Goal: Task Accomplishment & Management: Complete application form

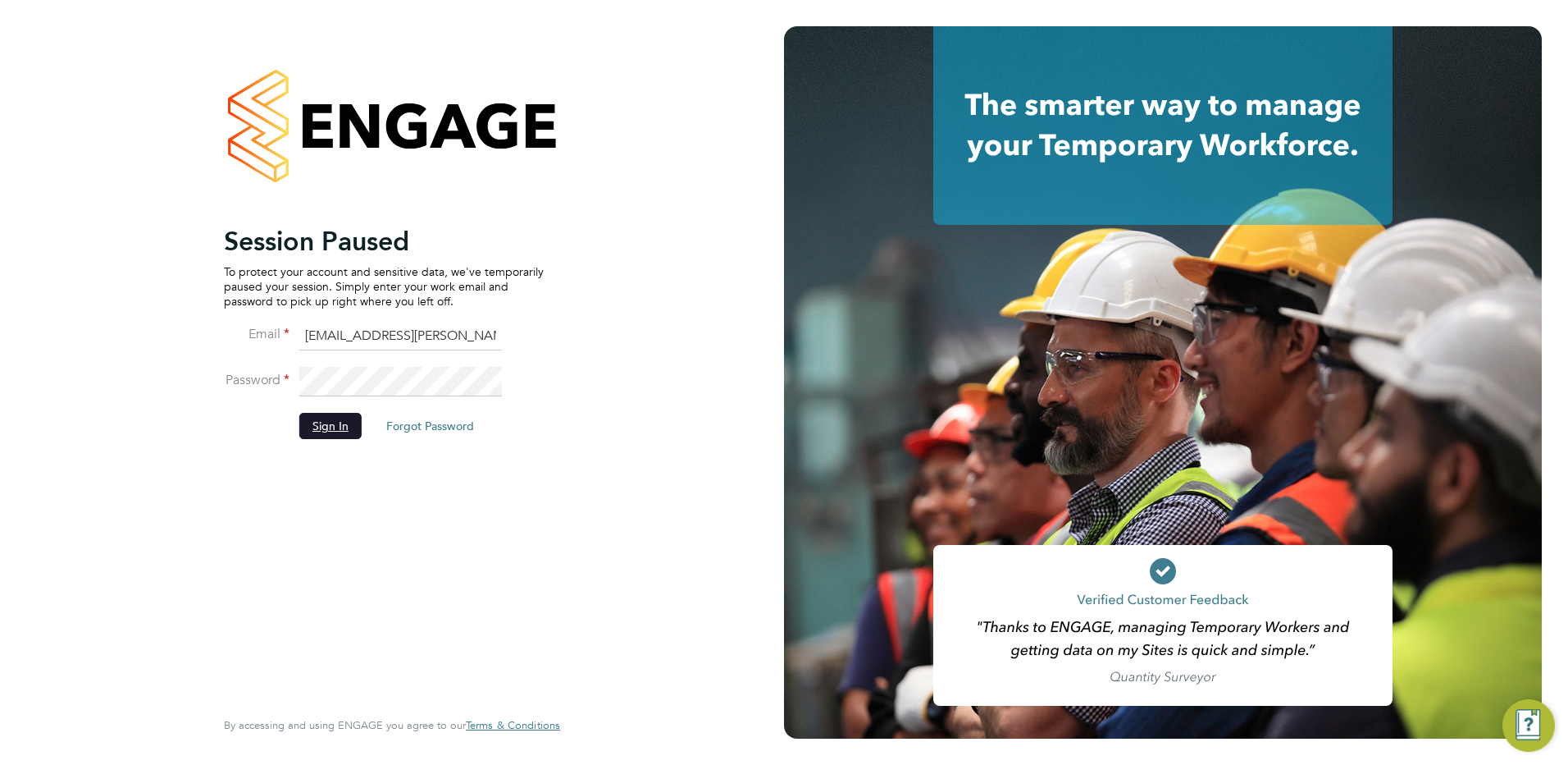
click at [313, 422] on button "Sign In" at bounding box center [330, 425] width 62 height 26
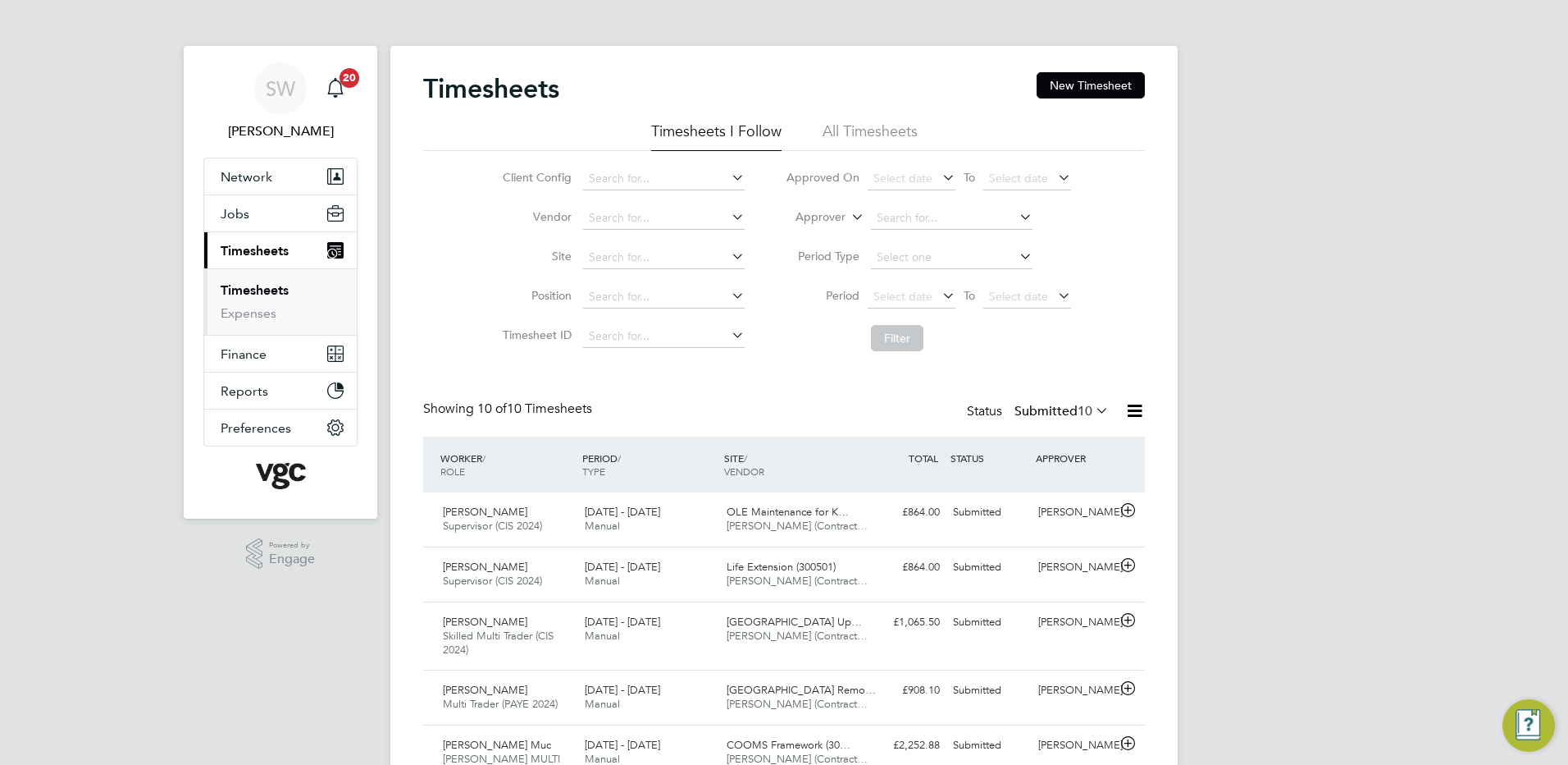
click at [272, 286] on link "Timesheets" at bounding box center [254, 289] width 68 height 15
click at [1070, 79] on button "New Timesheet" at bounding box center [1091, 85] width 108 height 26
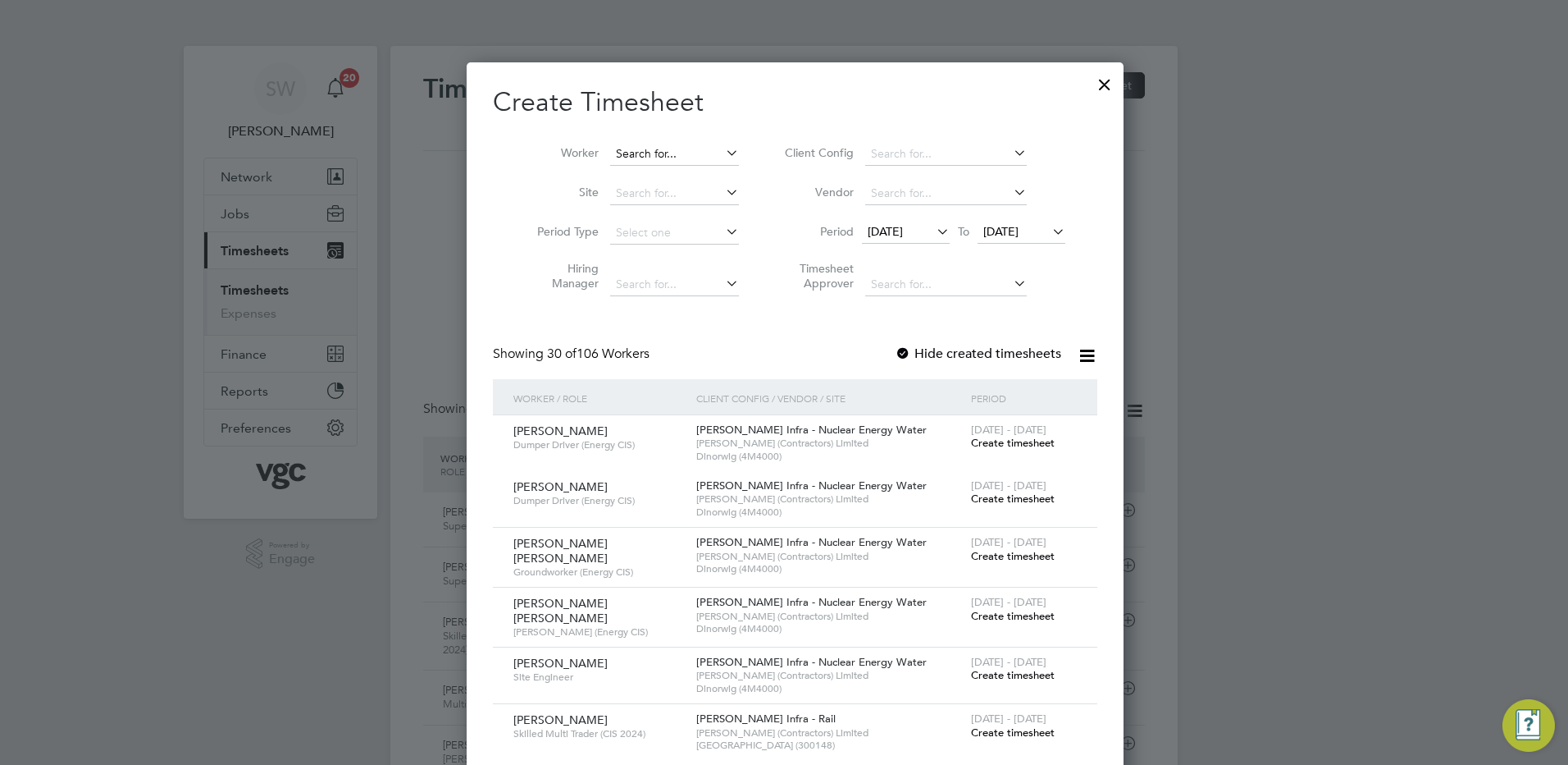
click at [626, 152] on input at bounding box center [675, 154] width 129 height 23
click at [657, 217] on li "Liv iu Huluta" at bounding box center [663, 220] width 130 height 22
type input "Liviu Huluta"
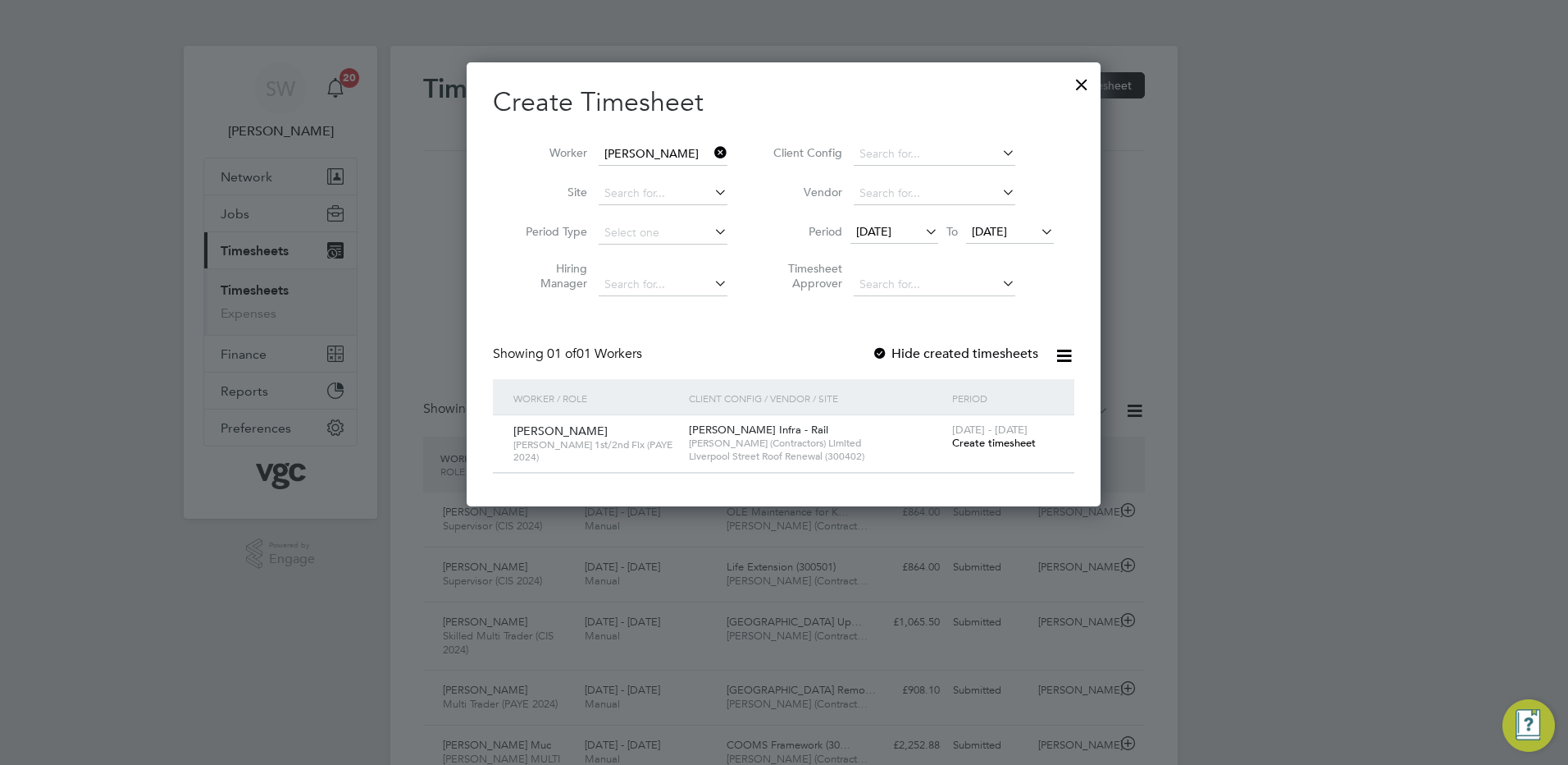
click at [981, 444] on span "Create timesheet" at bounding box center [994, 443] width 84 height 14
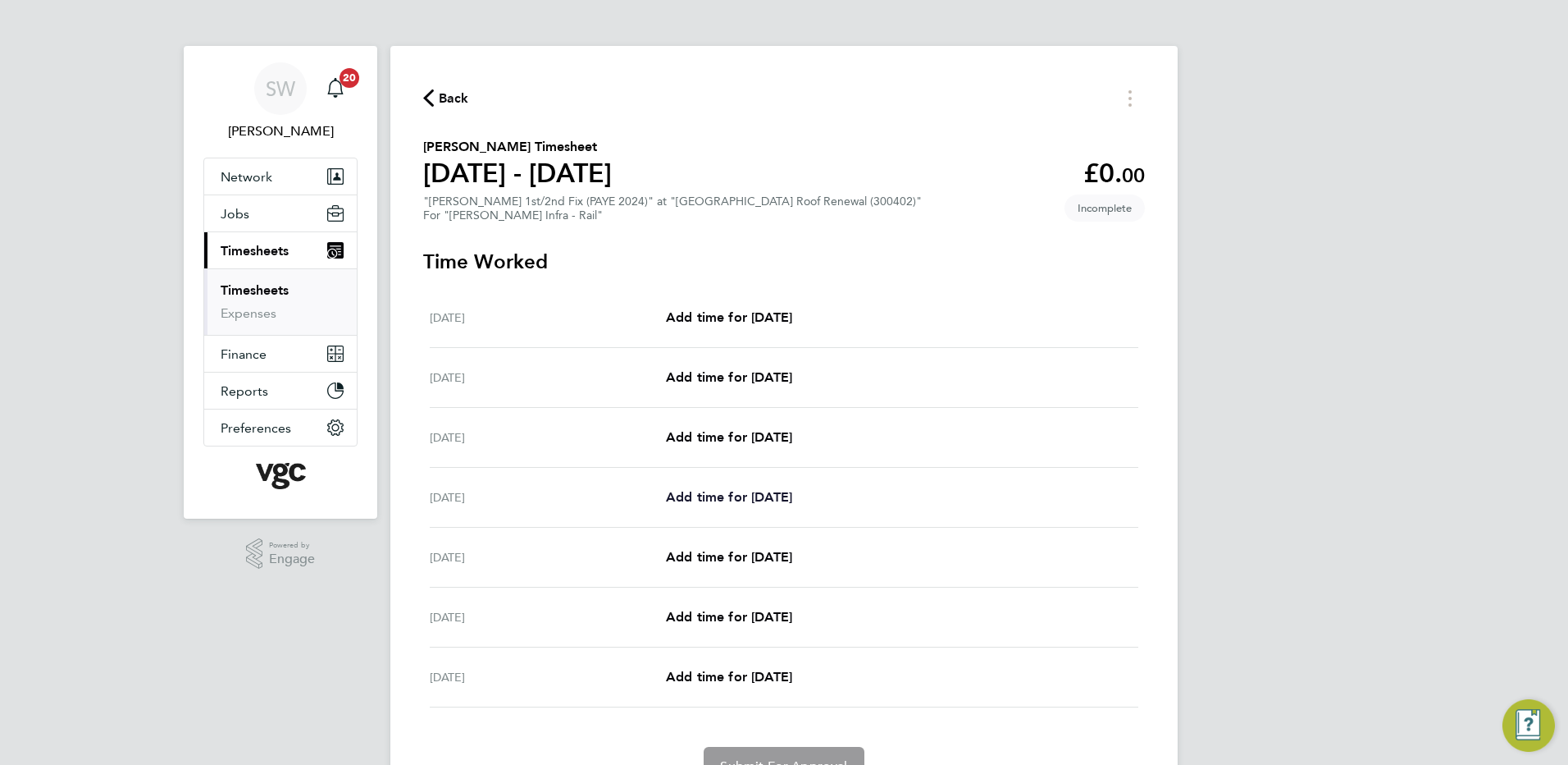
click at [712, 495] on span "Add time for Tue 26 Aug" at bounding box center [729, 496] width 127 height 15
select select "30"
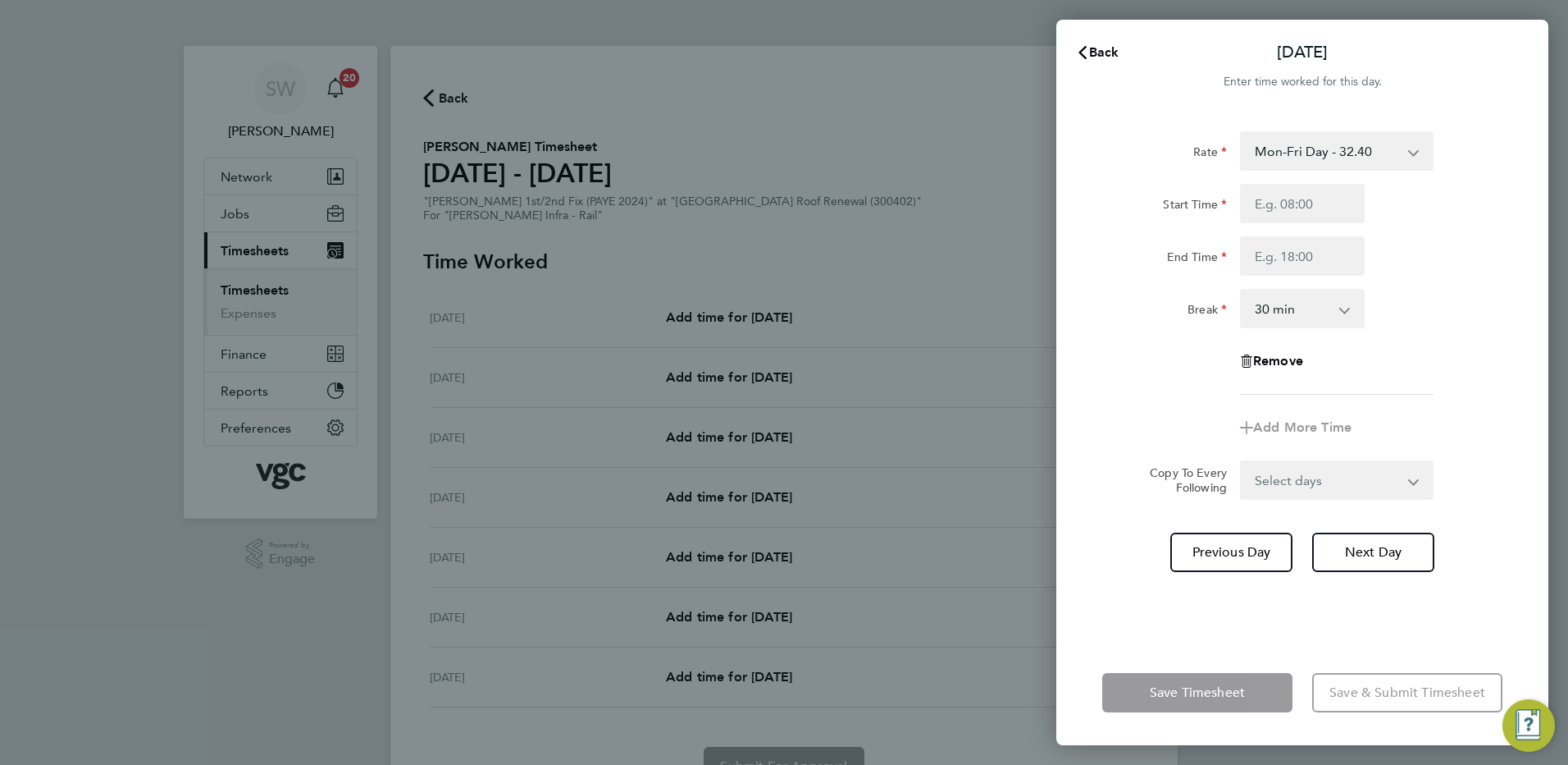
click at [1404, 151] on select "Mon-Fri Day - 32.40 Weekend - 42.12 Bank Hol - 48.60 Mon-Thurs Night - 37.26 Xm…" at bounding box center [1326, 151] width 170 height 36
select select "30"
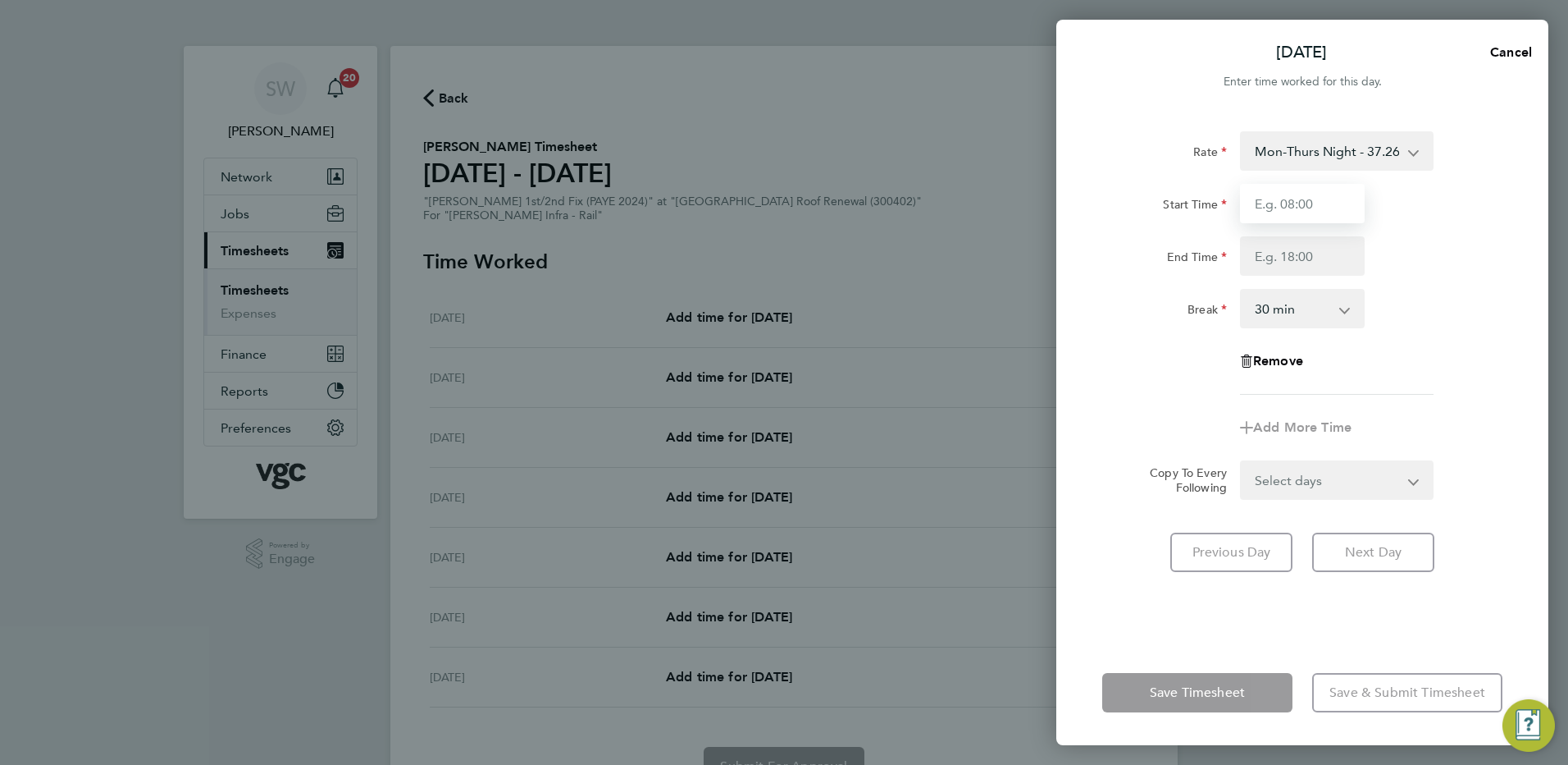
click at [1272, 208] on input "Start Time" at bounding box center [1303, 204] width 125 height 39
type input "20:00"
click at [1277, 249] on input "End Time" at bounding box center [1303, 256] width 125 height 39
type input "06:30"
click at [1407, 478] on form "Rate Mon-Thurs Night - 37.26 Mon-Fri Day - 32.40 Weekend - 42.12 Bank Hol - 48.…" at bounding box center [1302, 315] width 401 height 369
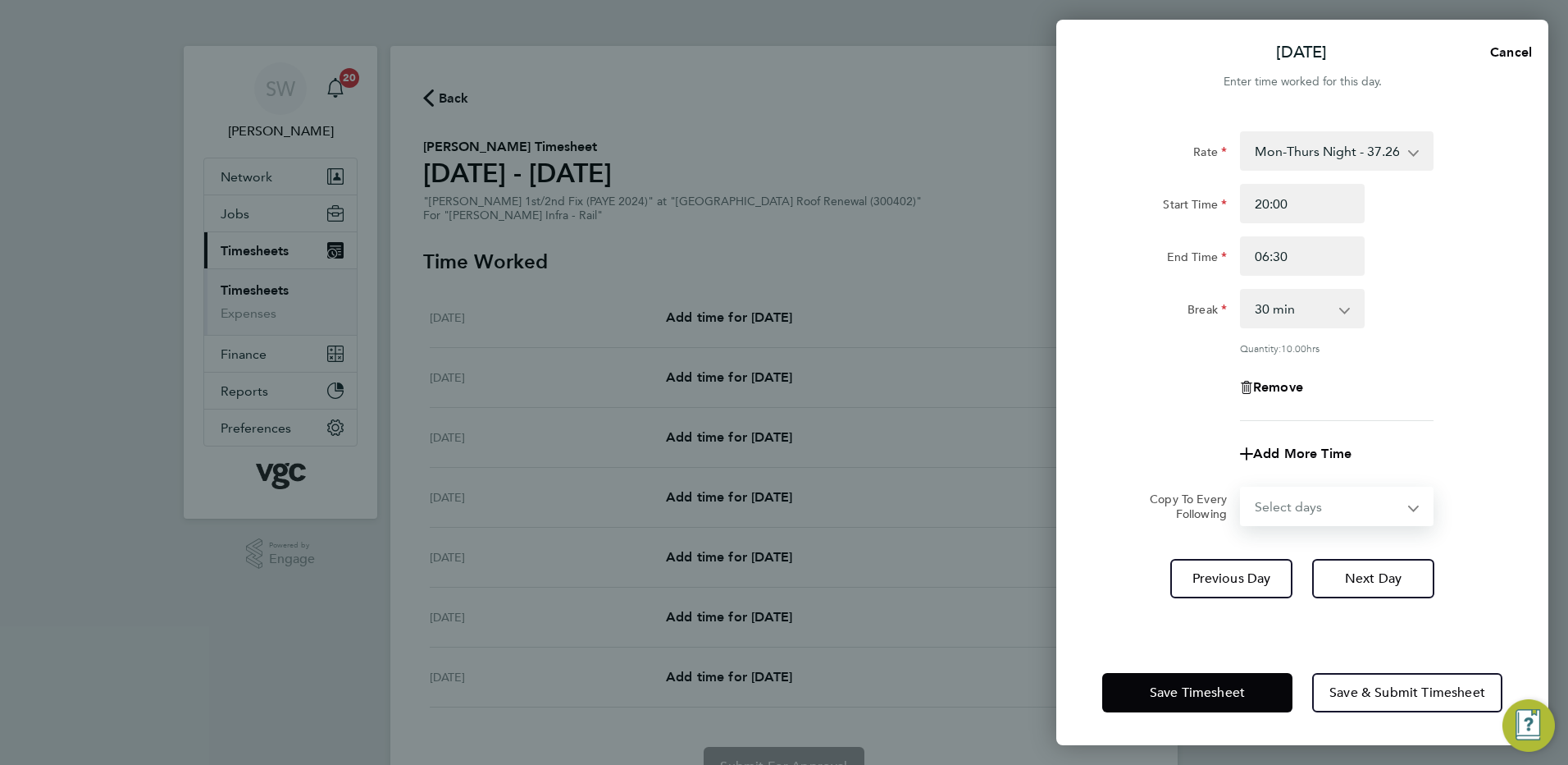
select select "WED"
click at [1241, 488] on select "Select days Day Wednesday Thursday Friday" at bounding box center [1327, 506] width 172 height 36
select select "2025-08-29"
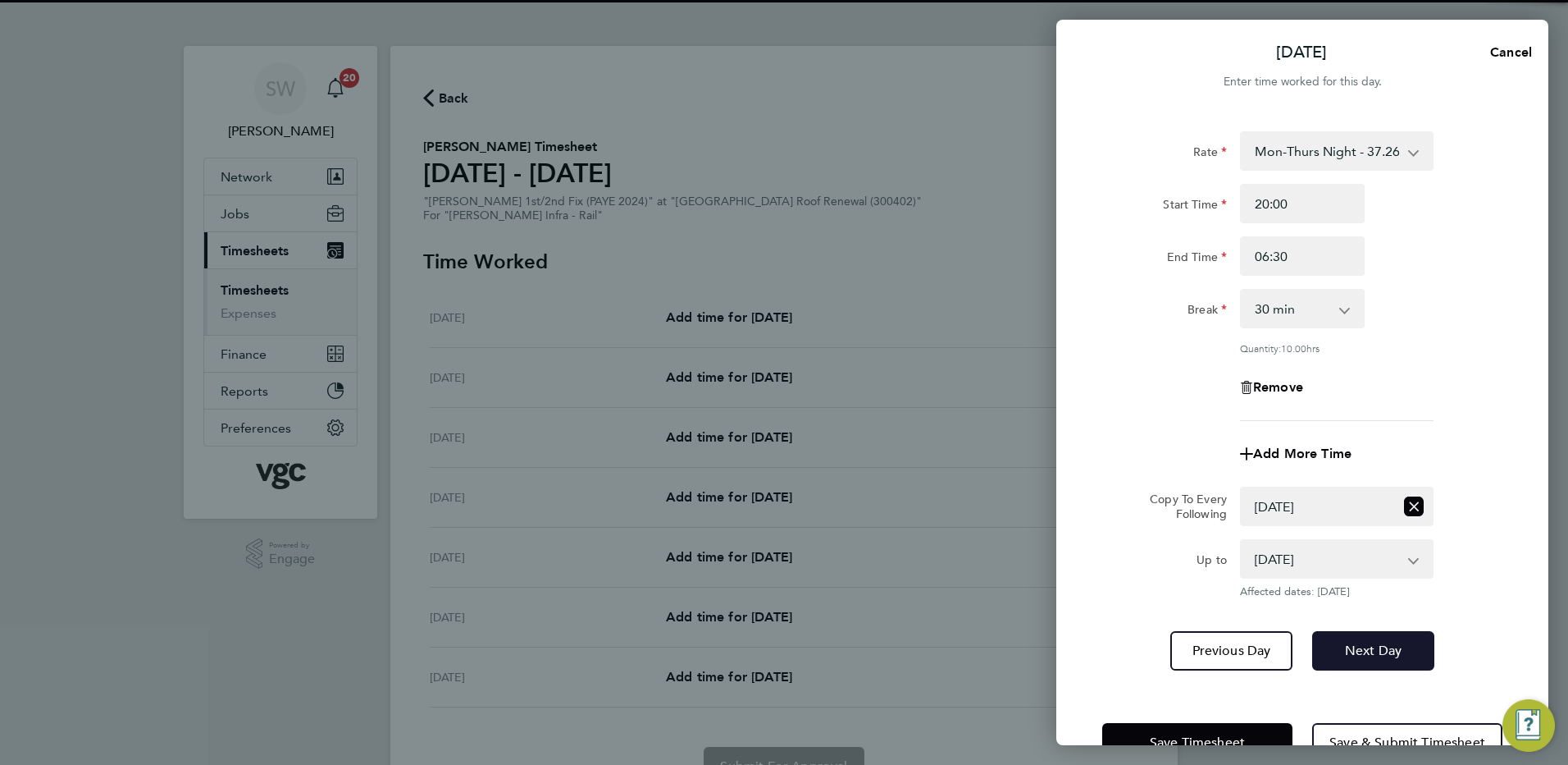
click at [1347, 645] on span "Next Day" at bounding box center [1373, 651] width 56 height 16
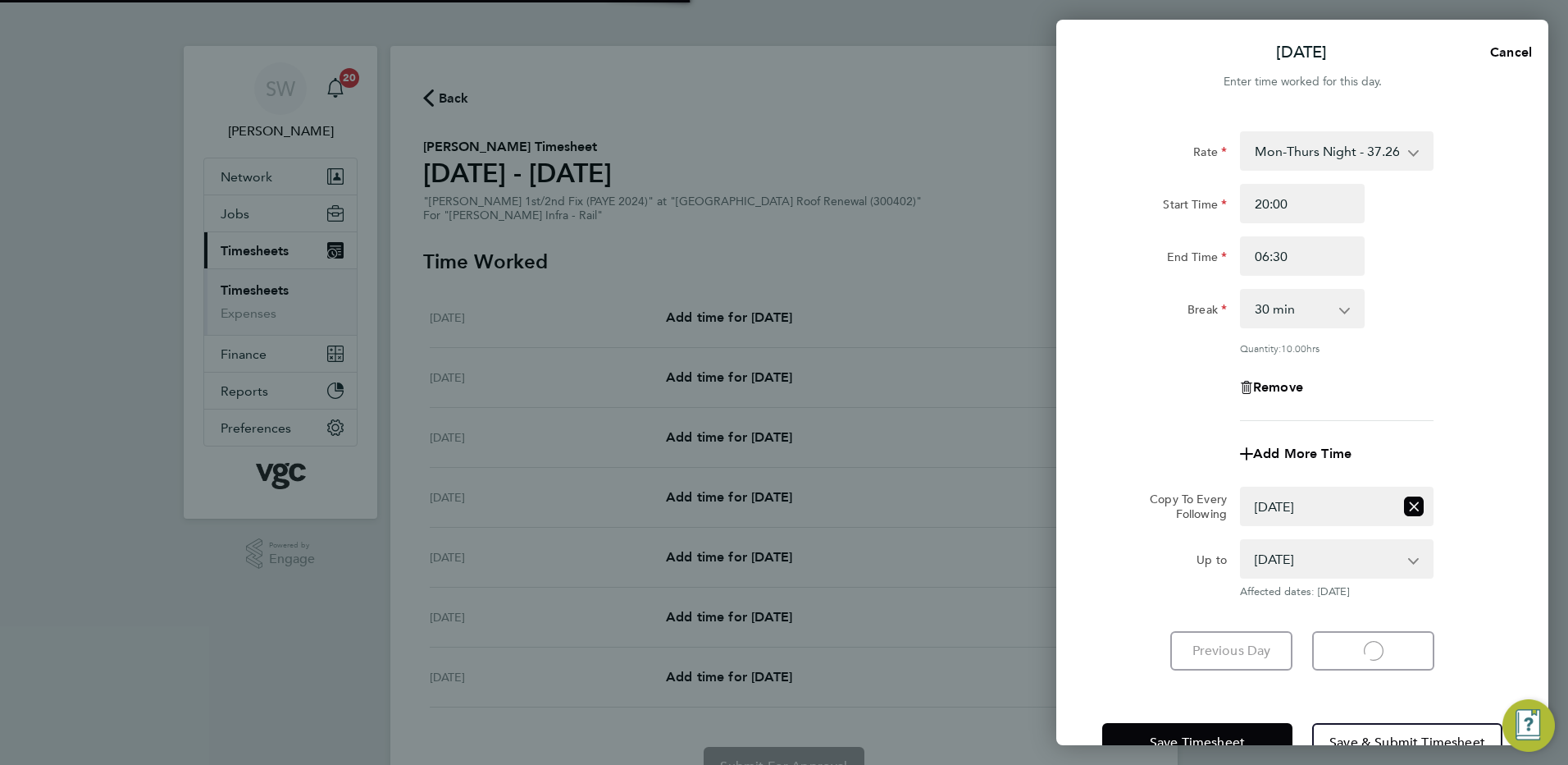
select select "30"
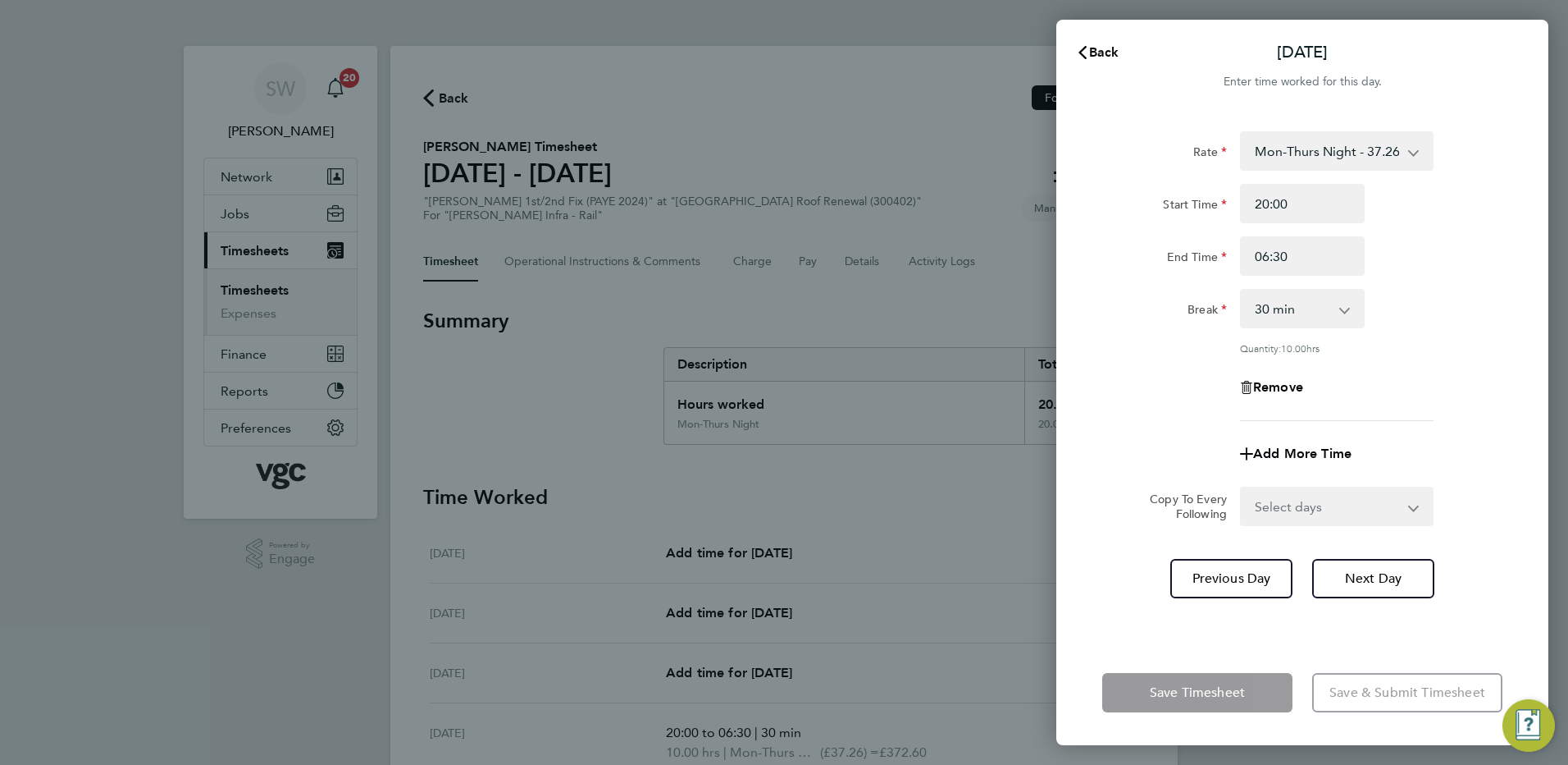
click at [1408, 506] on select "Select days Day Thursday Friday" at bounding box center [1327, 506] width 172 height 36
select select "THU"
click at [1241, 488] on select "Select days Day Thursday Friday" at bounding box center [1327, 506] width 172 height 36
select select "2025-08-29"
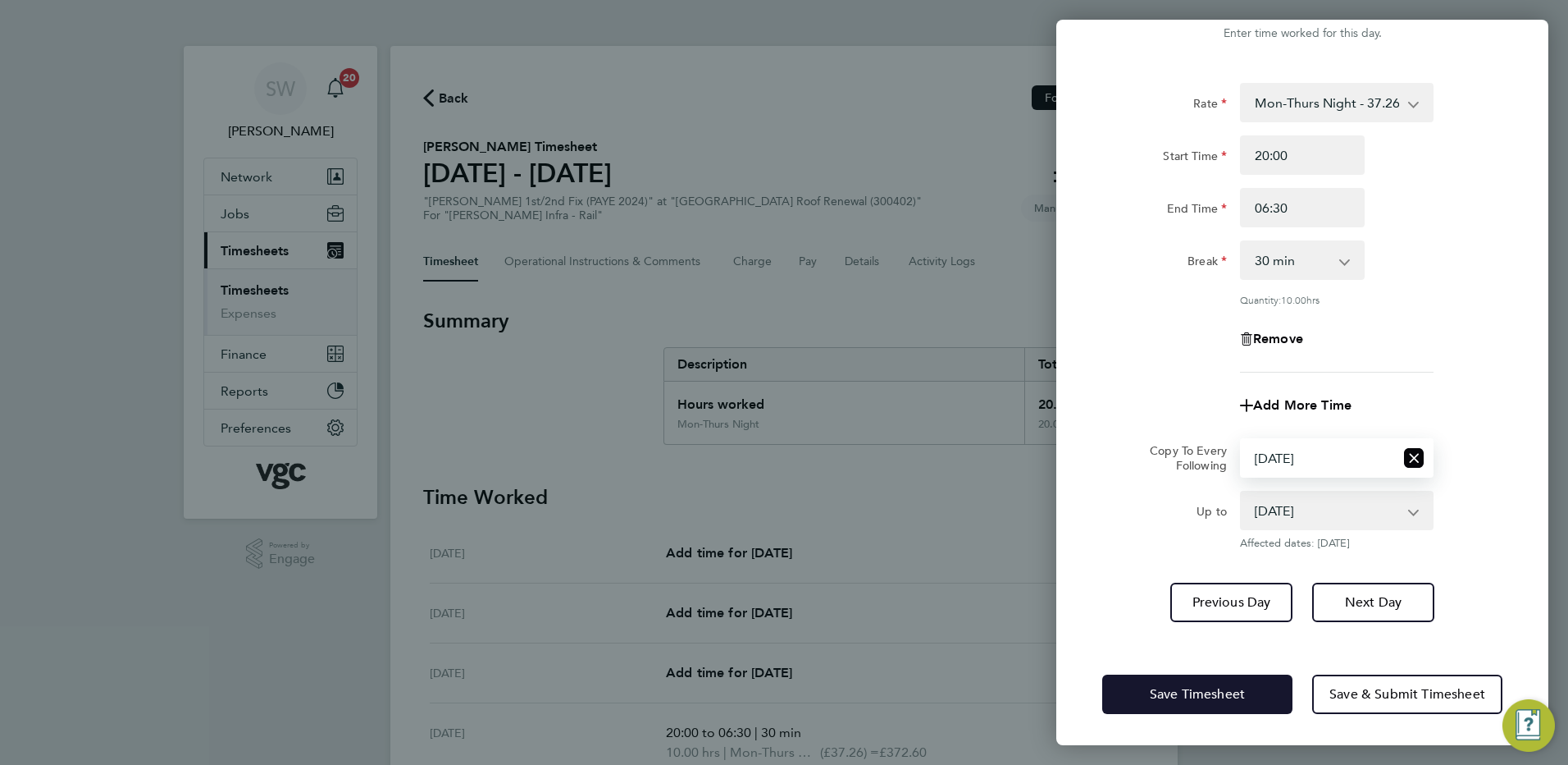
click at [1150, 689] on span "Save Timesheet" at bounding box center [1198, 694] width 95 height 16
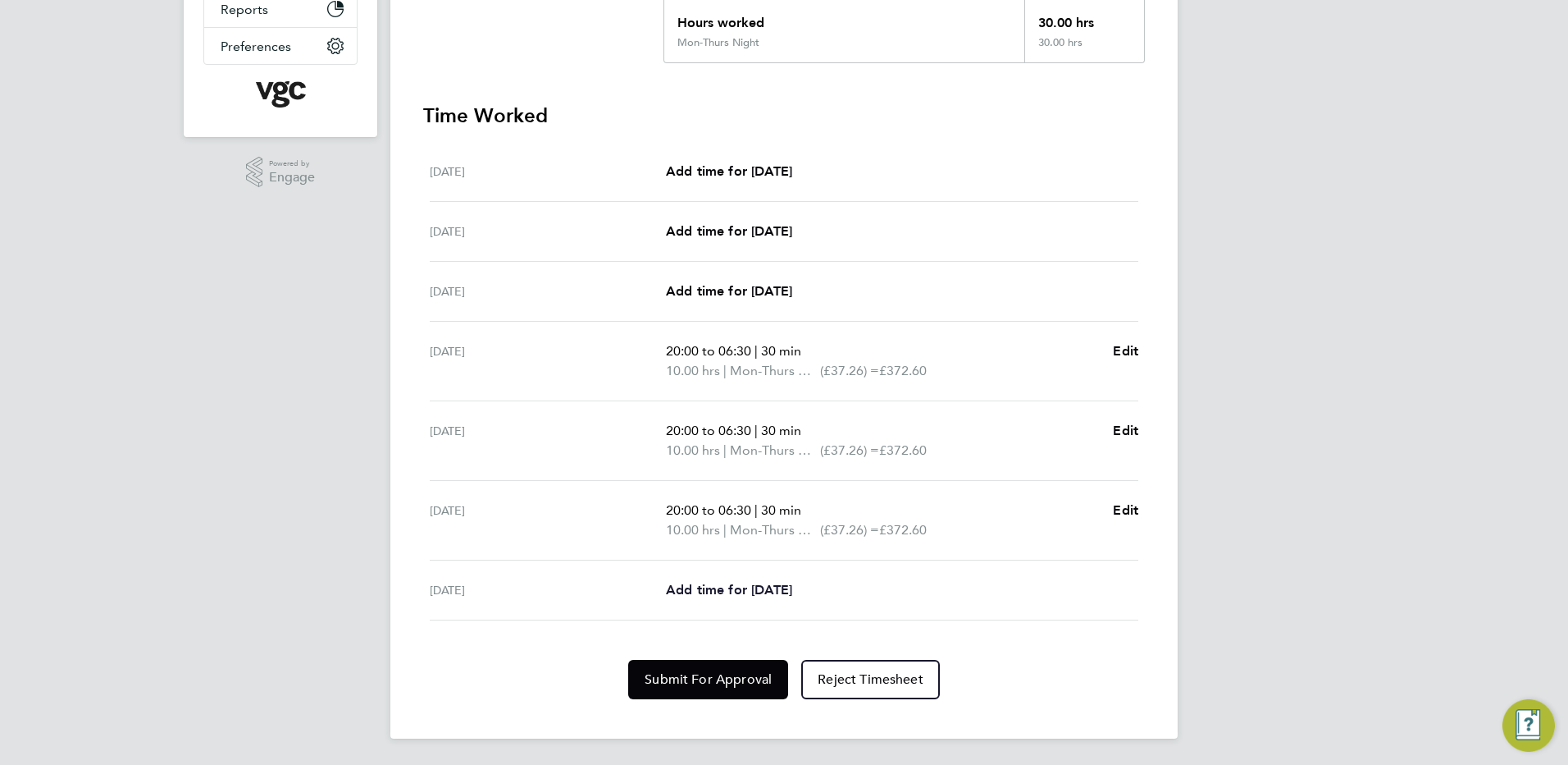
click at [724, 586] on span "Add time for Fri 29 Aug" at bounding box center [729, 589] width 127 height 15
select select "30"
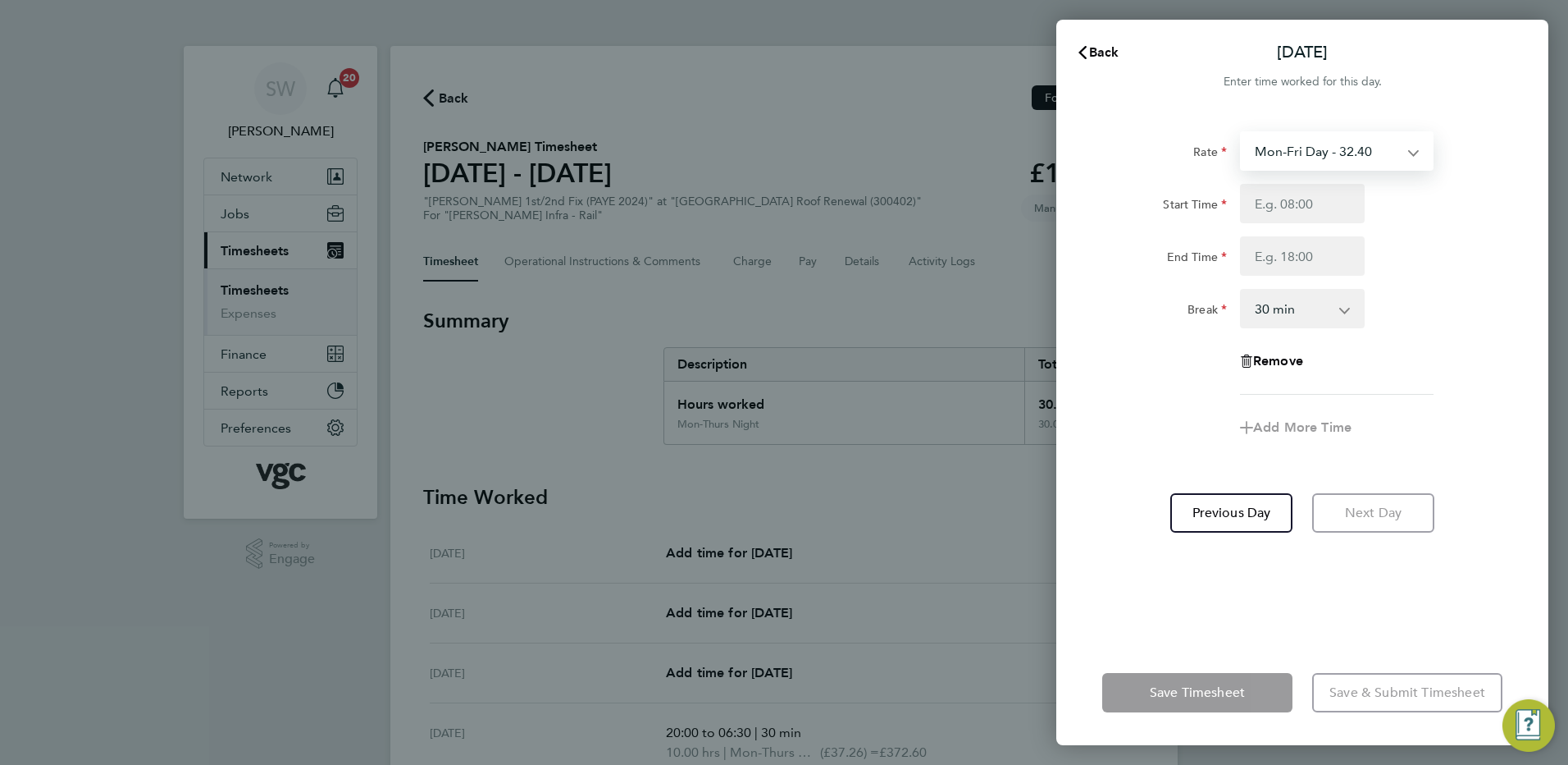
click at [1408, 151] on select "Mon-Fri Day - 32.40 Weekend - 42.12 Bank Hol - 48.60 Mon-Thurs Night - 37.26 Xm…" at bounding box center [1326, 151] width 170 height 36
select select "30"
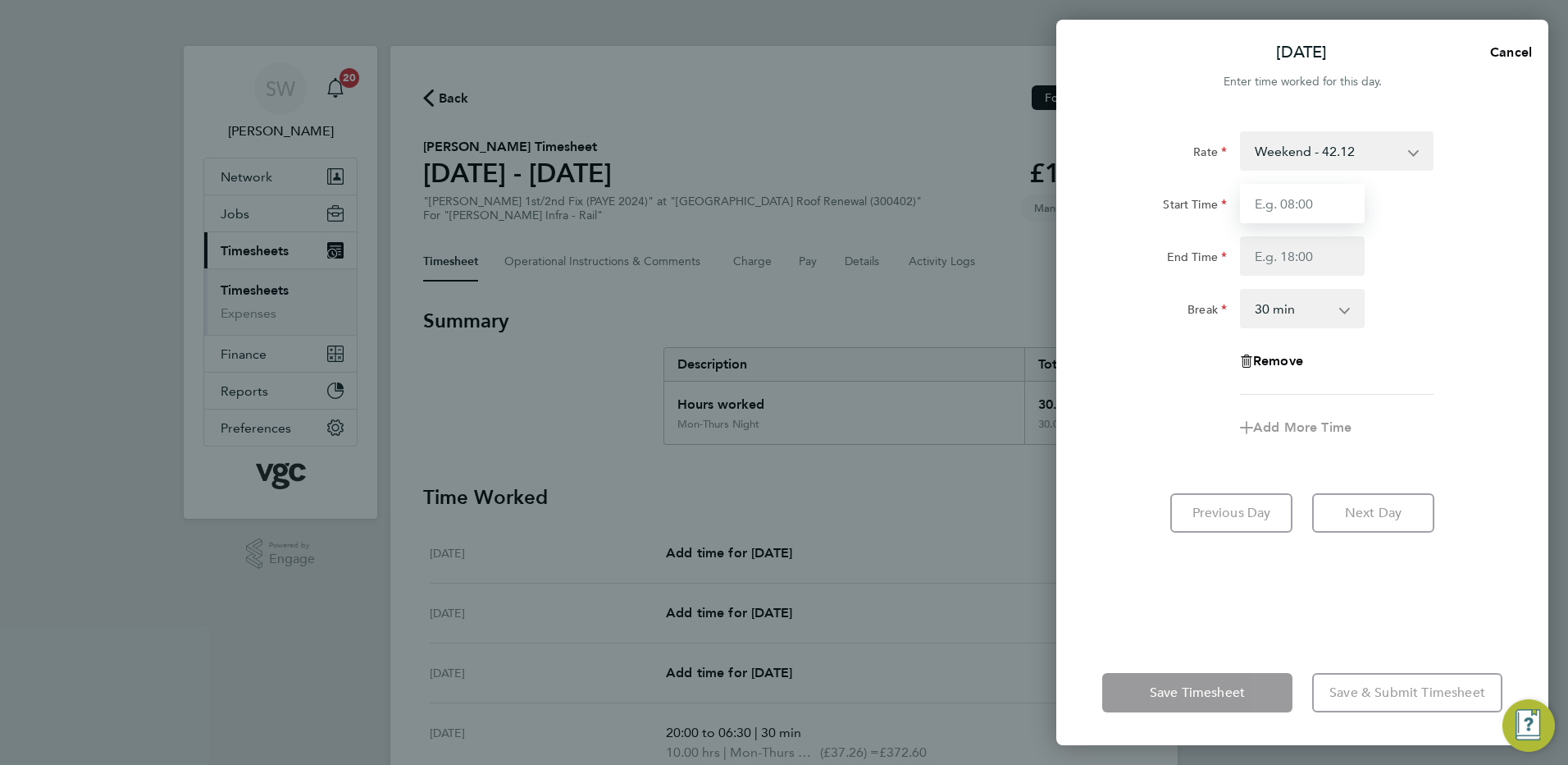
click at [1278, 199] on input "Start Time" at bounding box center [1303, 204] width 125 height 39
type input "20:00"
type input "06:30"
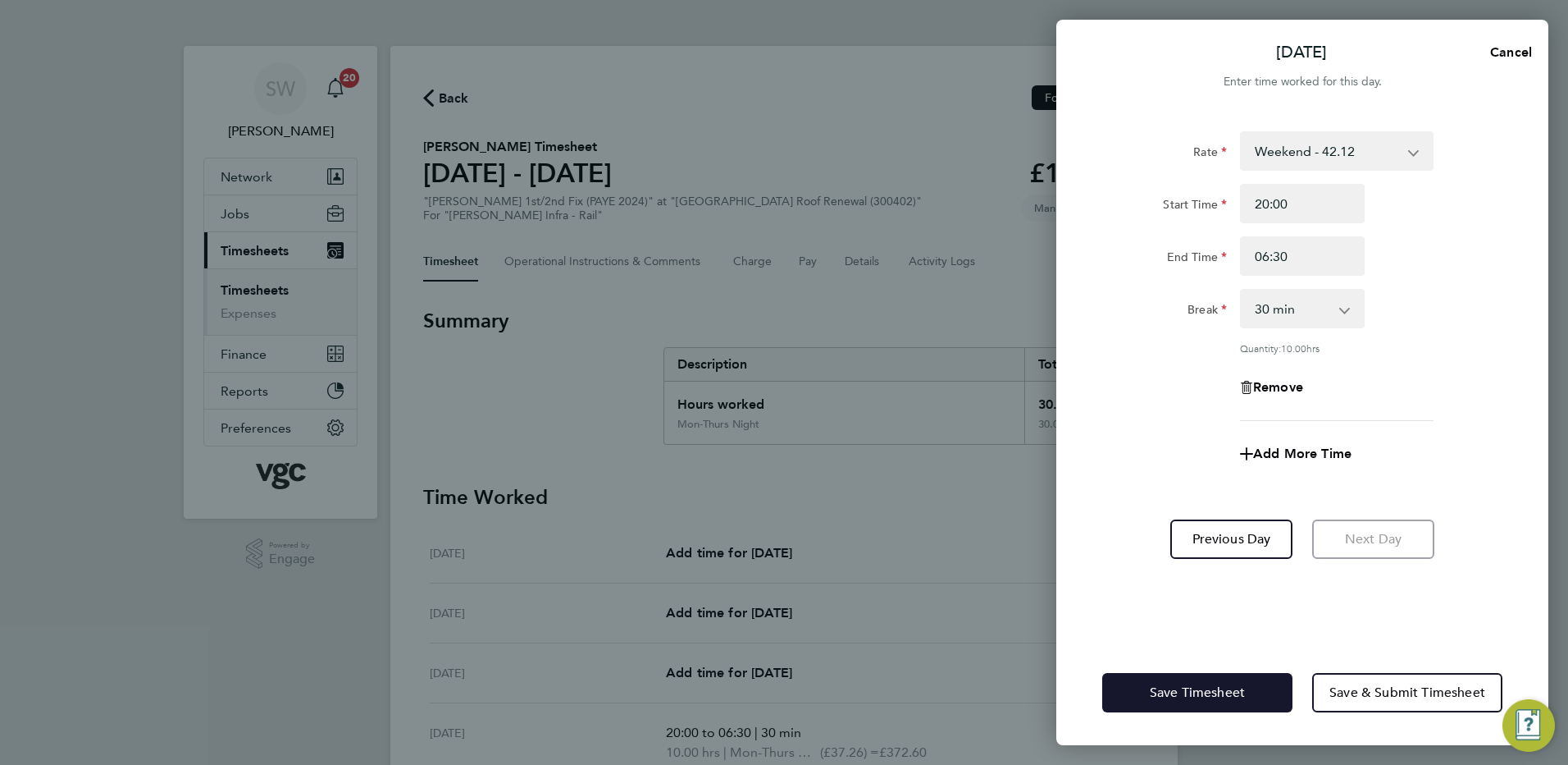
click at [1172, 681] on button "Save Timesheet" at bounding box center [1197, 693] width 190 height 39
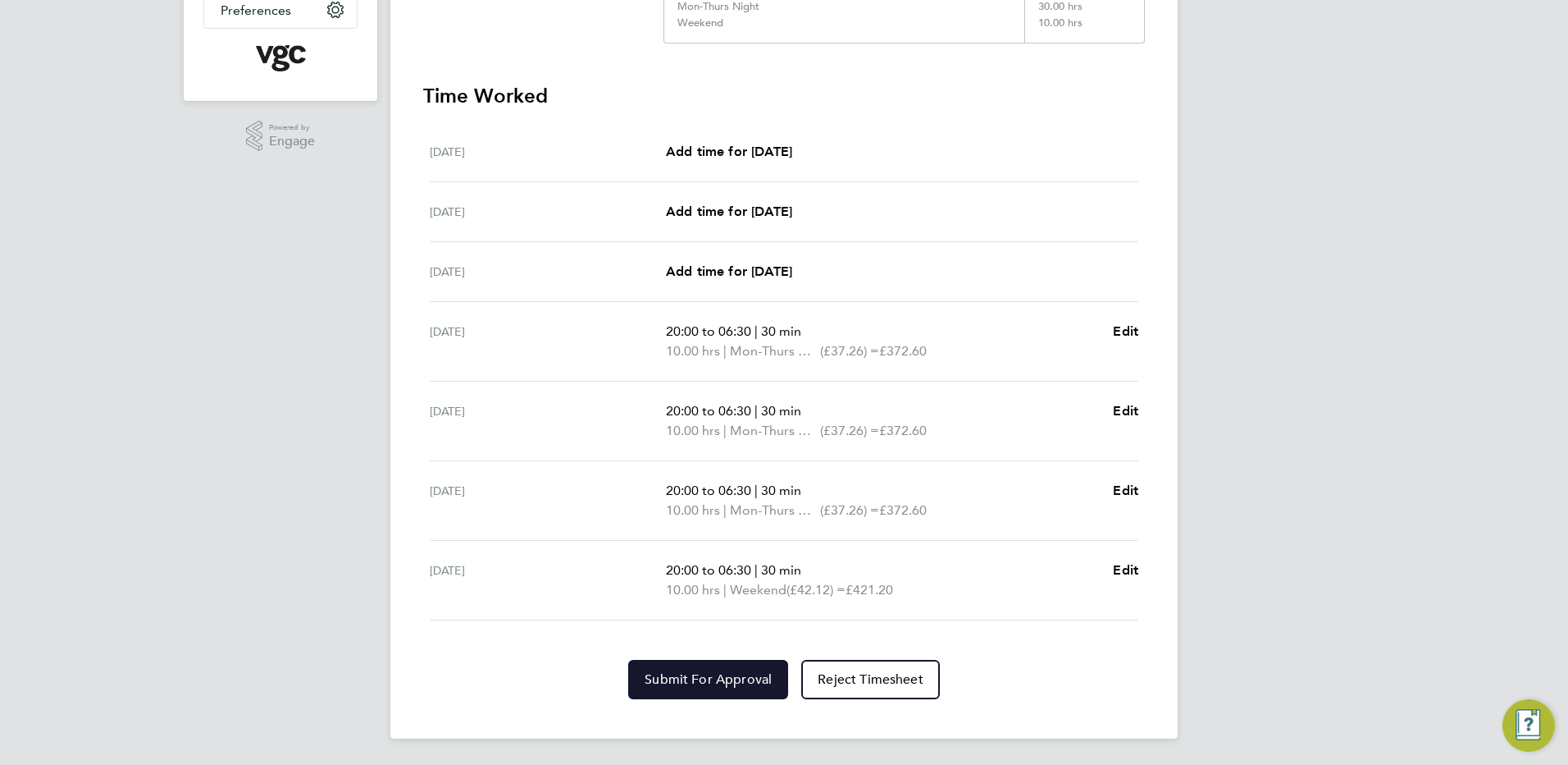
click at [710, 679] on span "Submit For Approval" at bounding box center [708, 679] width 127 height 16
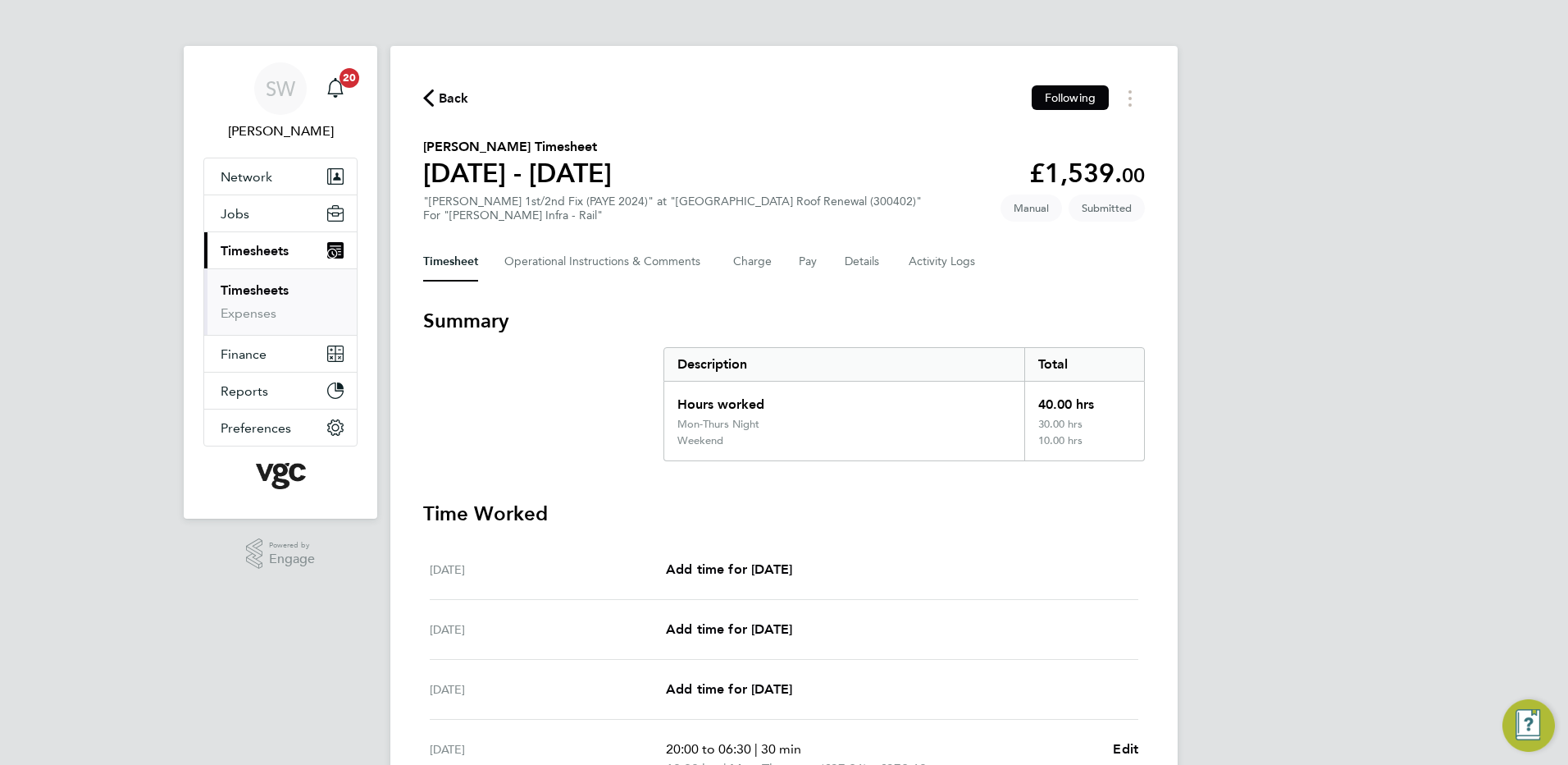
click at [270, 285] on link "Timesheets" at bounding box center [254, 289] width 68 height 15
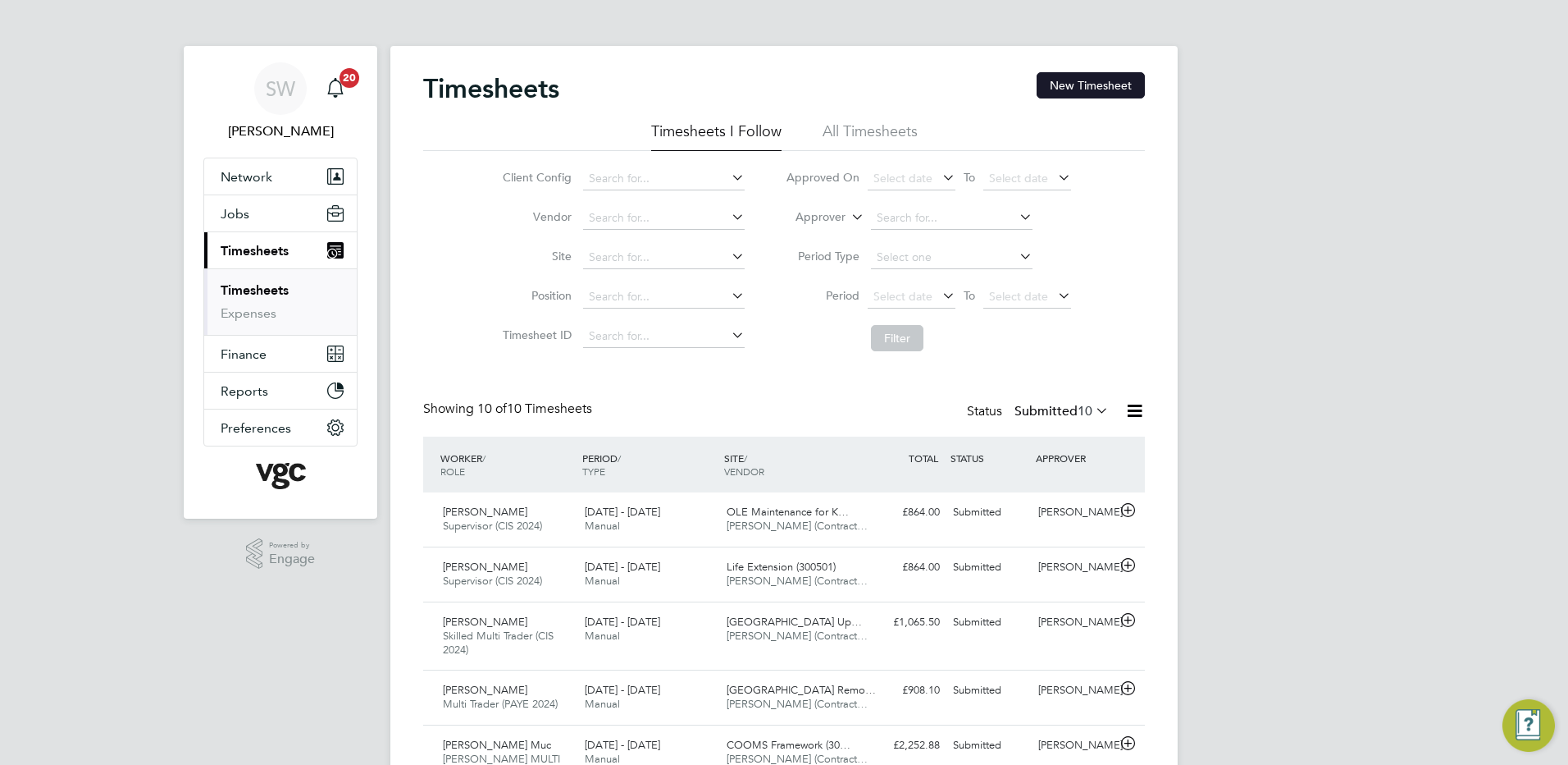
click at [1082, 87] on button "New Timesheet" at bounding box center [1091, 85] width 108 height 26
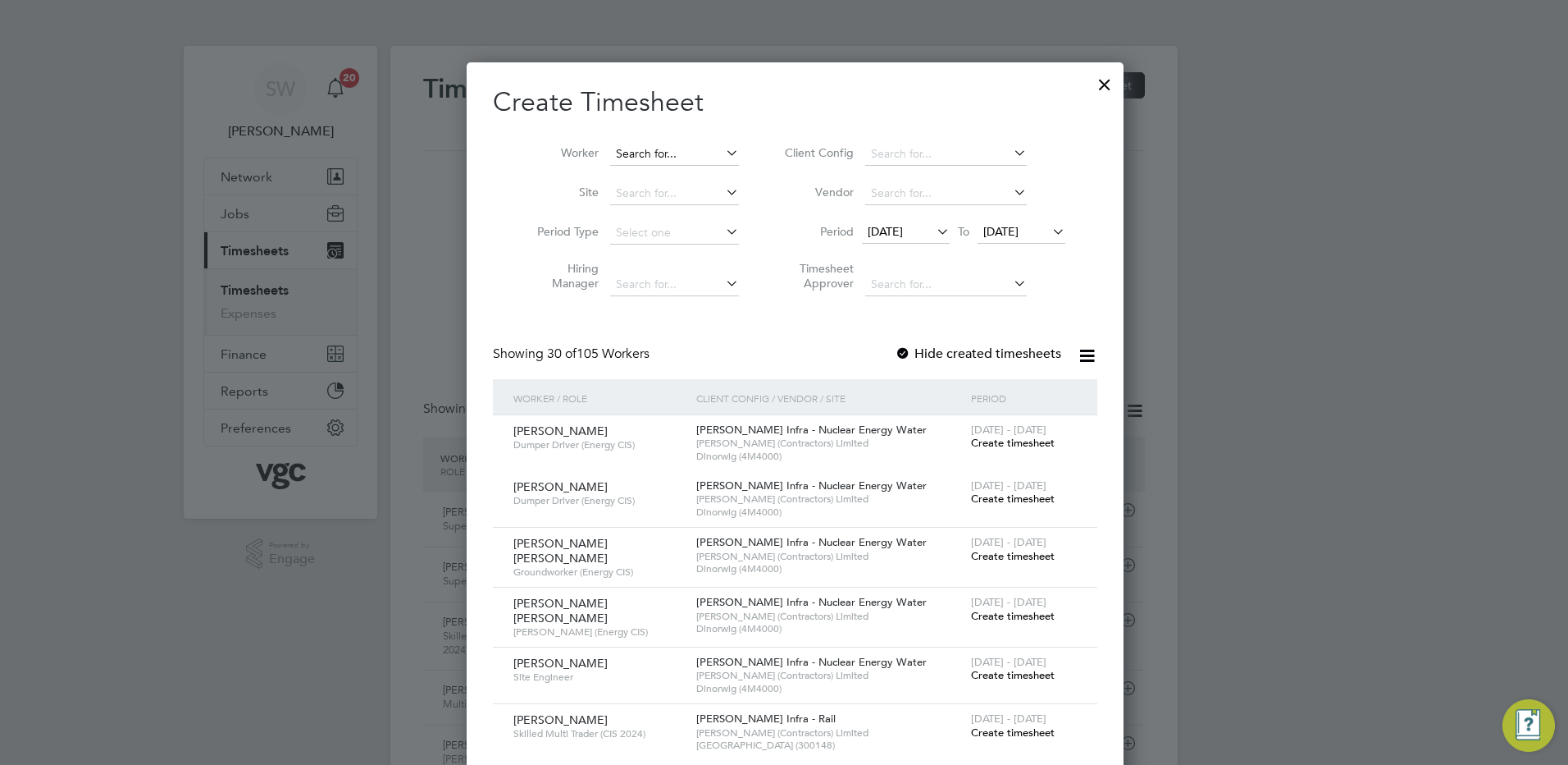
click at [635, 146] on input at bounding box center [675, 154] width 129 height 23
click at [654, 213] on li "Nia zwalie Khan" at bounding box center [663, 220] width 130 height 22
type input "Niazwalie Khan"
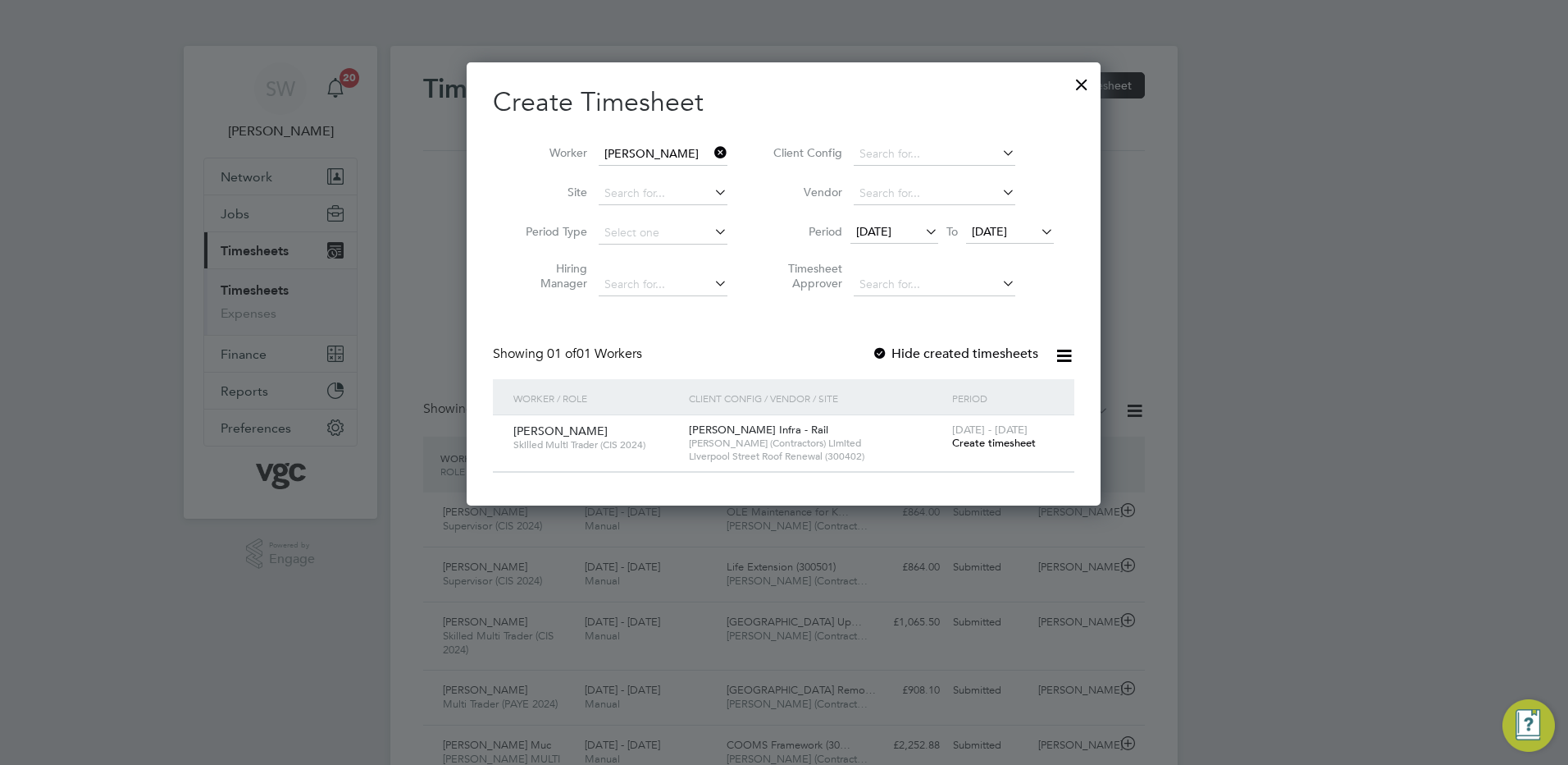
click at [967, 434] on span "23 - 29 Aug 2025" at bounding box center [990, 429] width 76 height 14
click at [967, 441] on span "Create timesheet" at bounding box center [994, 443] width 84 height 14
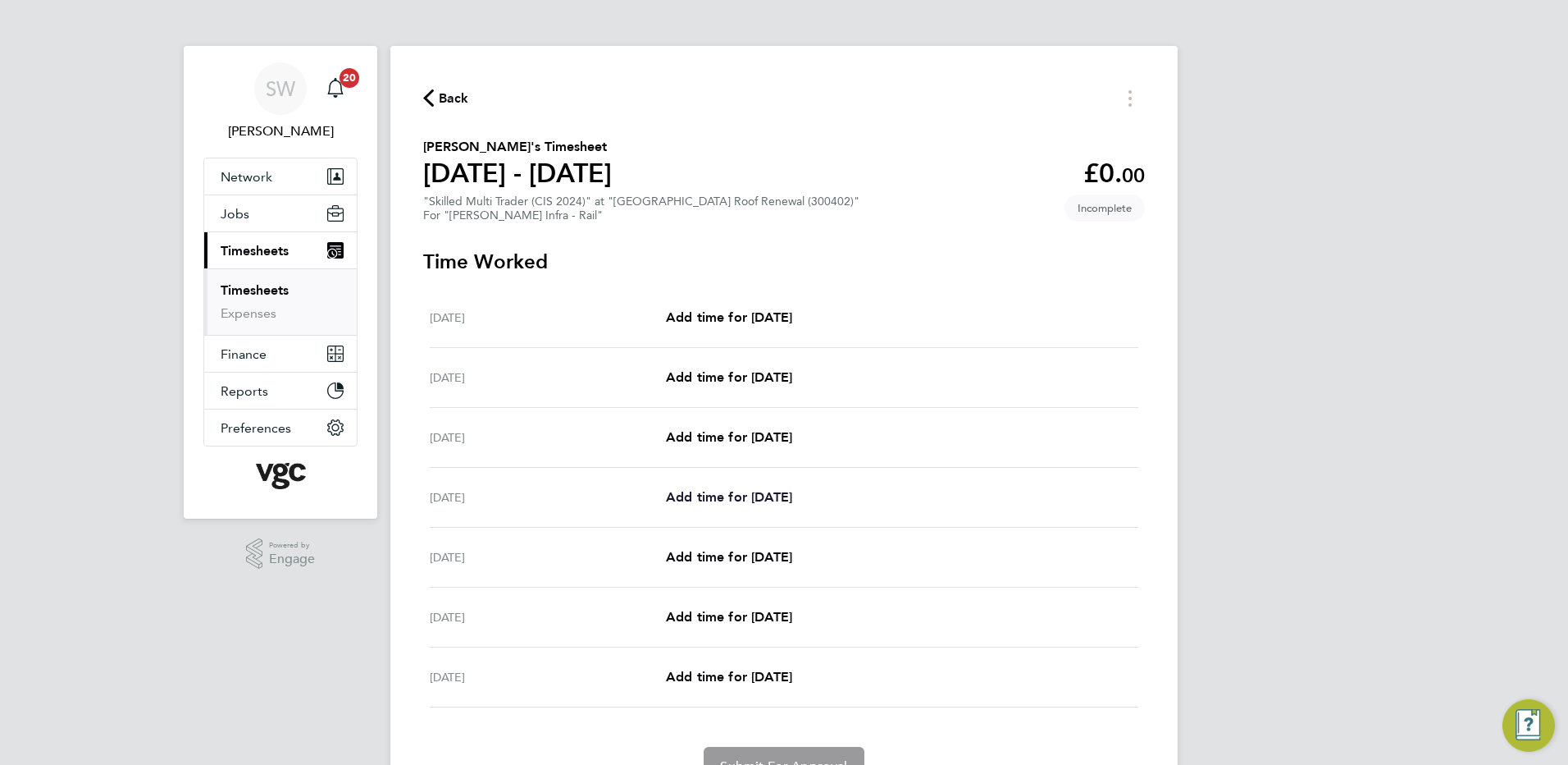
click at [719, 491] on span "Add time for Tue 26 Aug" at bounding box center [729, 496] width 127 height 15
select select "30"
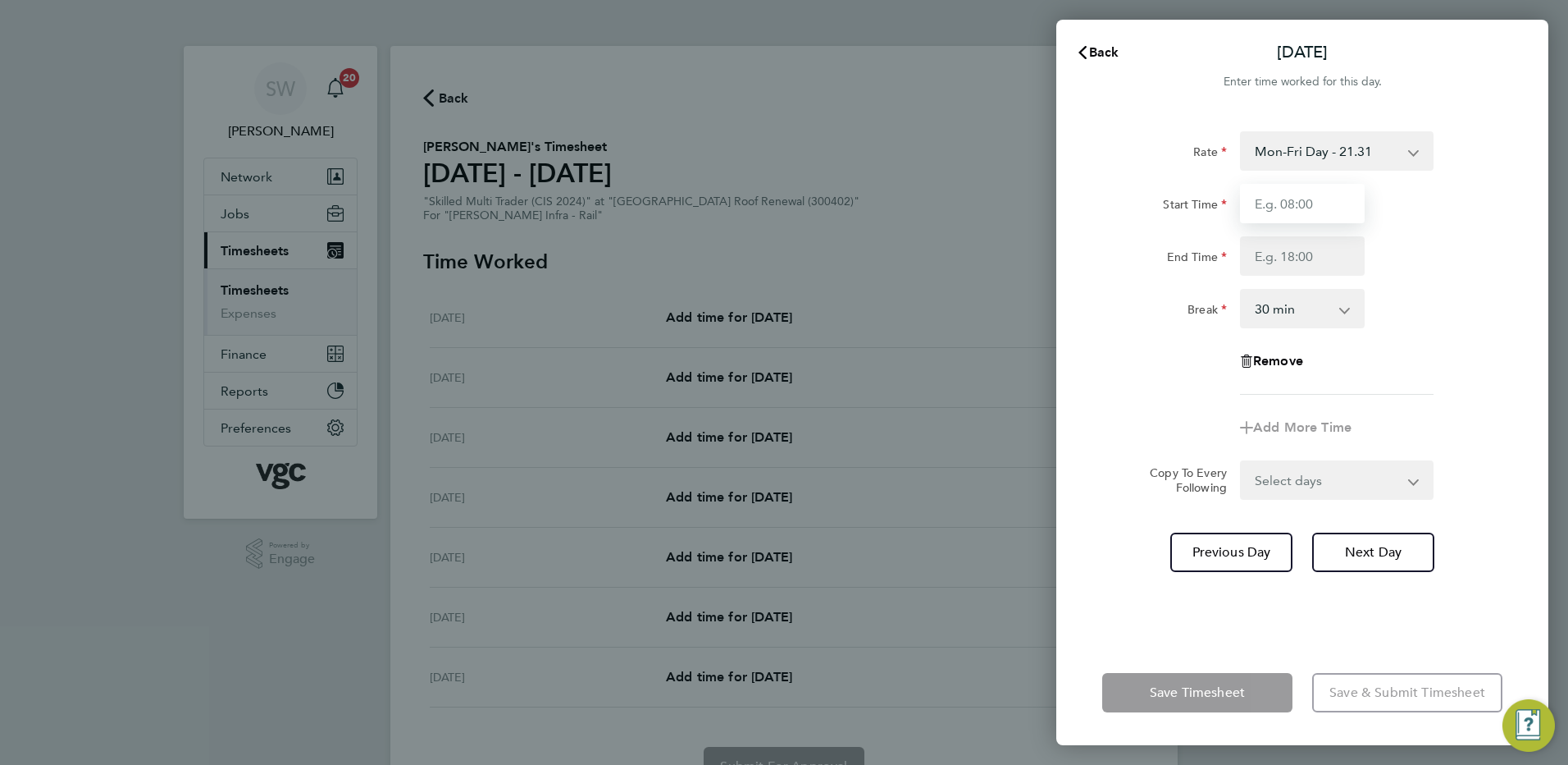
click at [1276, 214] on input "Start Time" at bounding box center [1303, 204] width 125 height 39
type input "07:00"
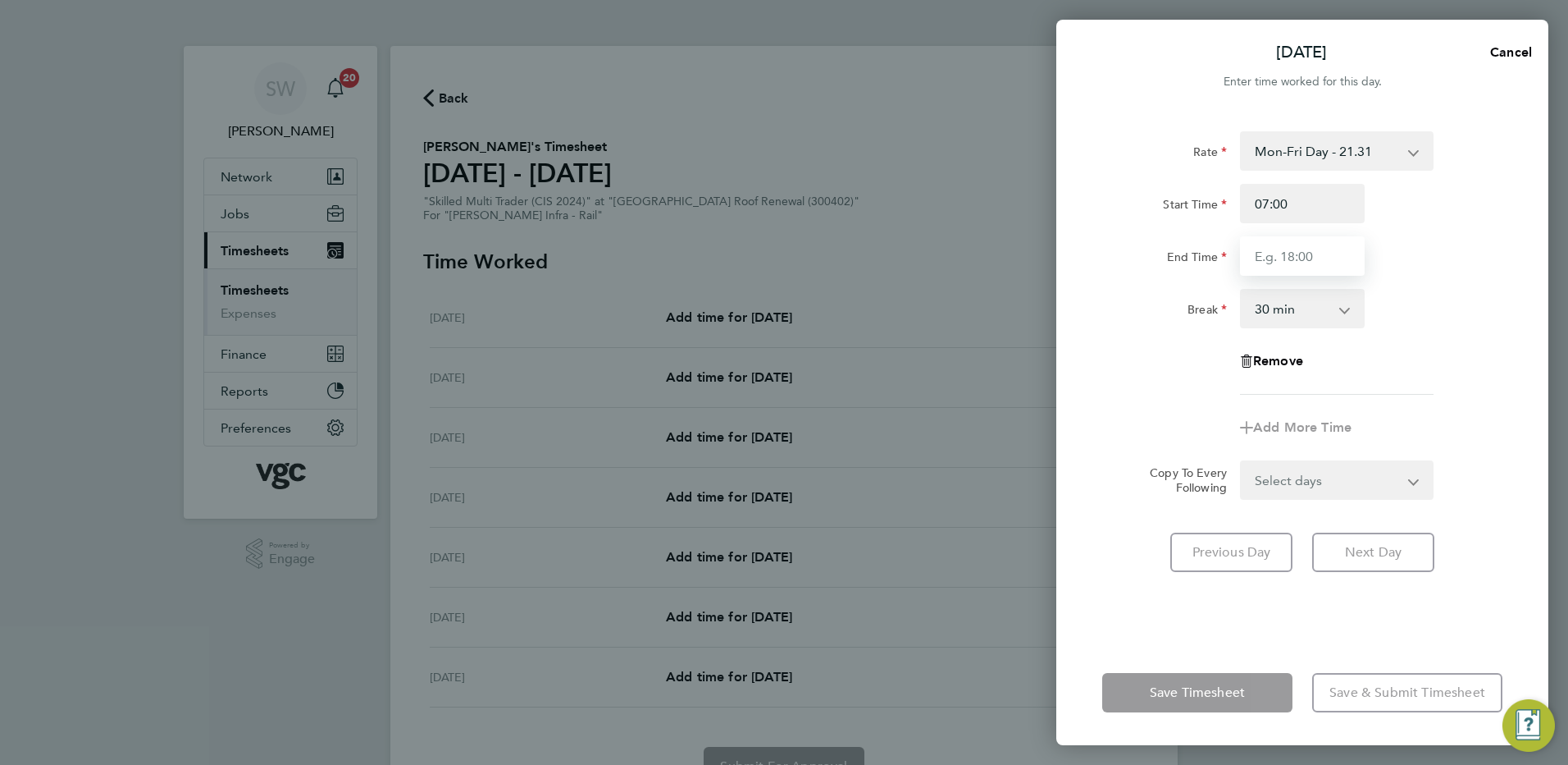
click at [1260, 259] on input "End Time" at bounding box center [1303, 256] width 125 height 39
click at [1272, 256] on input "17:30" at bounding box center [1303, 256] width 125 height 39
type input "15:30"
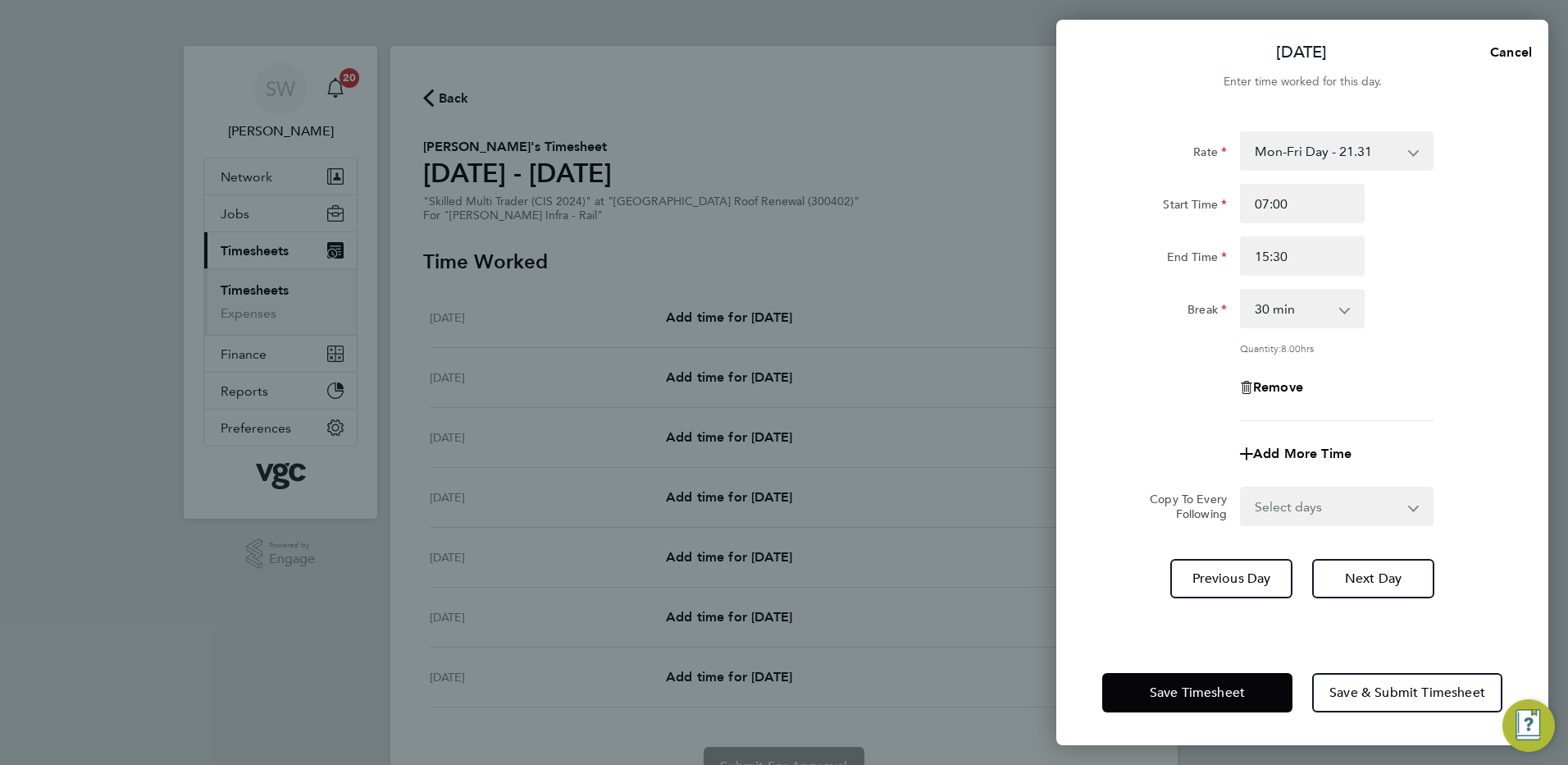
click at [1431, 239] on div "End Time 15:30" at bounding box center [1302, 256] width 413 height 39
click at [1406, 500] on select "Select days Day Wednesday Thursday Friday" at bounding box center [1327, 506] width 172 height 36
select select "WED"
click at [1241, 488] on select "Select days Day Wednesday Thursday Friday" at bounding box center [1327, 506] width 172 height 36
select select "2025-08-29"
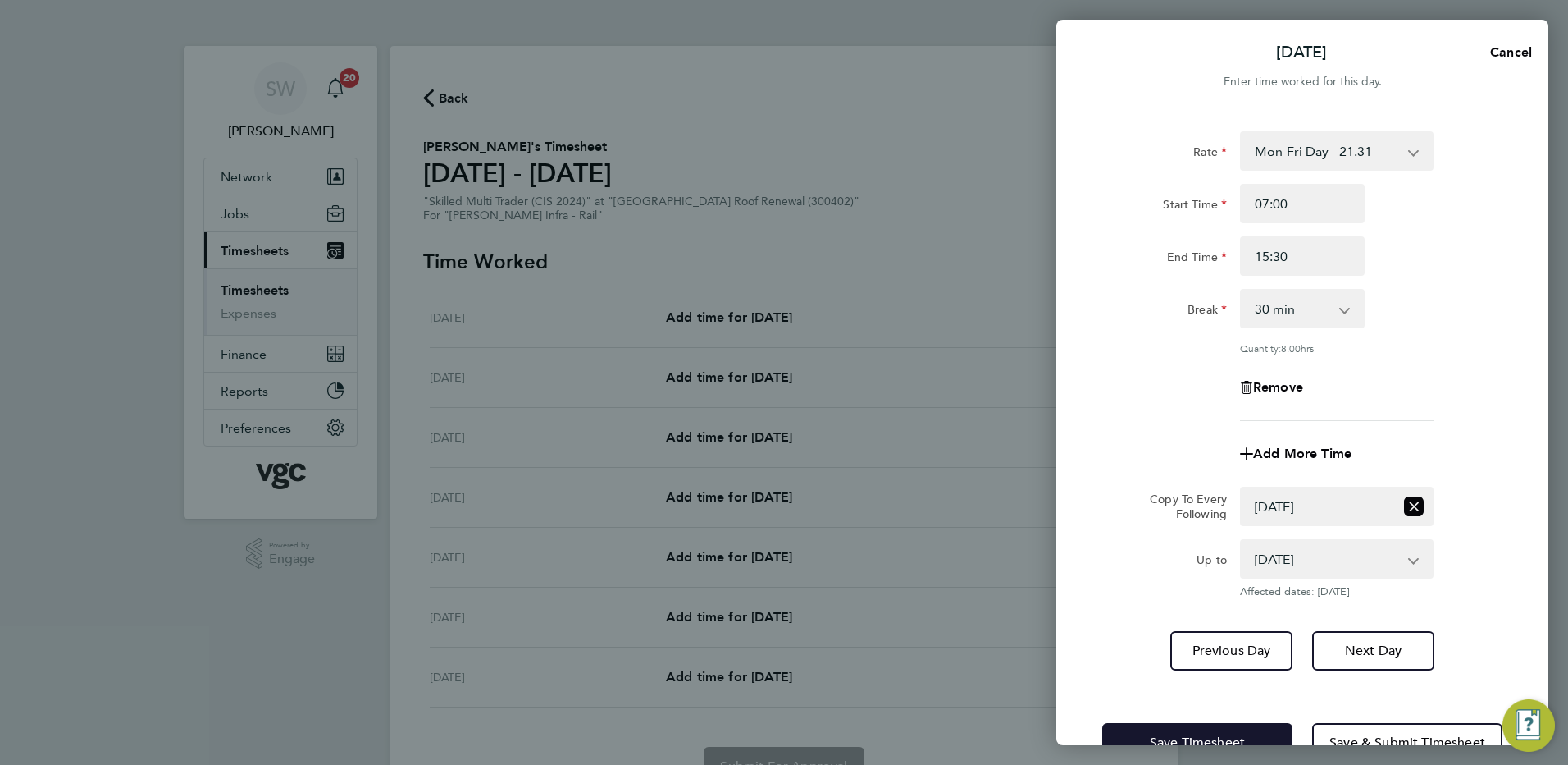
drag, startPoint x: 1161, startPoint y: 731, endPoint x: 1141, endPoint y: 703, distance: 34.4
click at [1160, 731] on button "Save Timesheet" at bounding box center [1197, 743] width 190 height 39
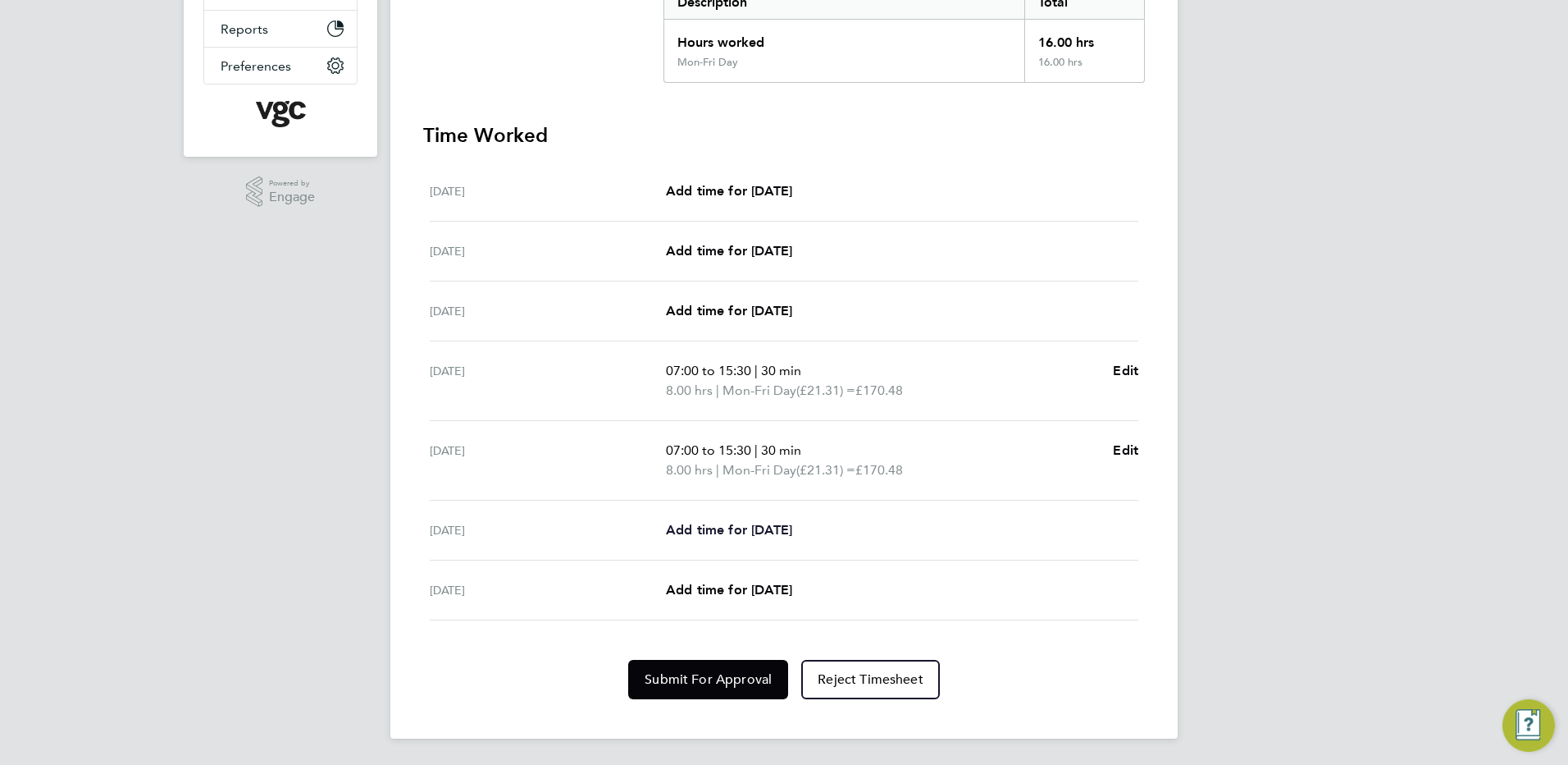
click at [703, 523] on span "Add time for Thu 28 Aug" at bounding box center [729, 529] width 127 height 15
select select "30"
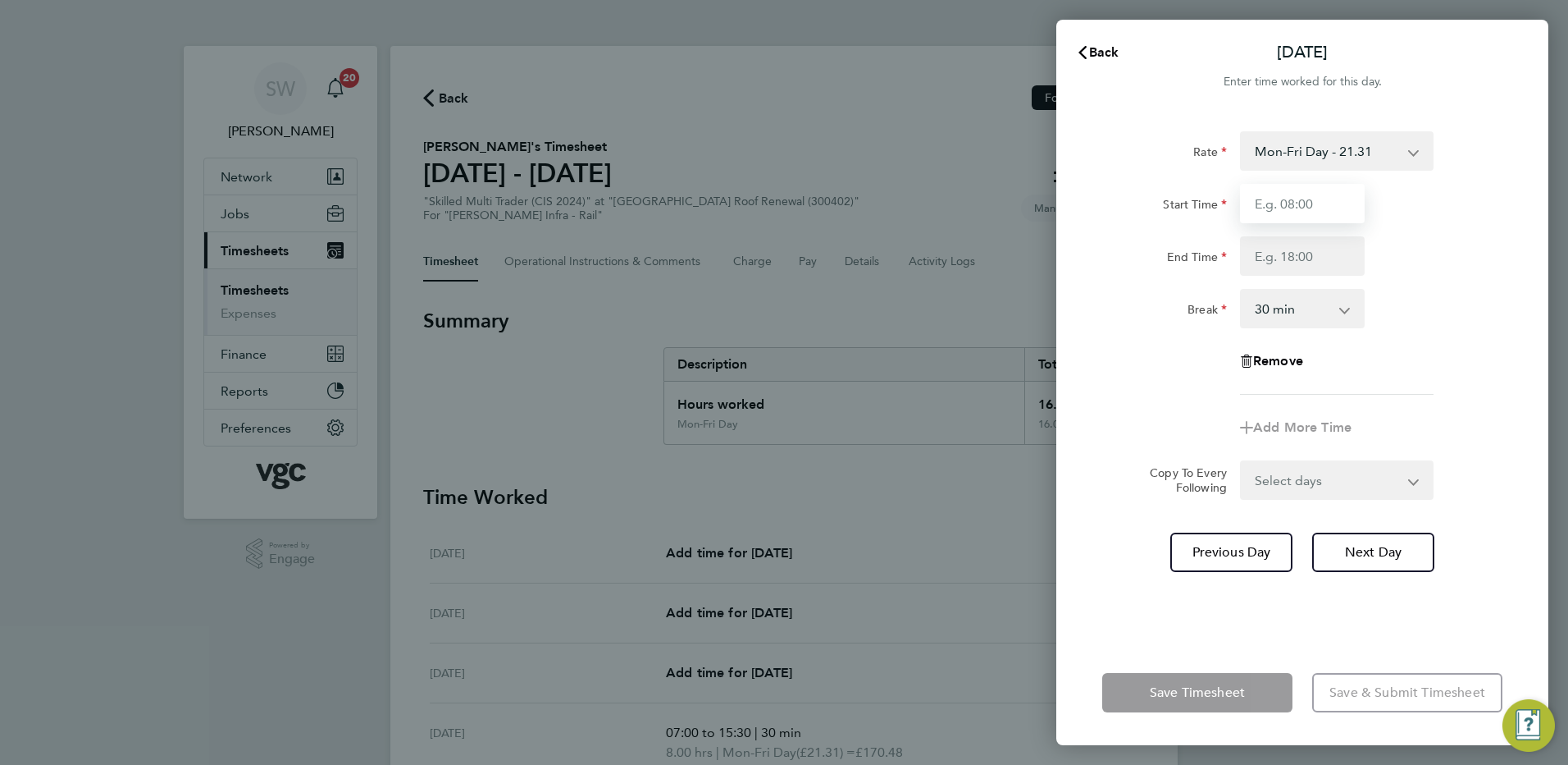
click at [1307, 198] on input "Start Time" at bounding box center [1303, 204] width 125 height 39
type input "07:00"
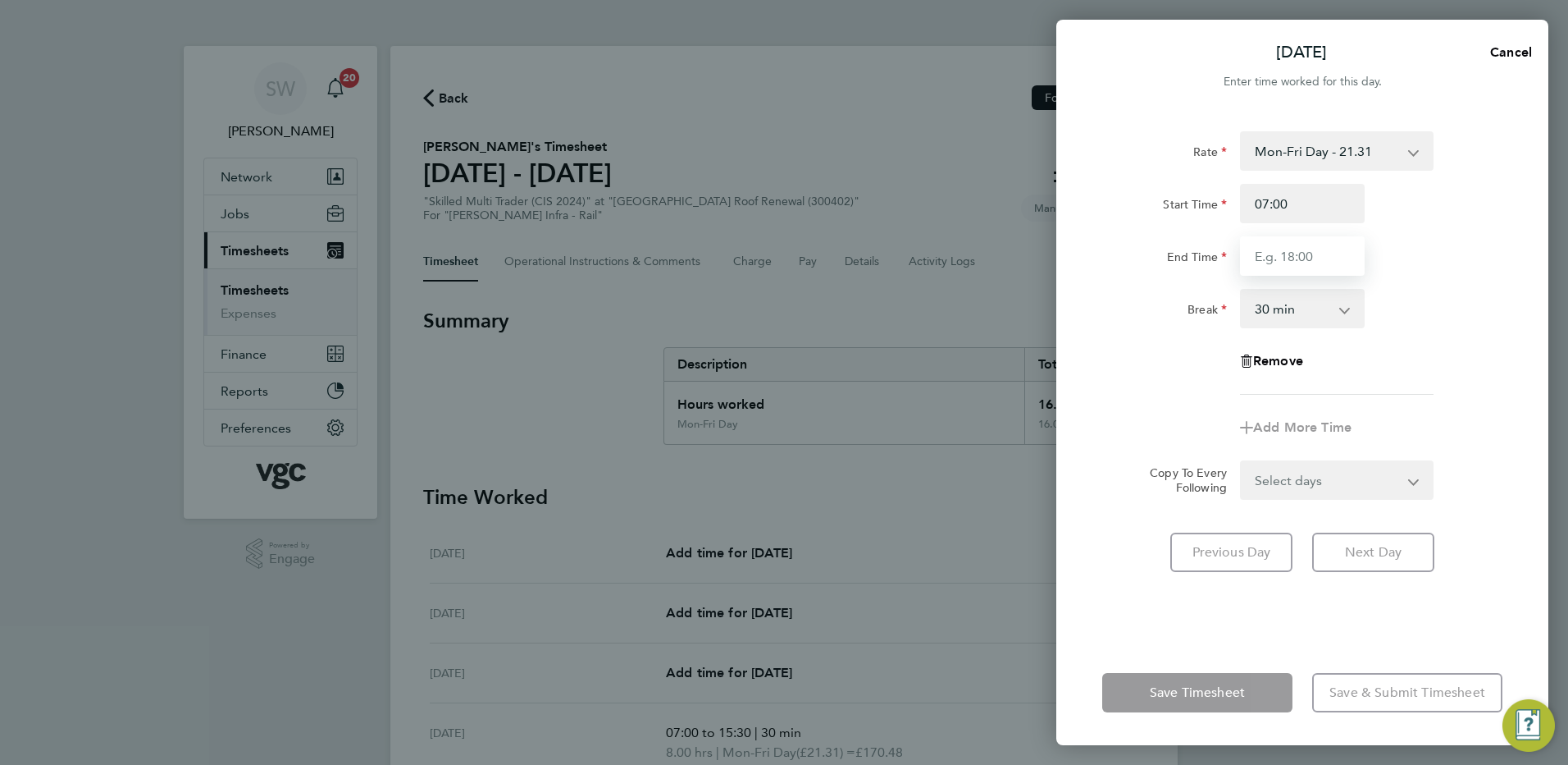
click at [1255, 243] on input "End Time" at bounding box center [1303, 256] width 125 height 39
type input "17:30"
click at [1414, 477] on form "Rate Mon-Fri Day - 21.31 Mon-Thurs Nights - 24.51 Bank Hol - 31.96 Weekend - 27…" at bounding box center [1302, 315] width 401 height 369
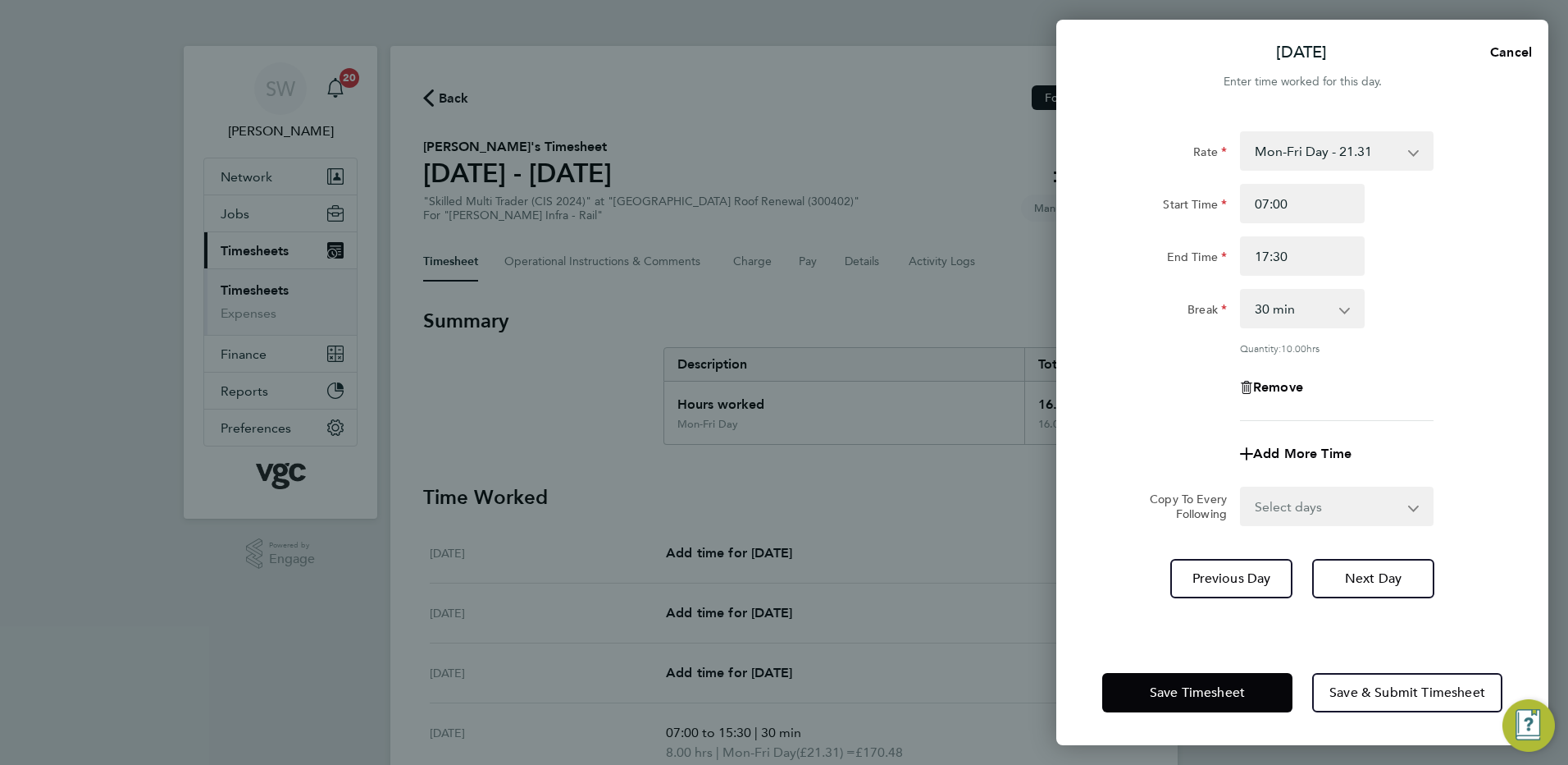
click at [1399, 505] on select "Select days Friday" at bounding box center [1327, 506] width 172 height 36
select select "FRI"
click at [1241, 488] on select "Select days Friday" at bounding box center [1327, 506] width 172 height 36
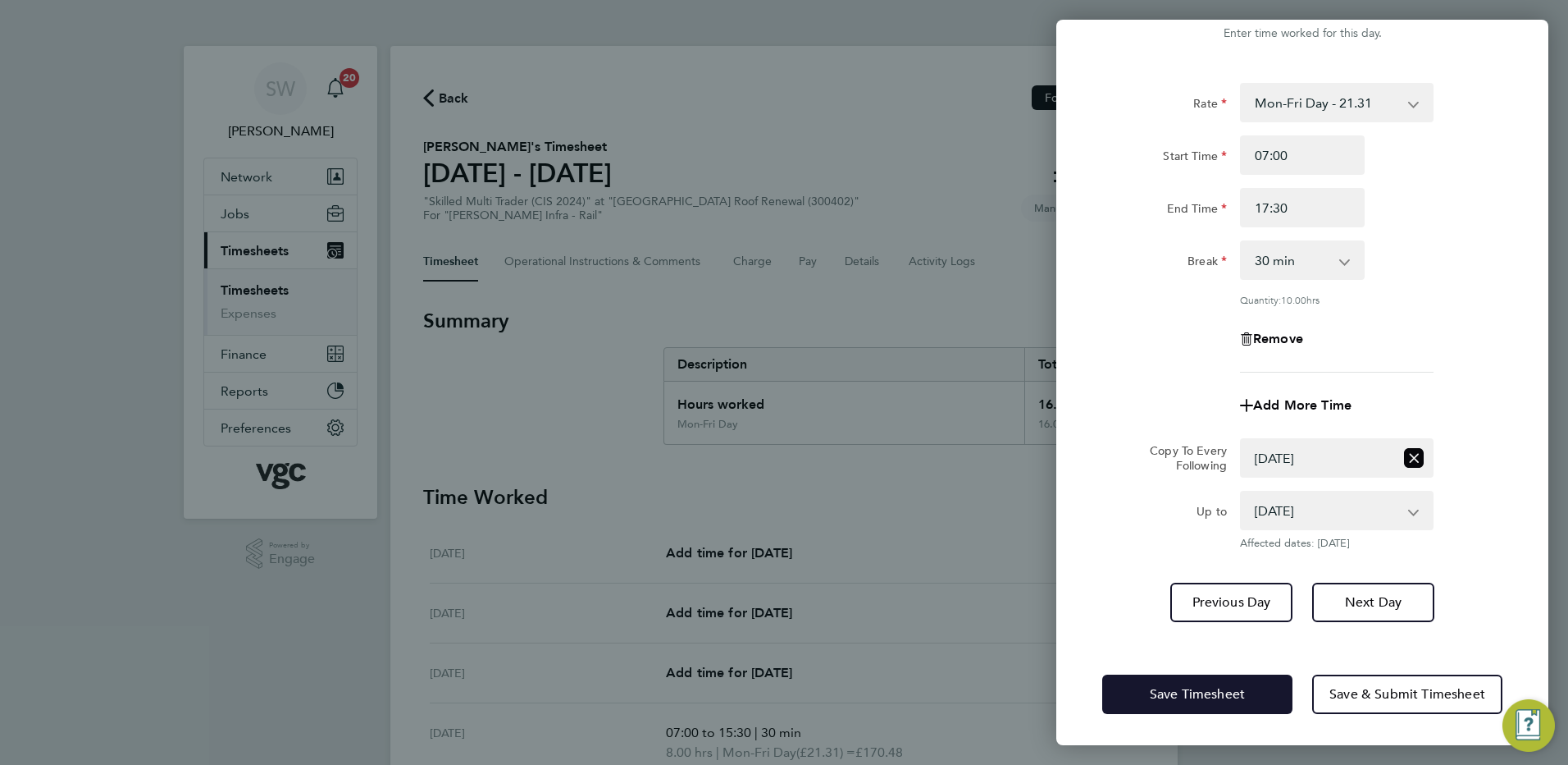
click at [1149, 686] on button "Save Timesheet" at bounding box center [1197, 694] width 190 height 39
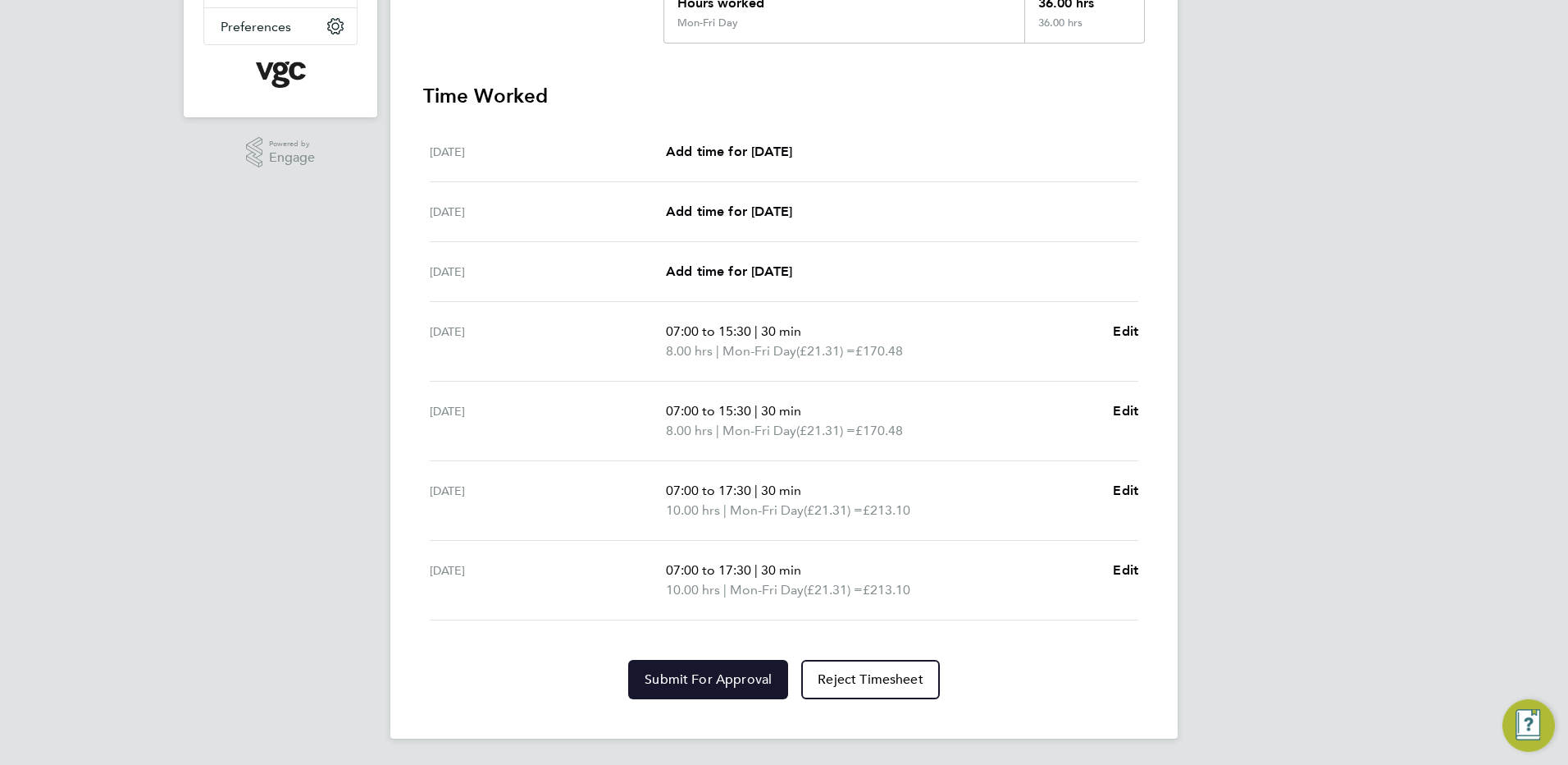
click at [706, 687] on button "Submit For Approval" at bounding box center [708, 679] width 160 height 39
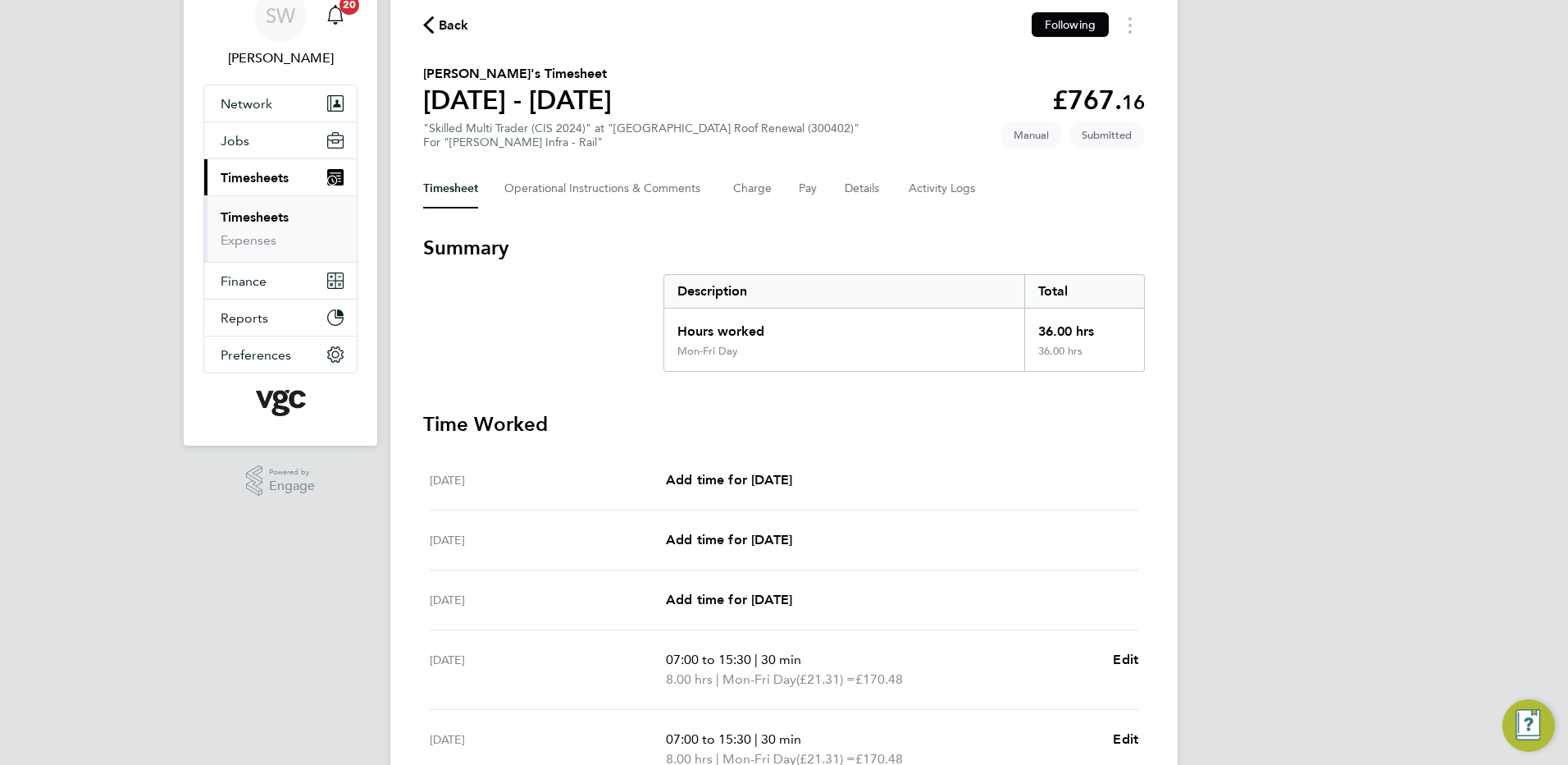
click at [273, 206] on ul "Timesheets Expenses" at bounding box center [280, 229] width 153 height 66
click at [275, 212] on link "Timesheets" at bounding box center [254, 216] width 68 height 15
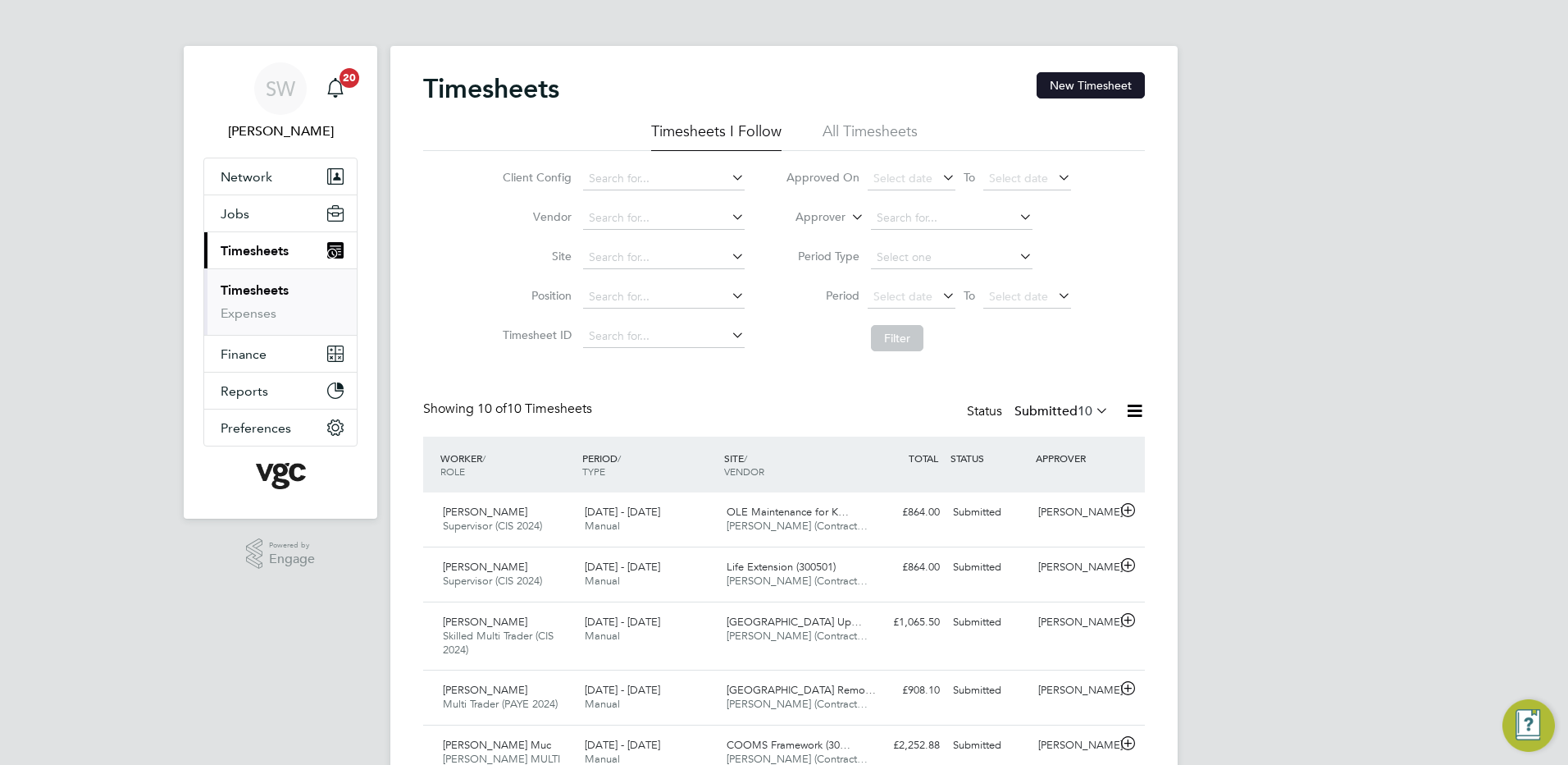
click at [1074, 87] on button "New Timesheet" at bounding box center [1091, 85] width 108 height 26
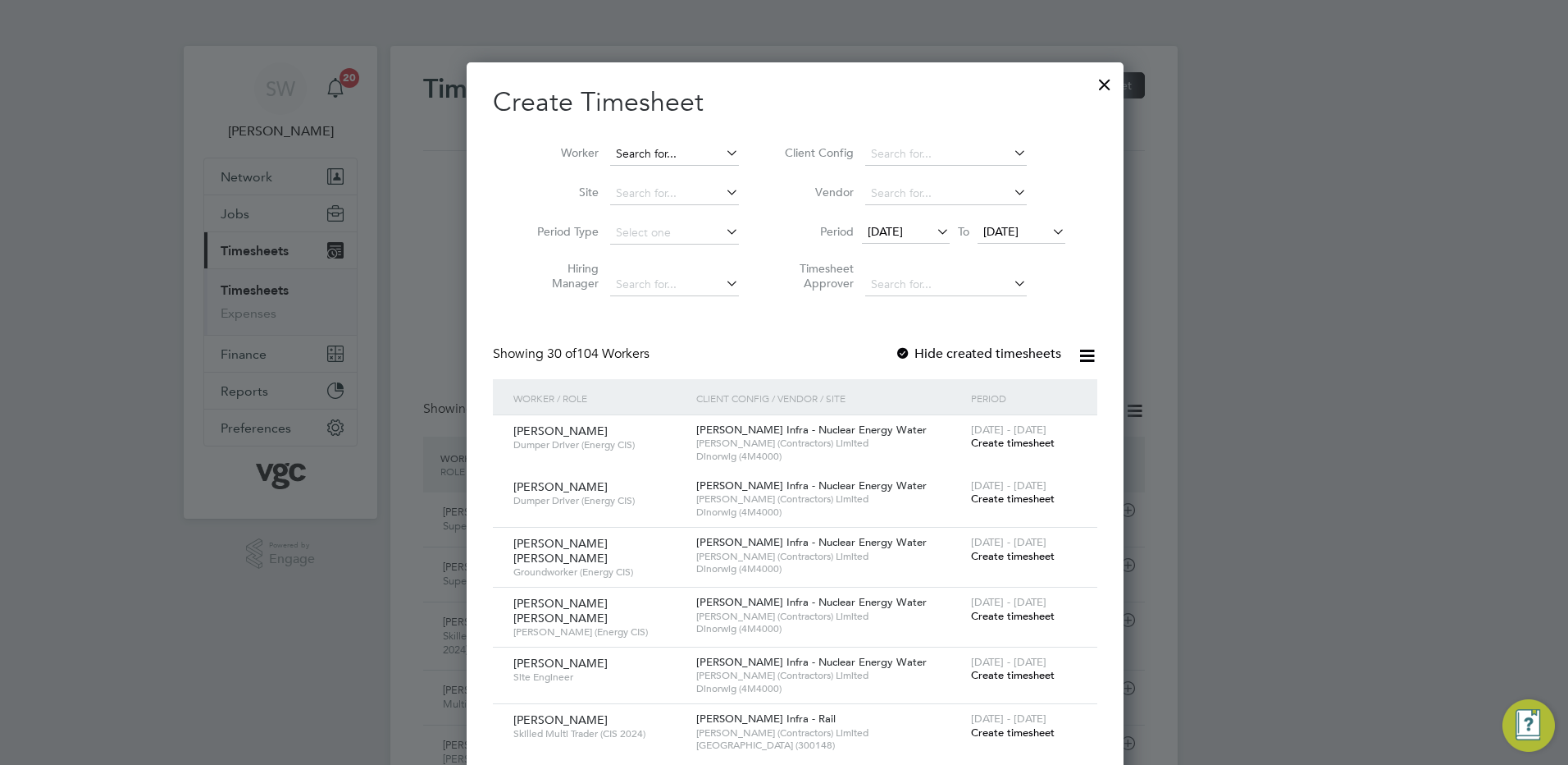
click at [639, 146] on input at bounding box center [675, 154] width 129 height 23
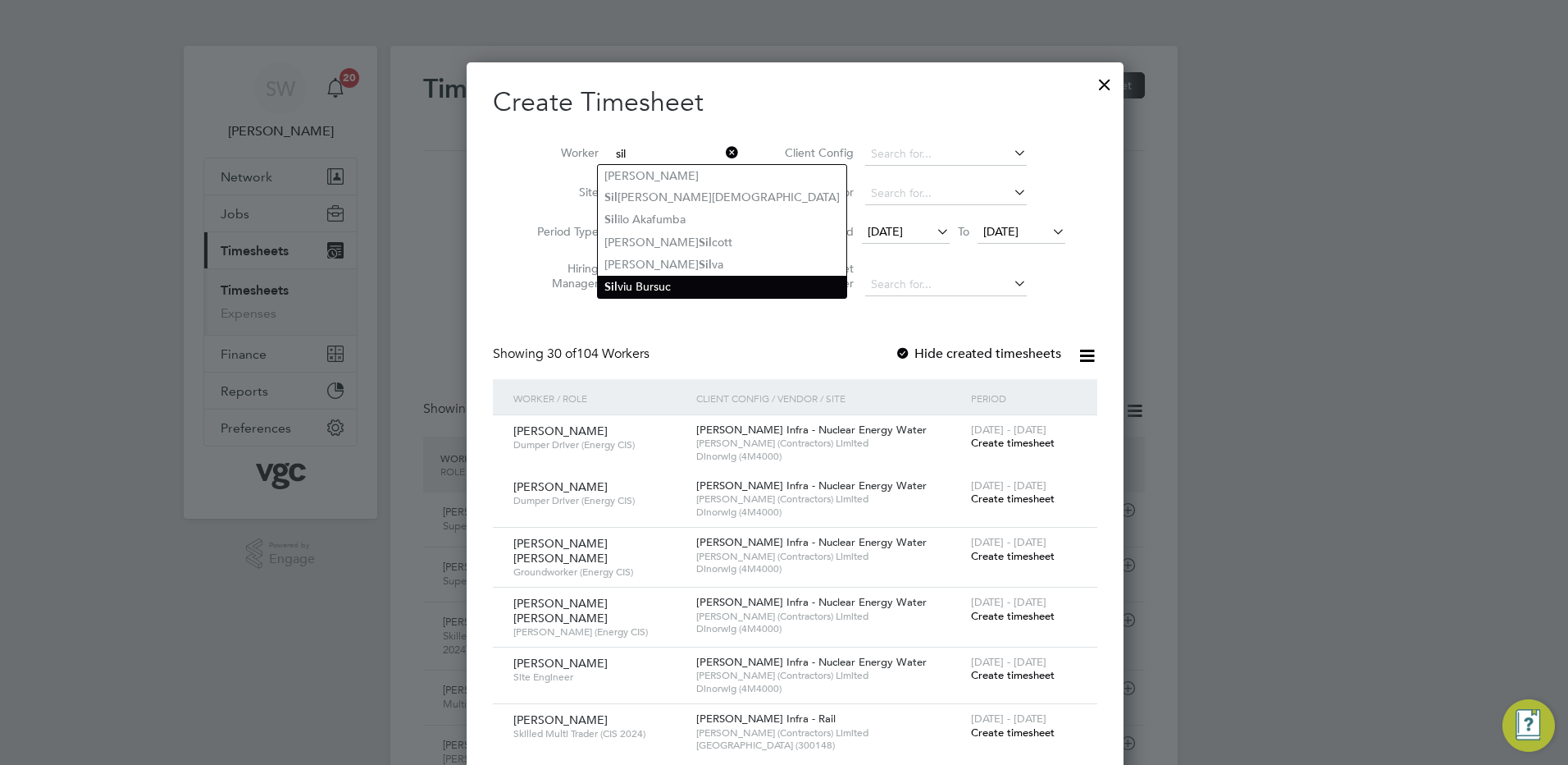
click at [654, 279] on li "Sil viu Bursuc" at bounding box center [722, 287] width 248 height 22
type input "Silviu Bursuc"
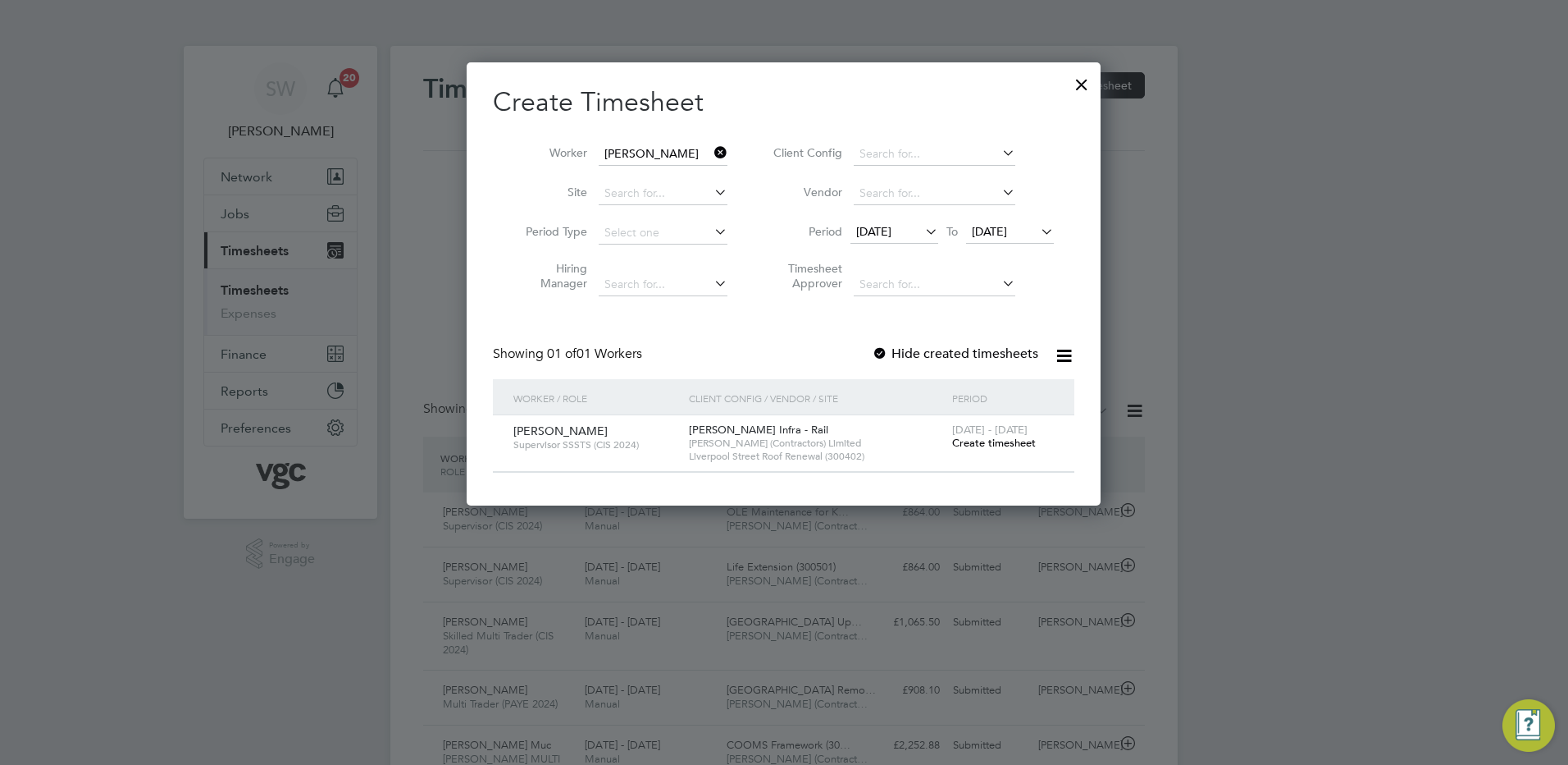
click at [978, 438] on span "Create timesheet" at bounding box center [994, 443] width 84 height 14
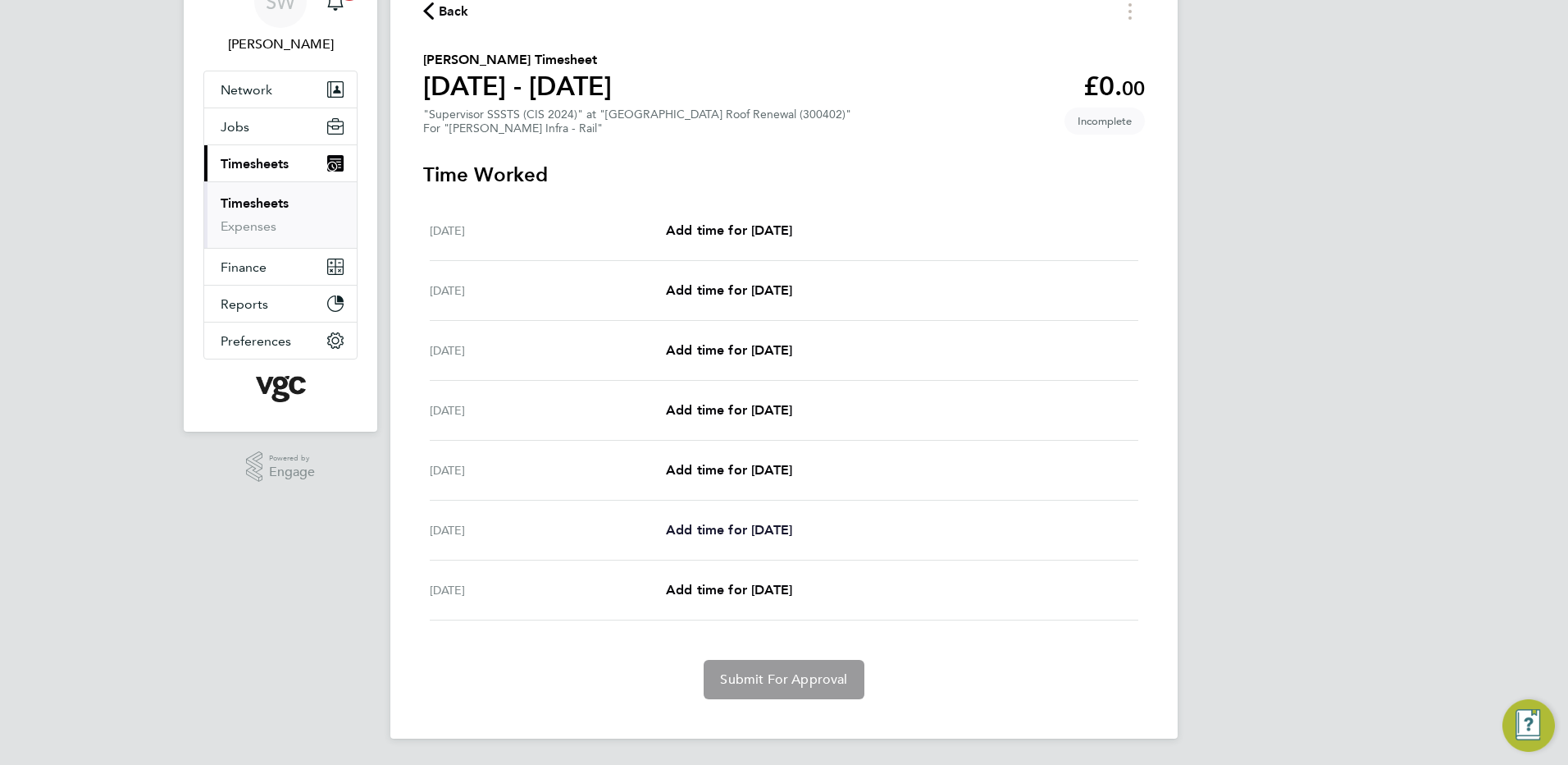
click at [732, 535] on span "Add time for Thu 28 Aug" at bounding box center [729, 529] width 127 height 15
select select "30"
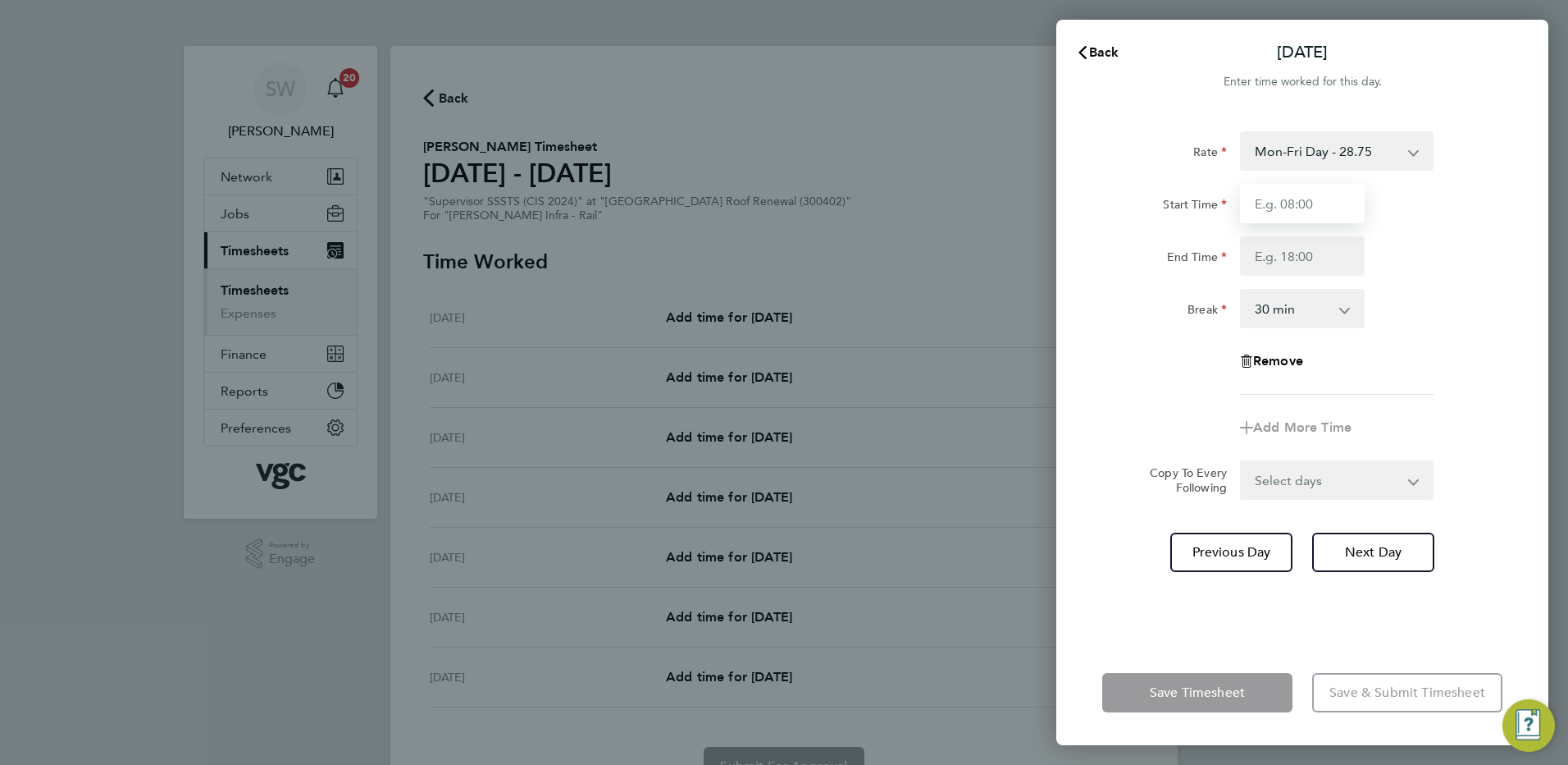
click at [1313, 204] on input "Start Time" at bounding box center [1303, 204] width 125 height 39
type input "07:00"
type input "17:30"
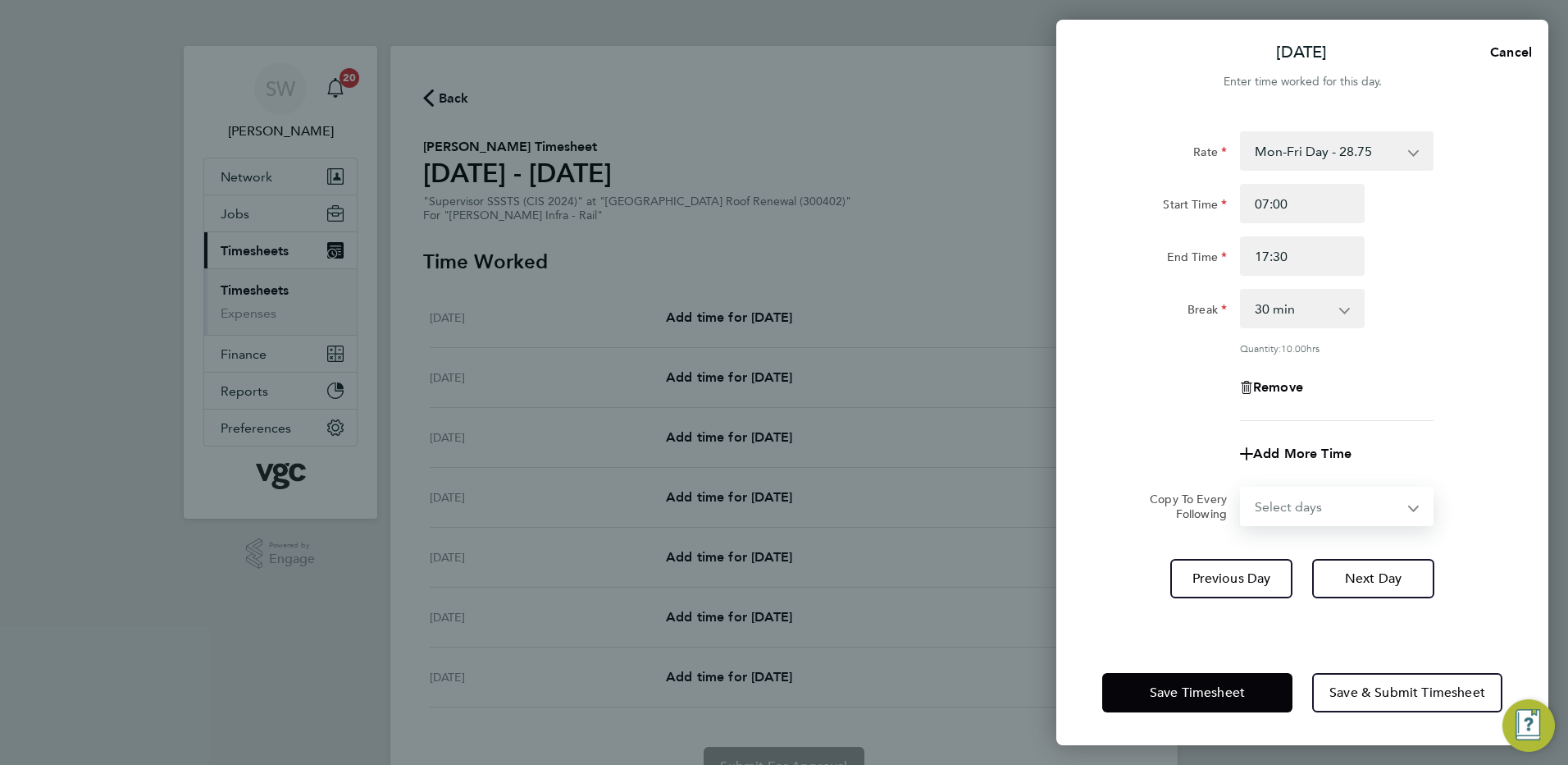
click at [1401, 509] on select "Select days Friday" at bounding box center [1327, 506] width 172 height 36
select select "FRI"
click at [1241, 488] on select "Select days Friday" at bounding box center [1327, 506] width 172 height 36
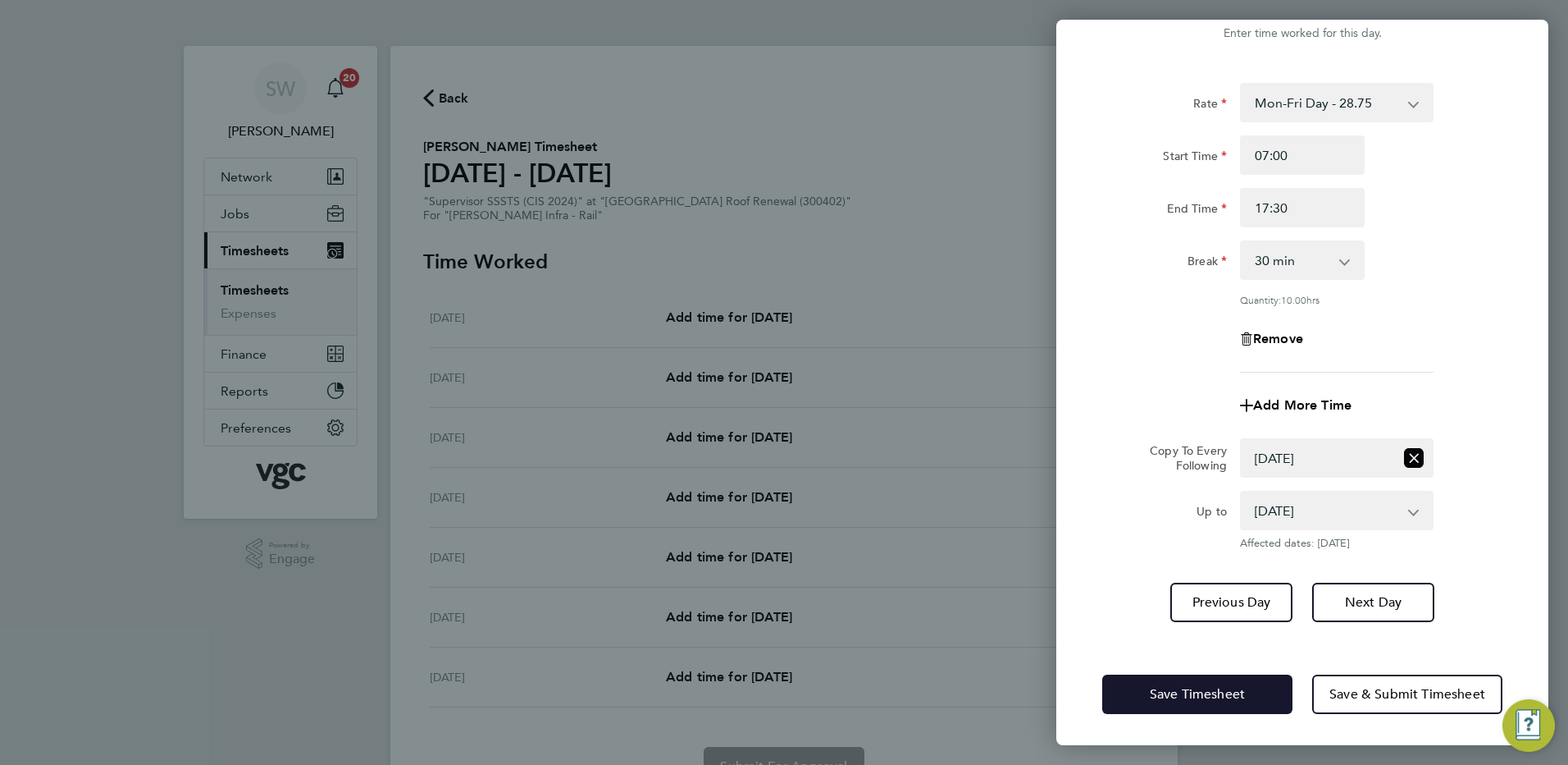
click at [1137, 686] on button "Save Timesheet" at bounding box center [1197, 694] width 190 height 39
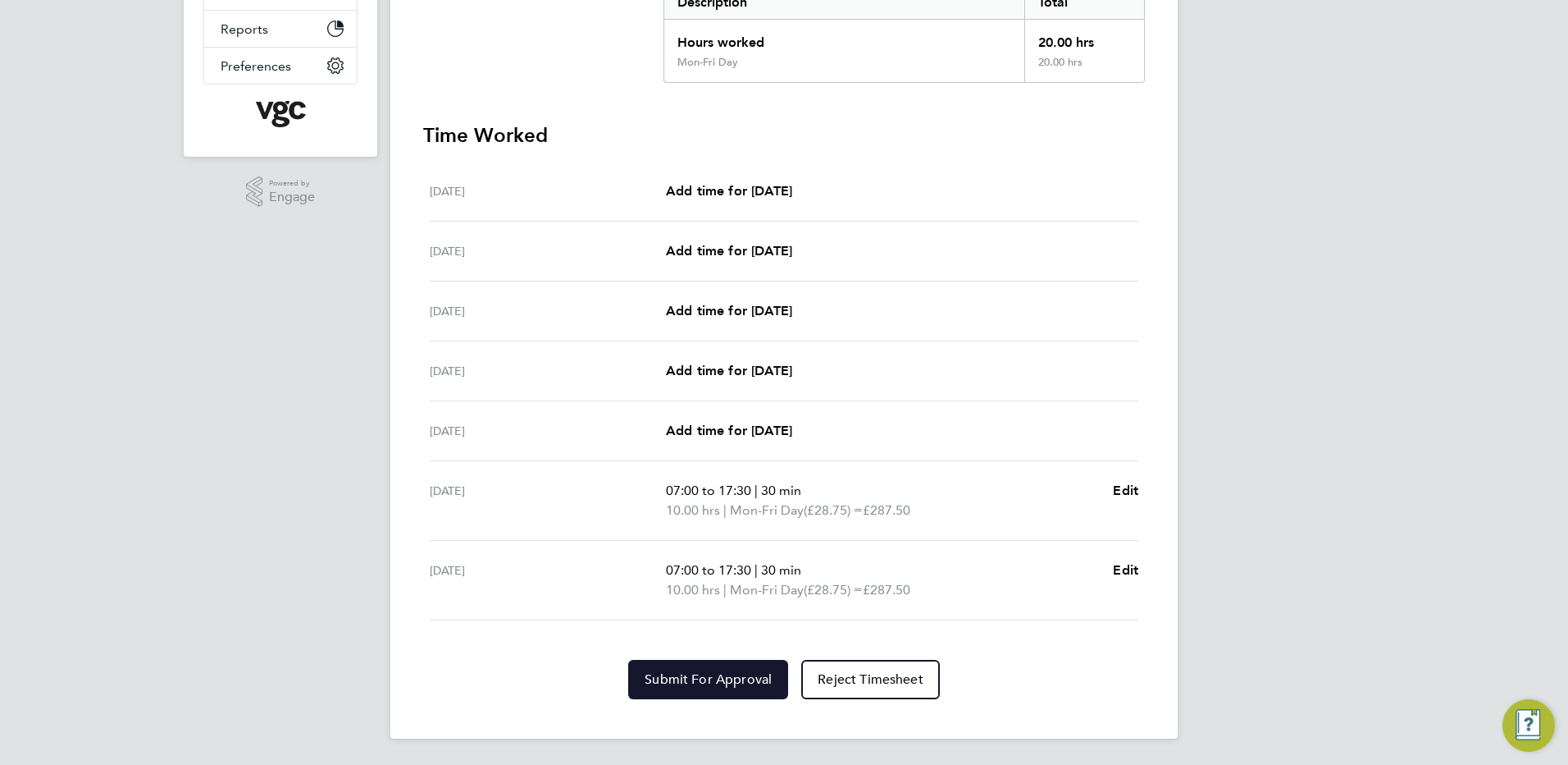
drag, startPoint x: 679, startPoint y: 690, endPoint x: 675, endPoint y: 641, distance: 49.2
click at [679, 689] on button "Submit For Approval" at bounding box center [708, 679] width 160 height 39
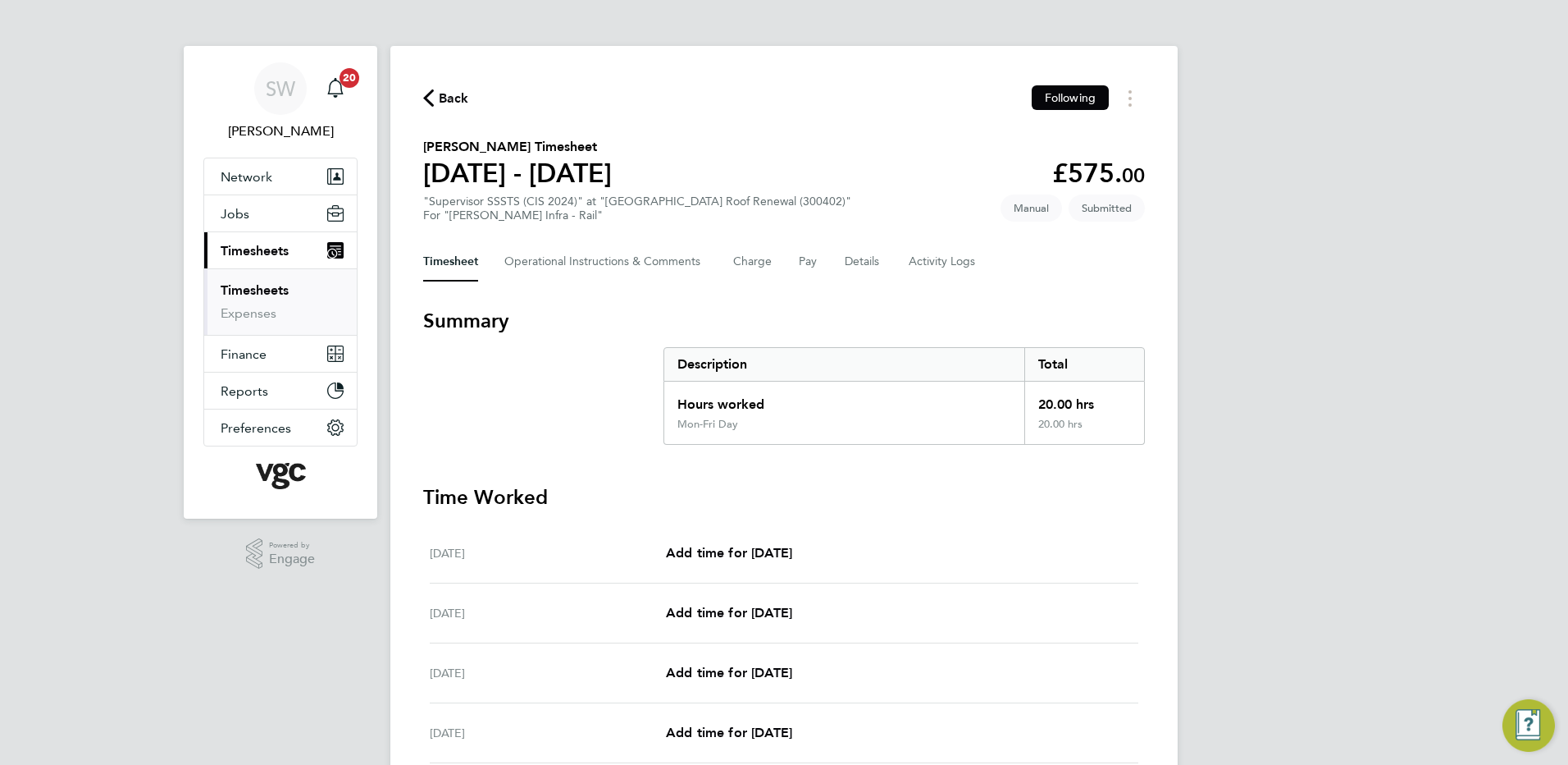
drag, startPoint x: 279, startPoint y: 291, endPoint x: 291, endPoint y: 286, distance: 13.0
click at [278, 290] on link "Timesheets" at bounding box center [254, 289] width 68 height 15
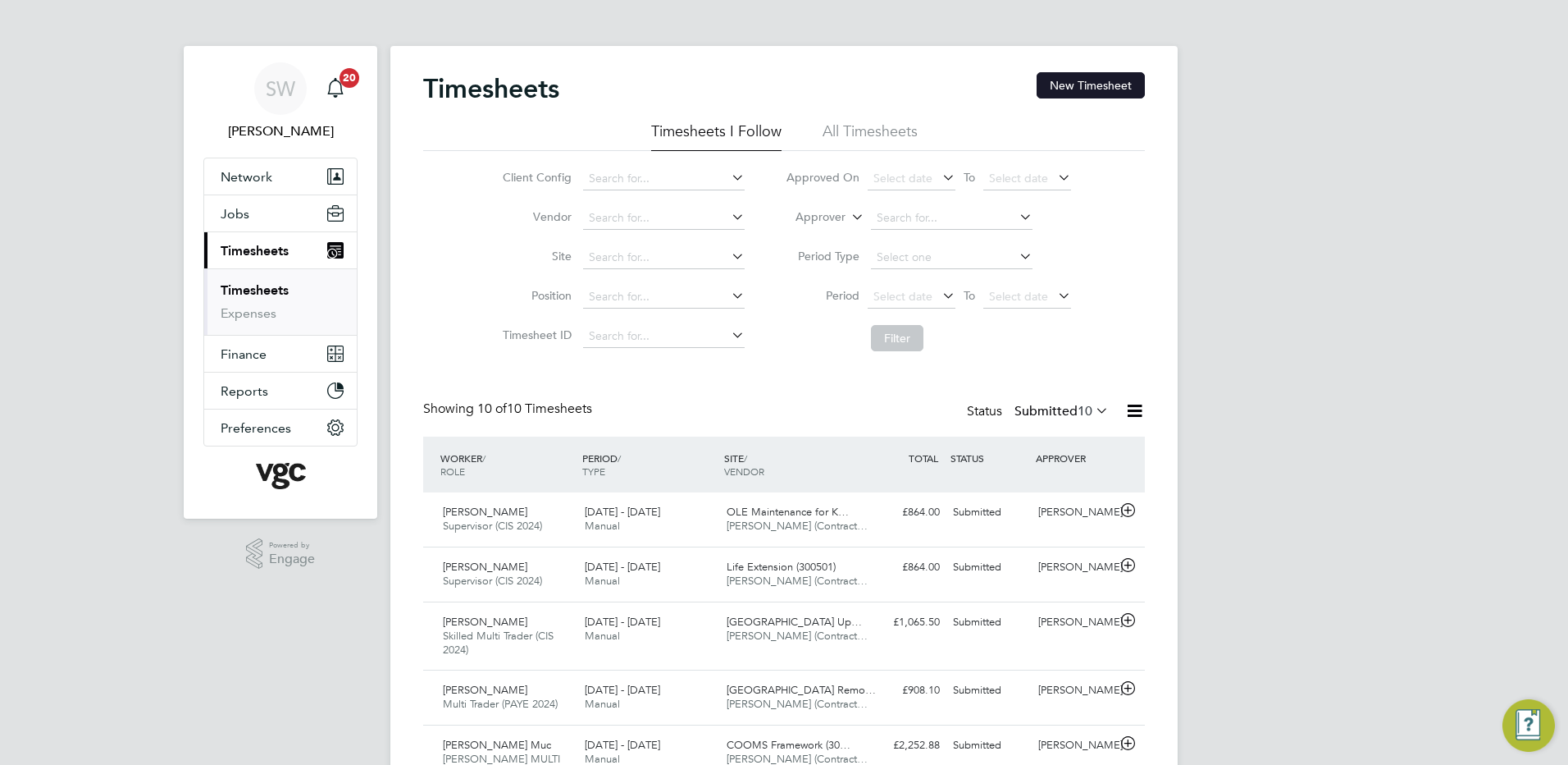
drag, startPoint x: 1085, startPoint y: 85, endPoint x: 1070, endPoint y: 86, distance: 15.0
click at [1085, 84] on button "New Timesheet" at bounding box center [1091, 85] width 108 height 26
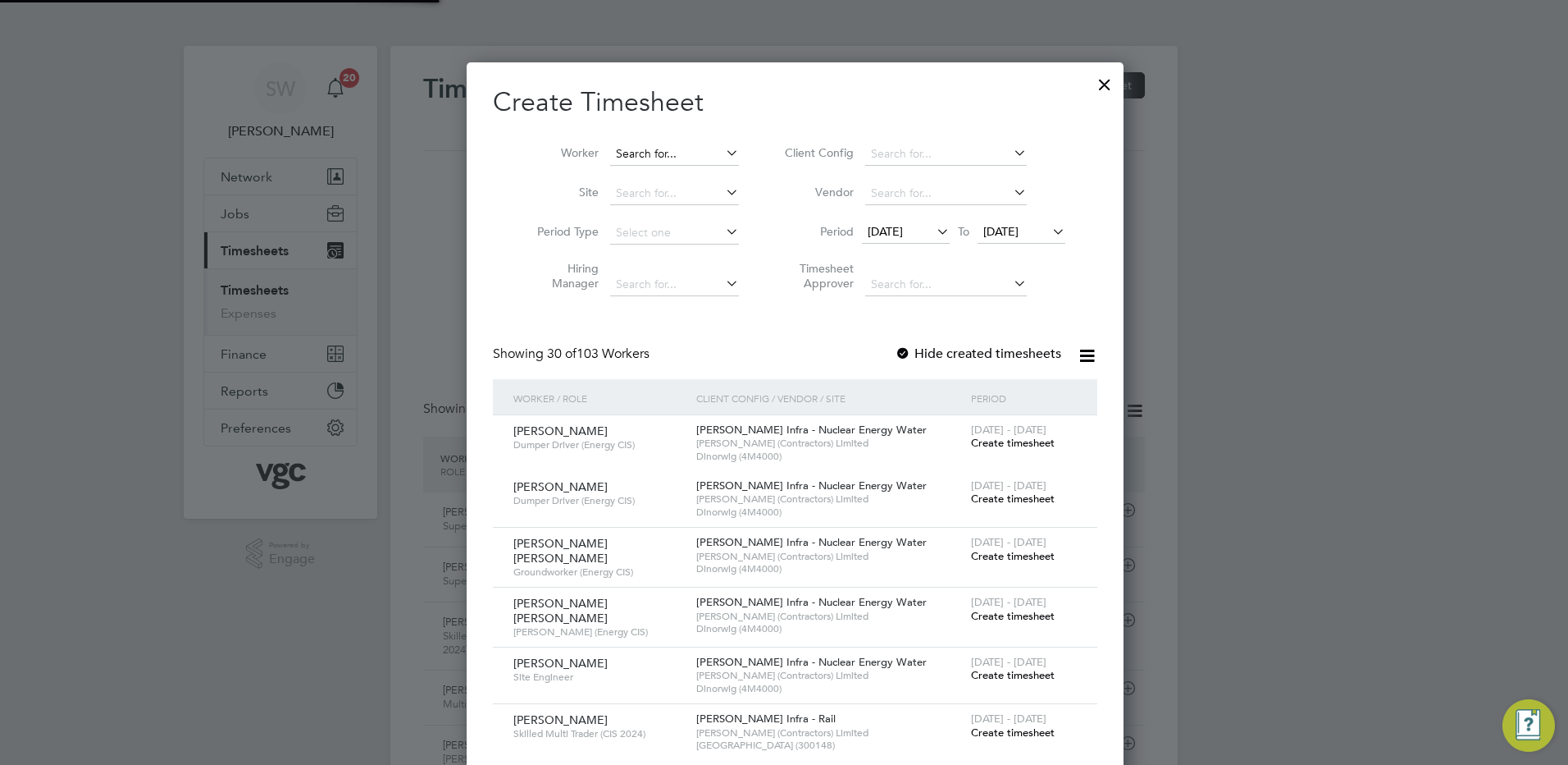
click at [632, 143] on input at bounding box center [675, 154] width 129 height 23
click at [668, 189] on li "Oluwa femi Adegboyega" at bounding box center [668, 198] width 139 height 22
type input "Oluwafemi Adegboyega"
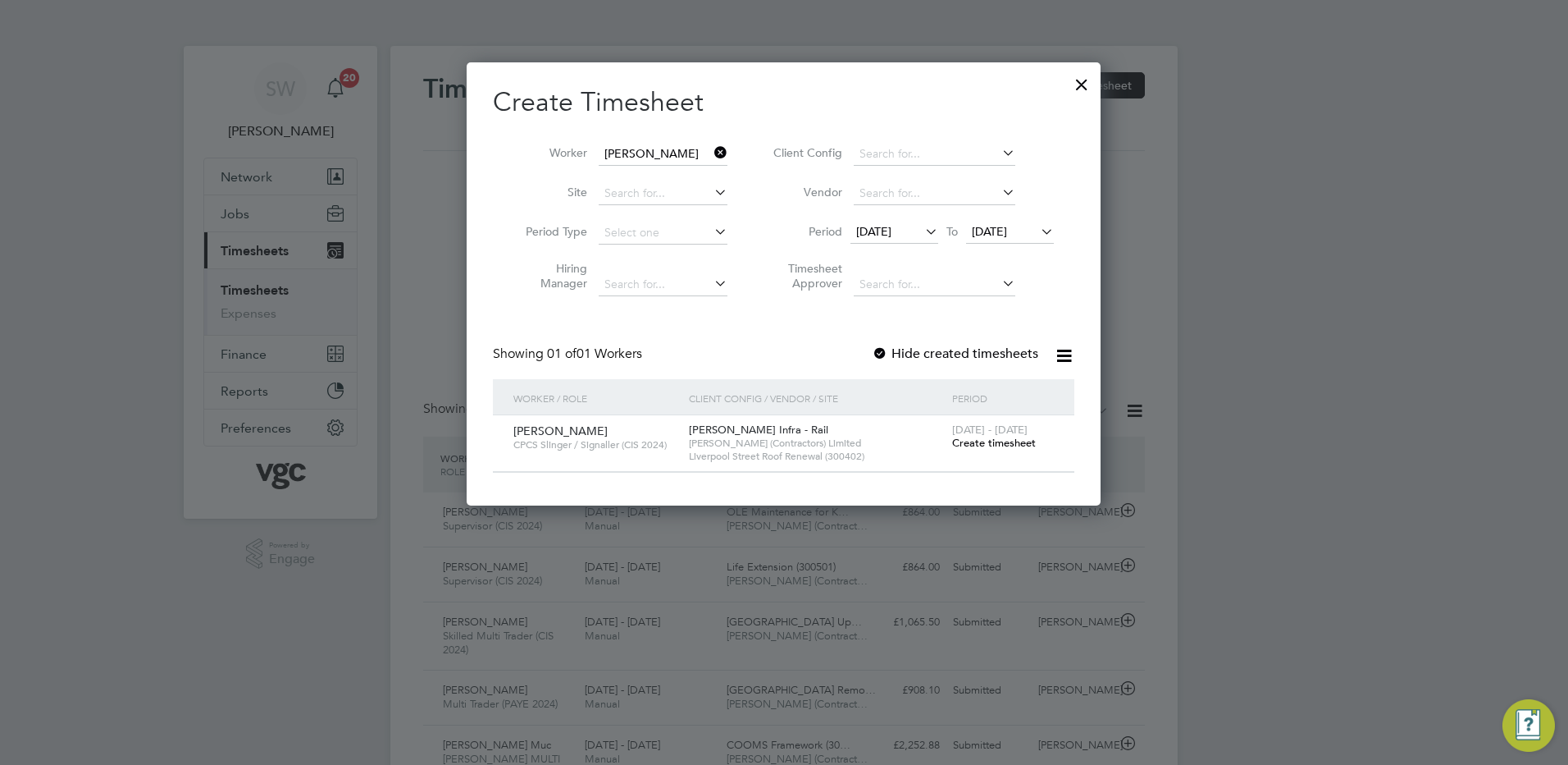
click at [988, 445] on span "Create timesheet" at bounding box center [994, 443] width 84 height 14
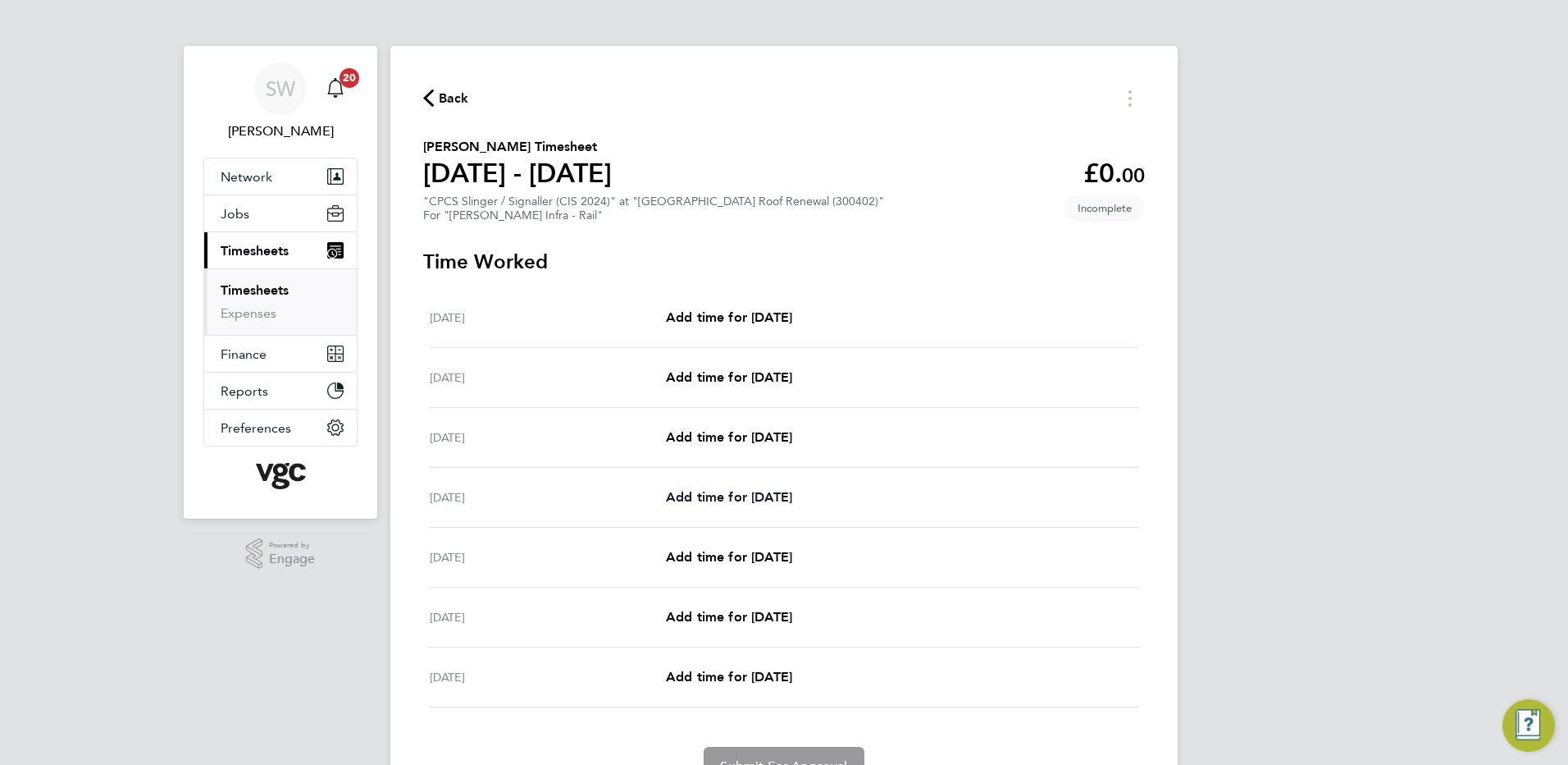
click at [701, 492] on span "Add time for Tue 26 Aug" at bounding box center [729, 496] width 127 height 15
select select "30"
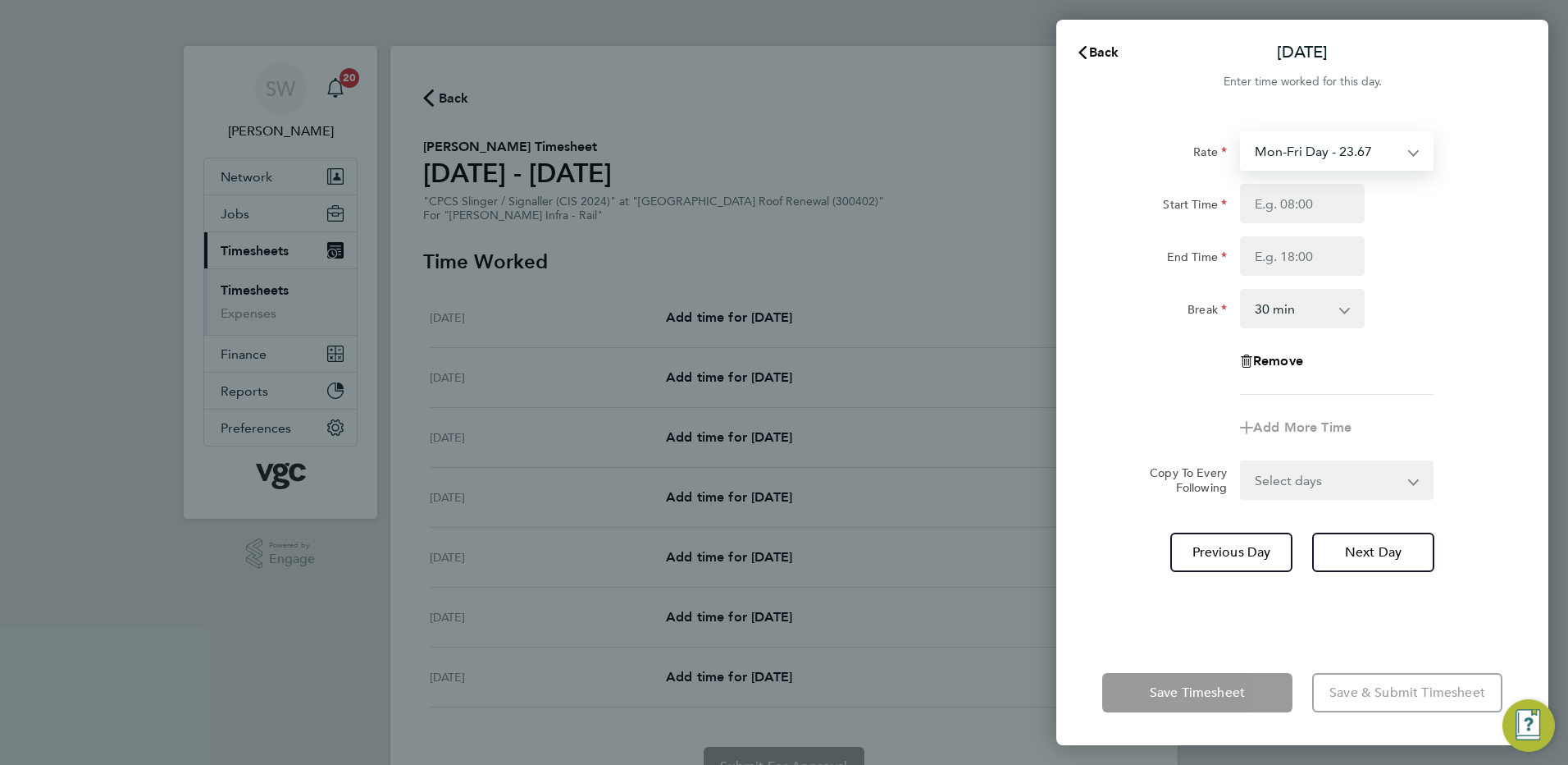
click at [1410, 154] on select "Mon-Fri Day - 23.67 Xmas / NY - 47.35 Bank Hol - 35.51 Mon-Thurs Day - 27.22 We…" at bounding box center [1326, 151] width 170 height 36
select select "30"
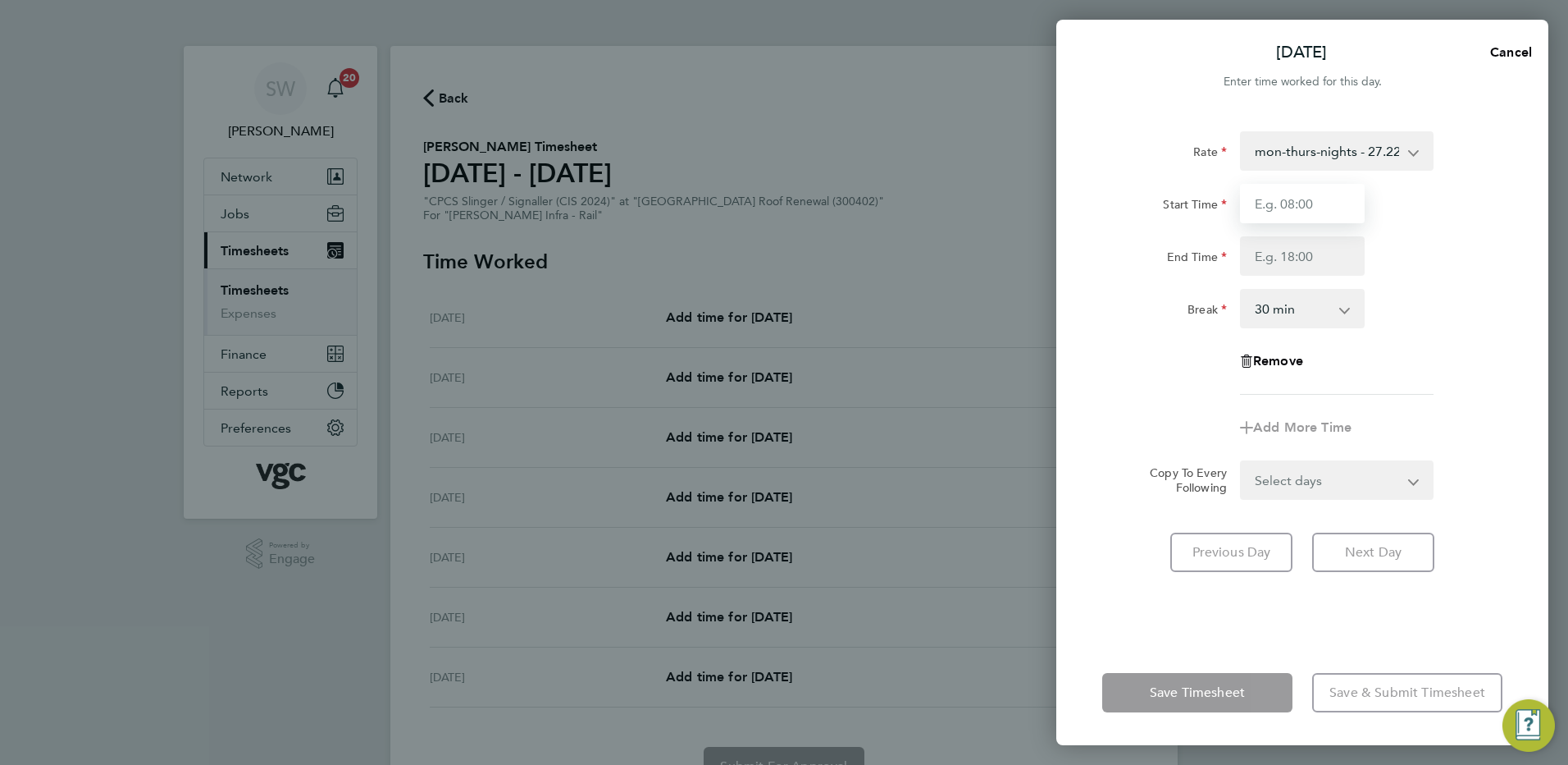
click at [1273, 203] on input "Start Time" at bounding box center [1303, 204] width 125 height 39
type input "20:00"
click at [1277, 263] on input "End Time" at bounding box center [1303, 256] width 125 height 39
type input "06:30"
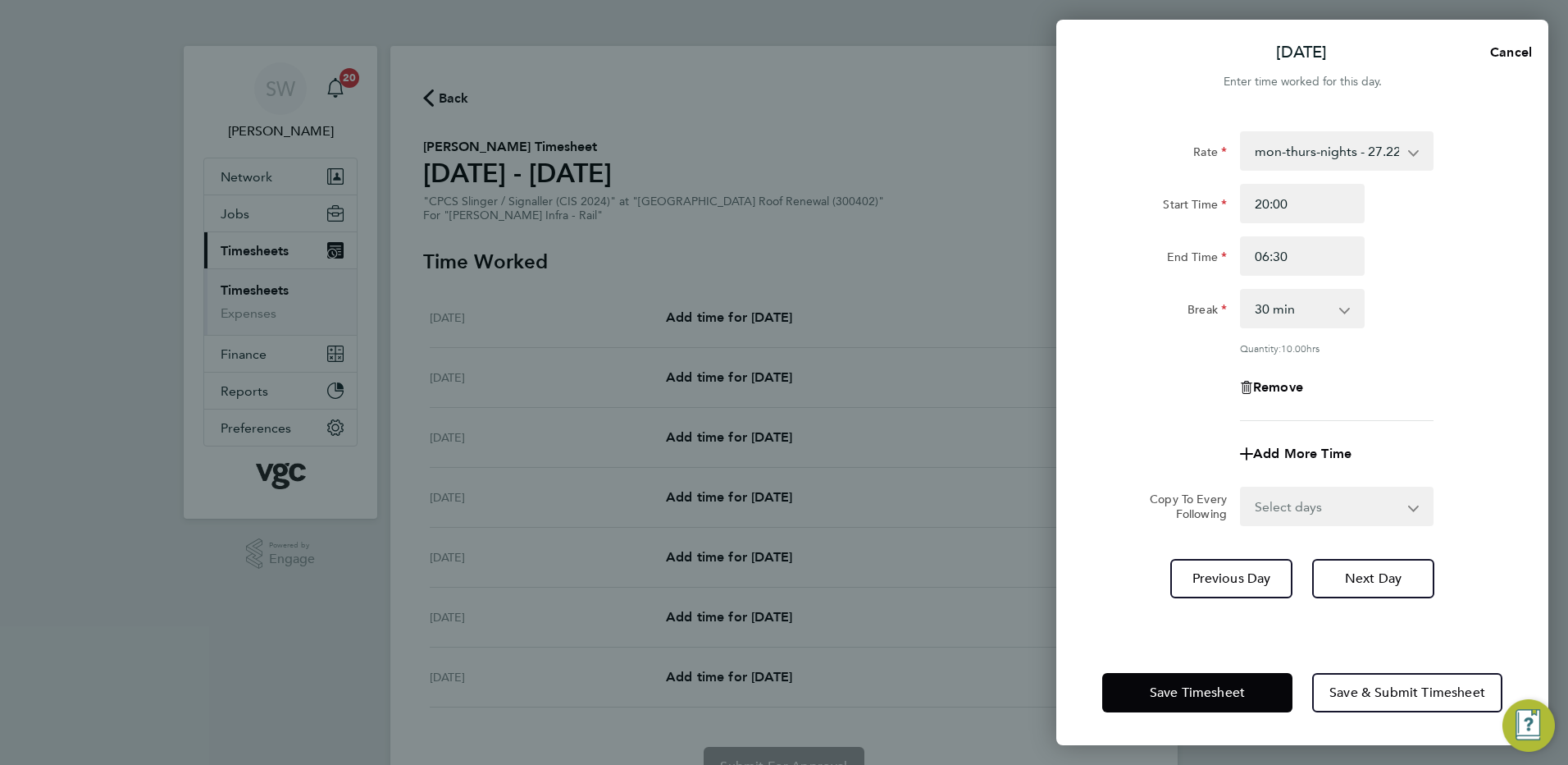
drag, startPoint x: 1149, startPoint y: 606, endPoint x: 1154, endPoint y: 630, distance: 24.5
click at [1149, 603] on div "Rate mon-thurs-nights - 27.22 Mon-Fri Day - 23.67 Xmas / NY - 47.35 Bank Hol - …" at bounding box center [1302, 376] width 492 height 528
drag, startPoint x: 1161, startPoint y: 699, endPoint x: 1145, endPoint y: 687, distance: 20.0
click at [1158, 695] on span "Save Timesheet" at bounding box center [1198, 693] width 95 height 16
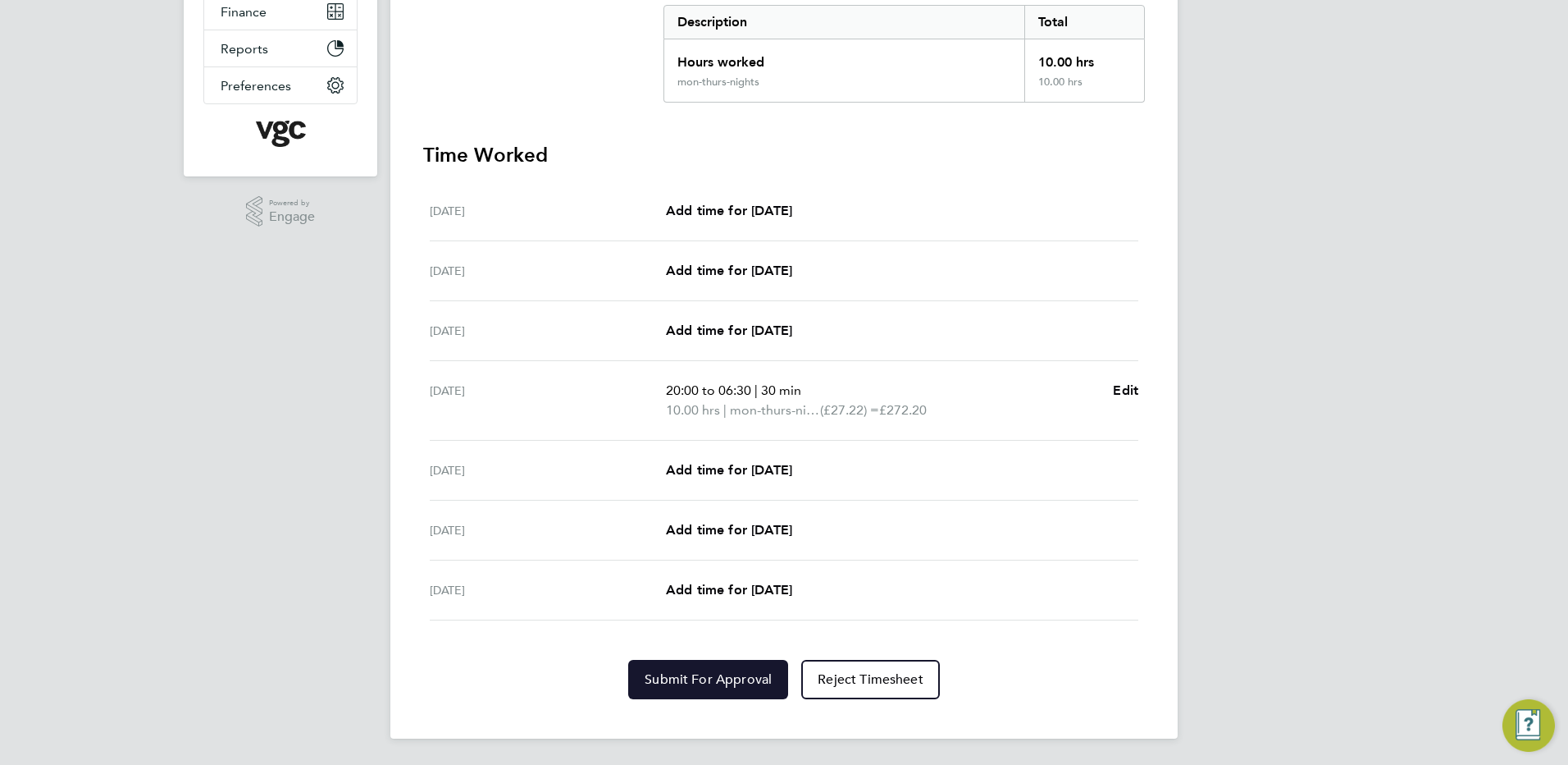
drag, startPoint x: 681, startPoint y: 673, endPoint x: 703, endPoint y: 655, distance: 28.4
click at [681, 672] on span "Submit For Approval" at bounding box center [708, 679] width 127 height 16
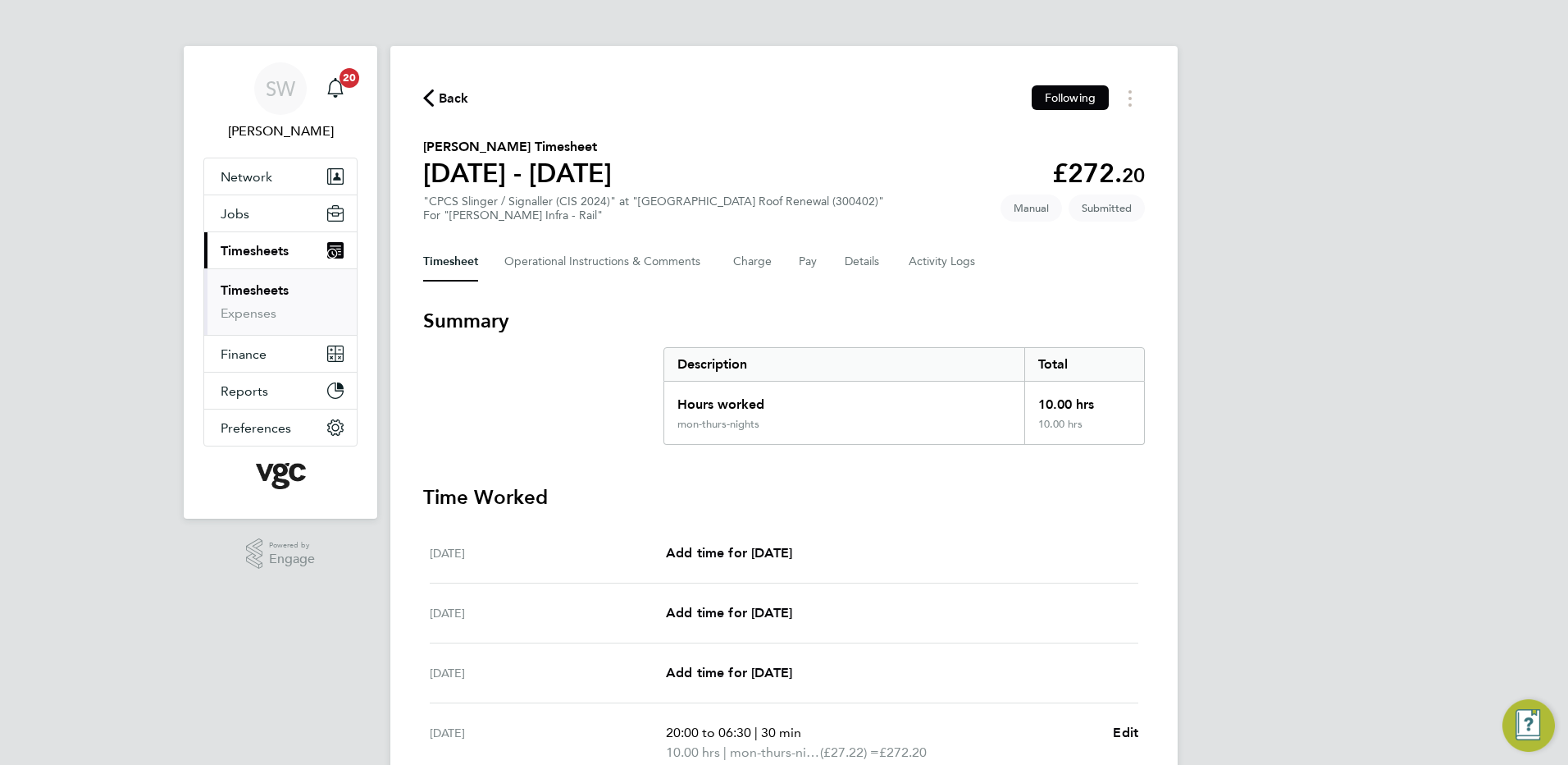
click at [264, 289] on link "Timesheets" at bounding box center [254, 289] width 68 height 15
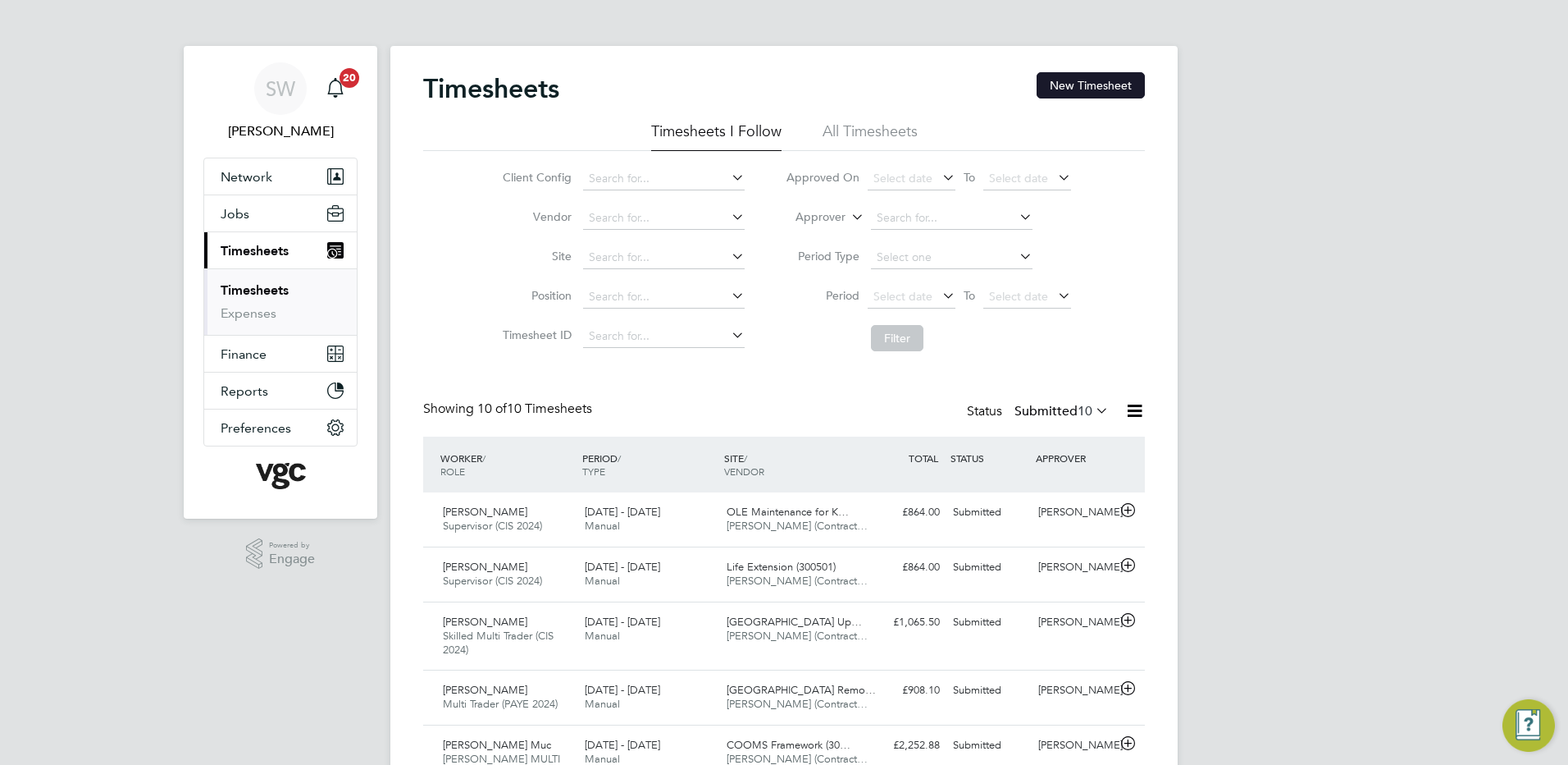
click at [1075, 82] on button "New Timesheet" at bounding box center [1091, 85] width 108 height 26
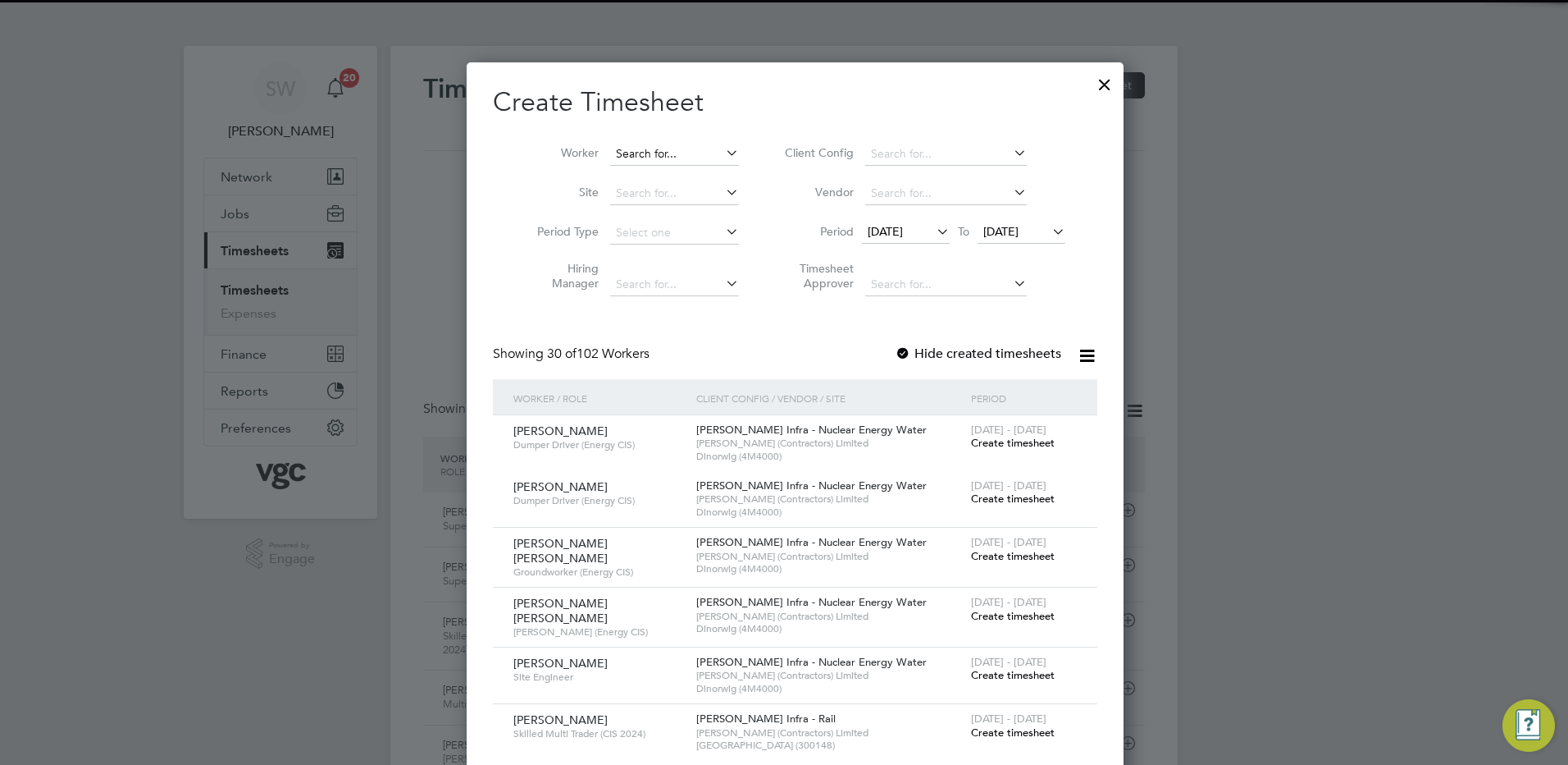
click at [623, 154] on input at bounding box center [675, 154] width 129 height 23
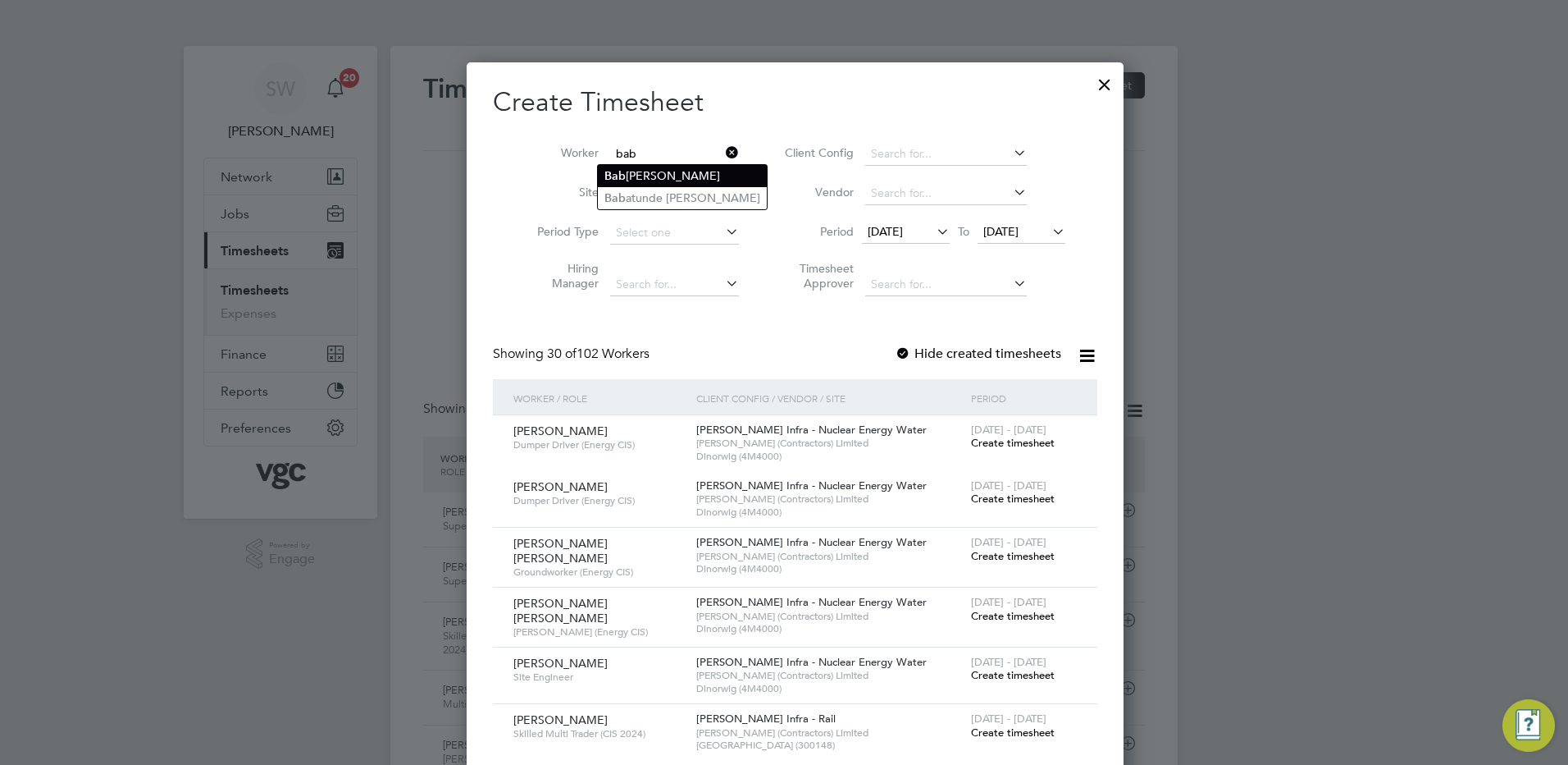
type input "bab"
click at [675, 187] on ul "Bab awale Komolafe Bab atunde Mose Adebowale Salako" at bounding box center [682, 187] width 170 height 46
click at [651, 147] on input at bounding box center [675, 154] width 129 height 23
click at [687, 196] on li "Bab atunde Mose Adebowale Salako" at bounding box center [682, 198] width 169 height 22
type input "Babatunde Mose Adebowale Salako"
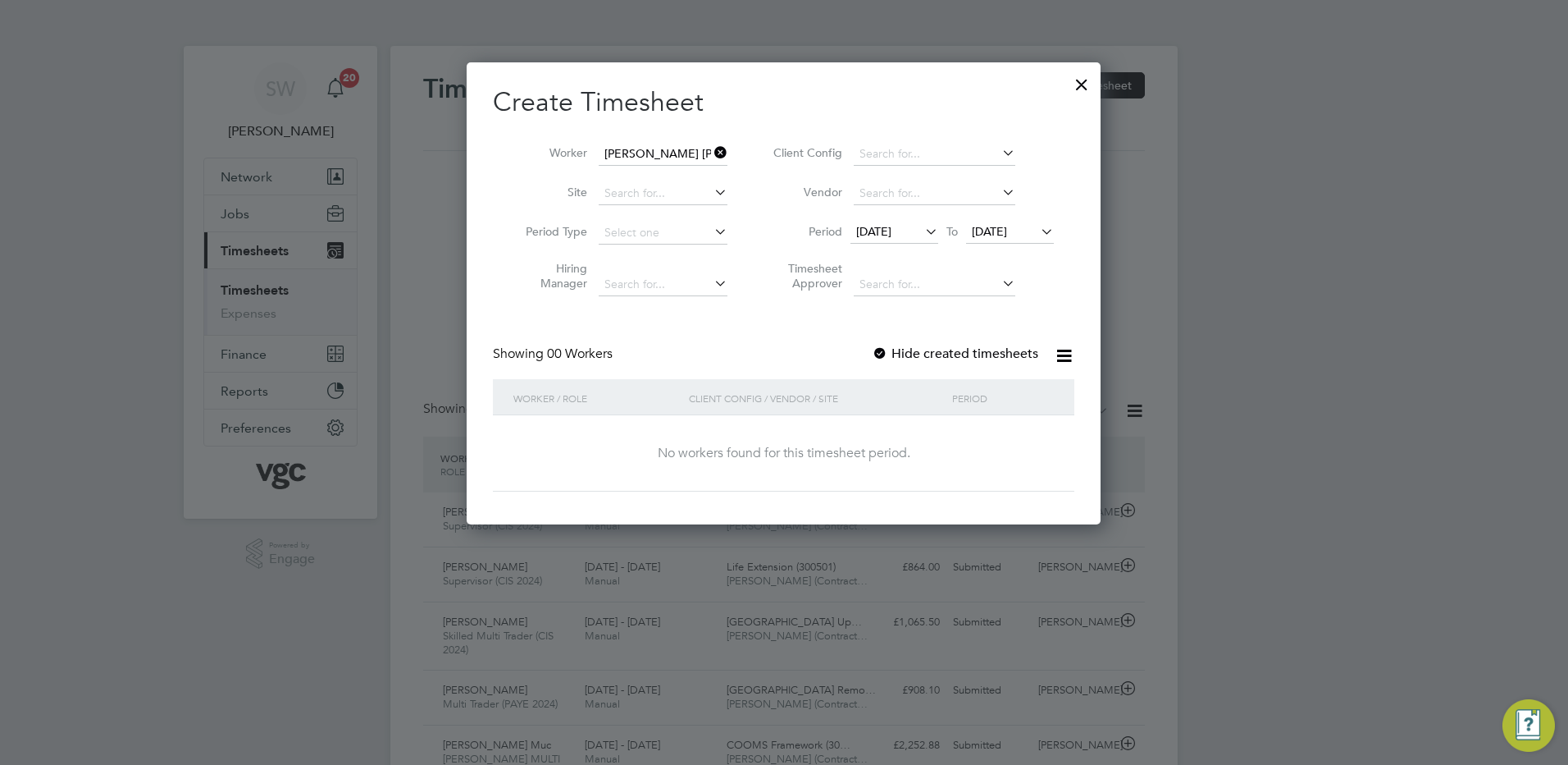
click at [1008, 234] on span "24 Aug 2025" at bounding box center [990, 231] width 36 height 15
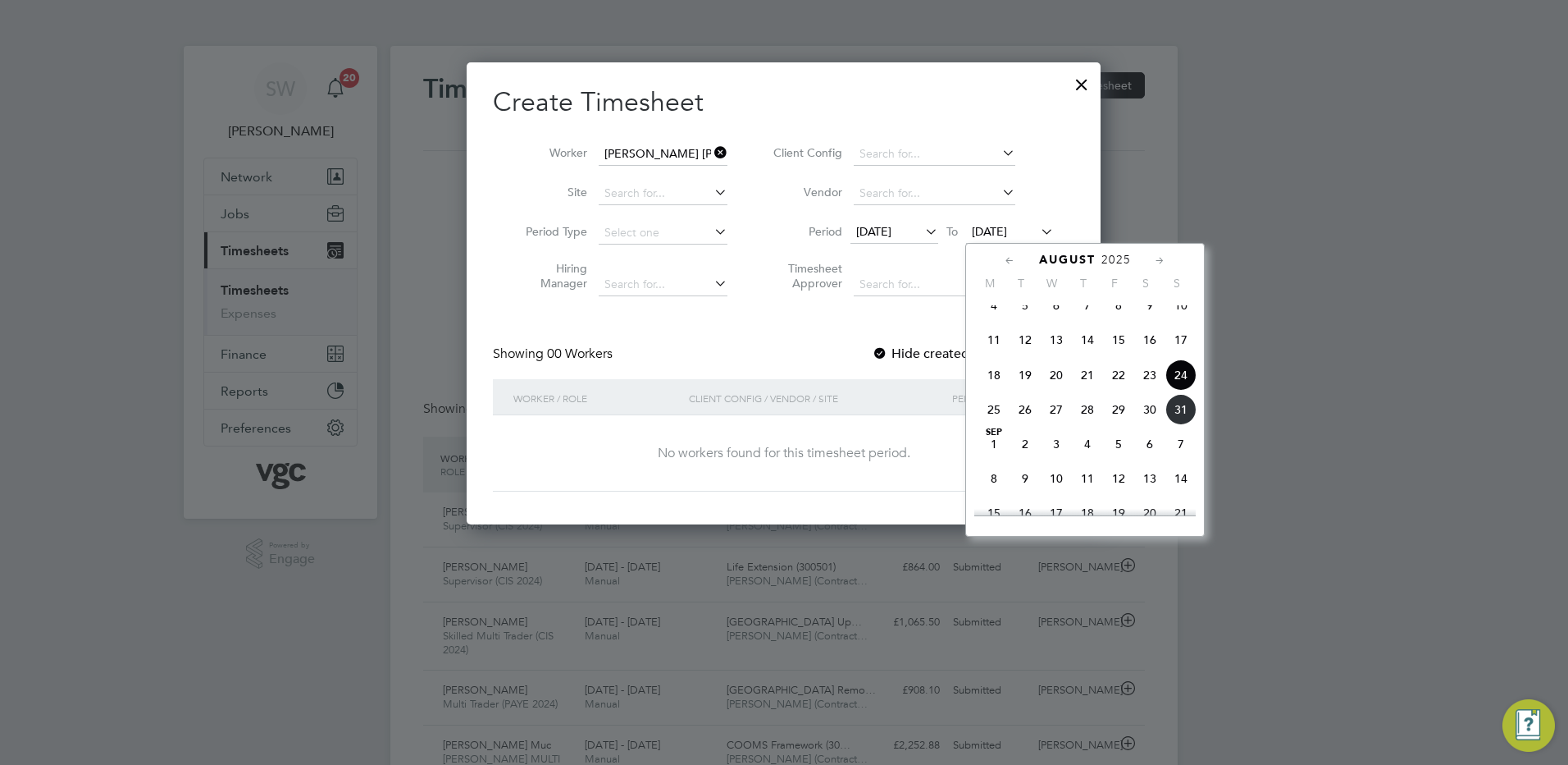
click at [1119, 425] on span "29" at bounding box center [1118, 409] width 31 height 31
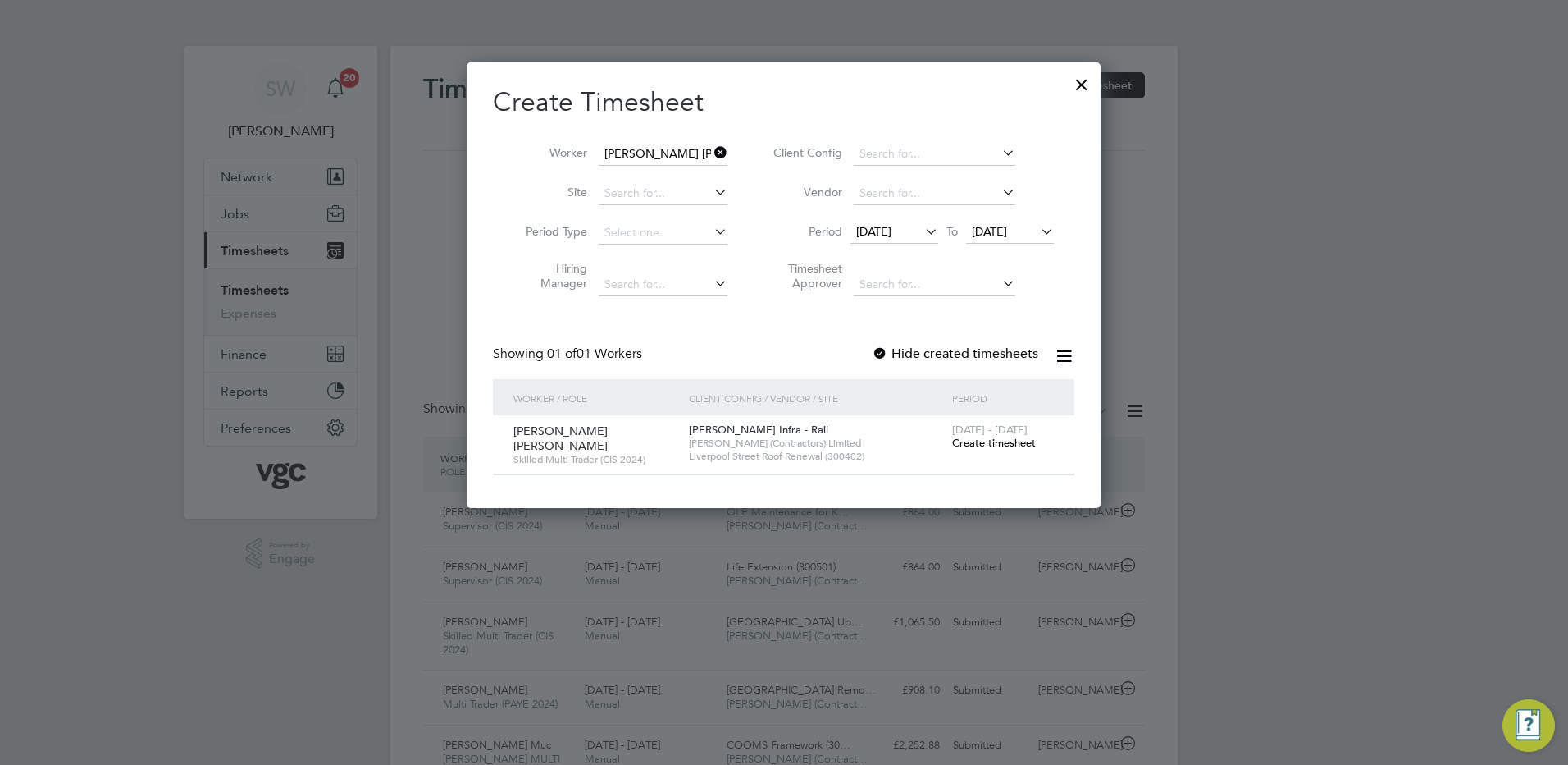
click at [970, 445] on span "Create timesheet" at bounding box center [994, 443] width 84 height 14
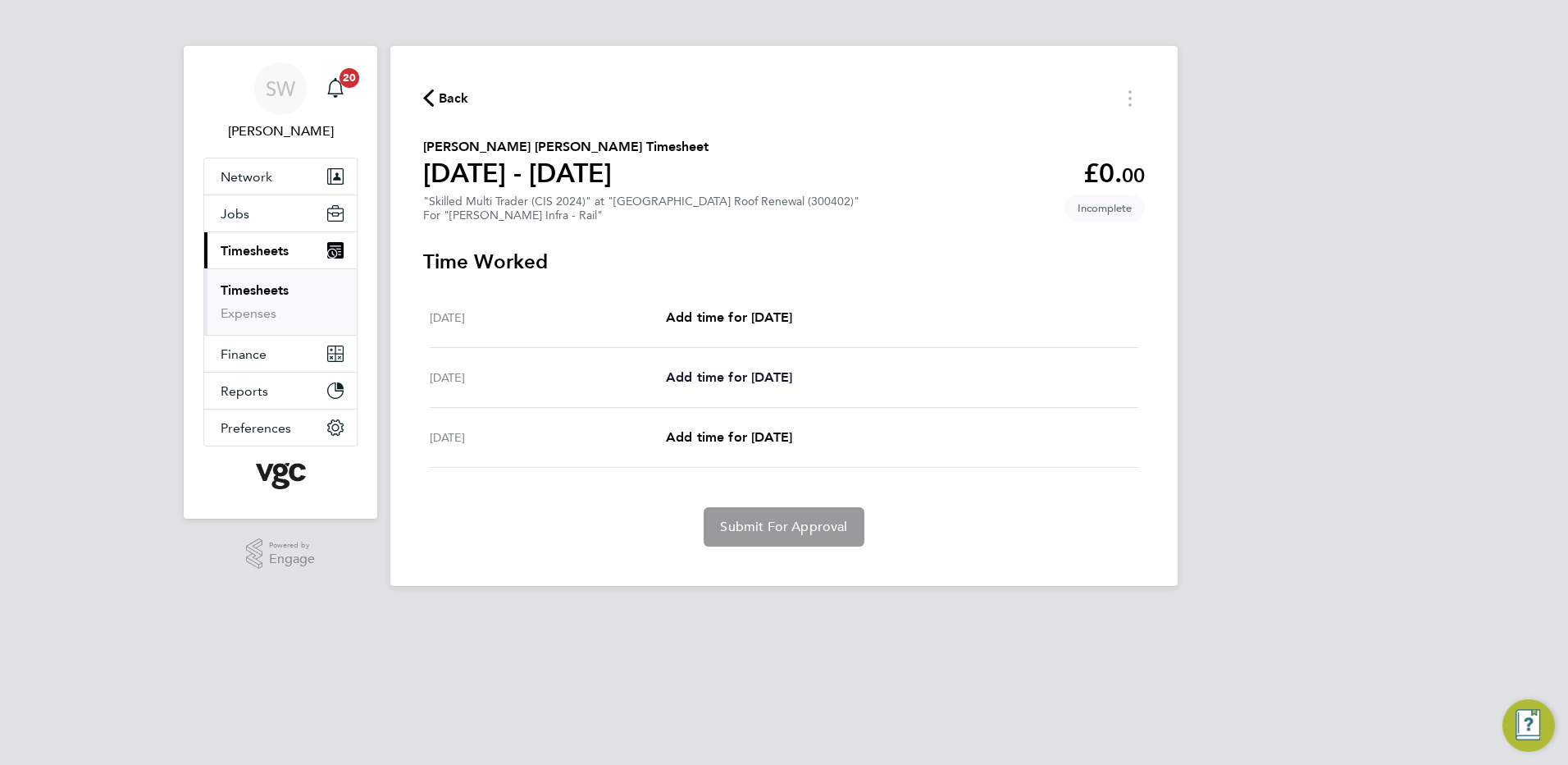
click at [765, 375] on span "Add time for Thu 28 Aug" at bounding box center [729, 377] width 127 height 15
select select "30"
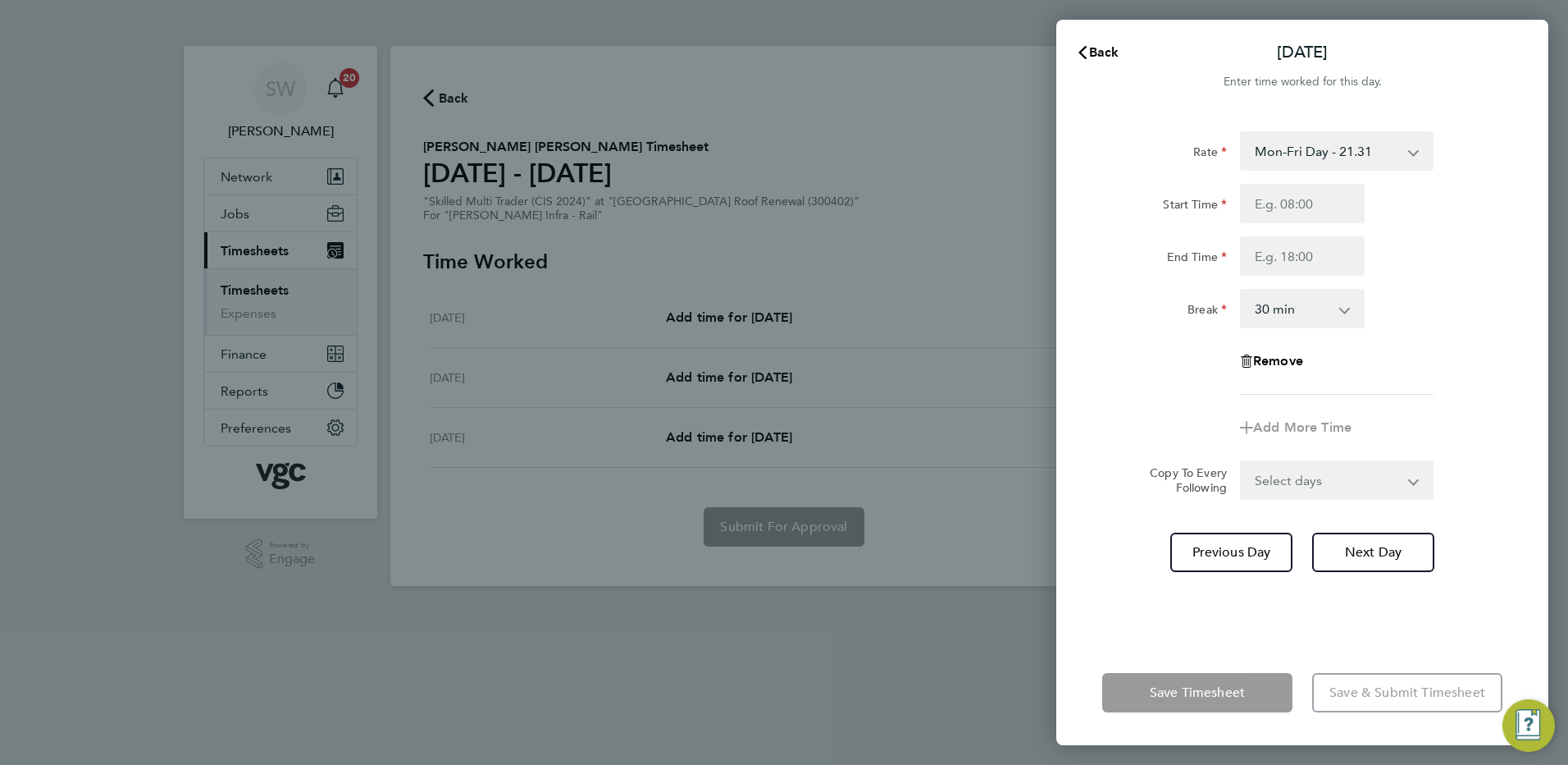
click at [1406, 153] on select "Mon-Fri Day - 21.31 Mon-Thurs Nights - 24.51 Xmas / NY - 42.62 Weekend - 27.70 …" at bounding box center [1326, 151] width 170 height 36
select select "30"
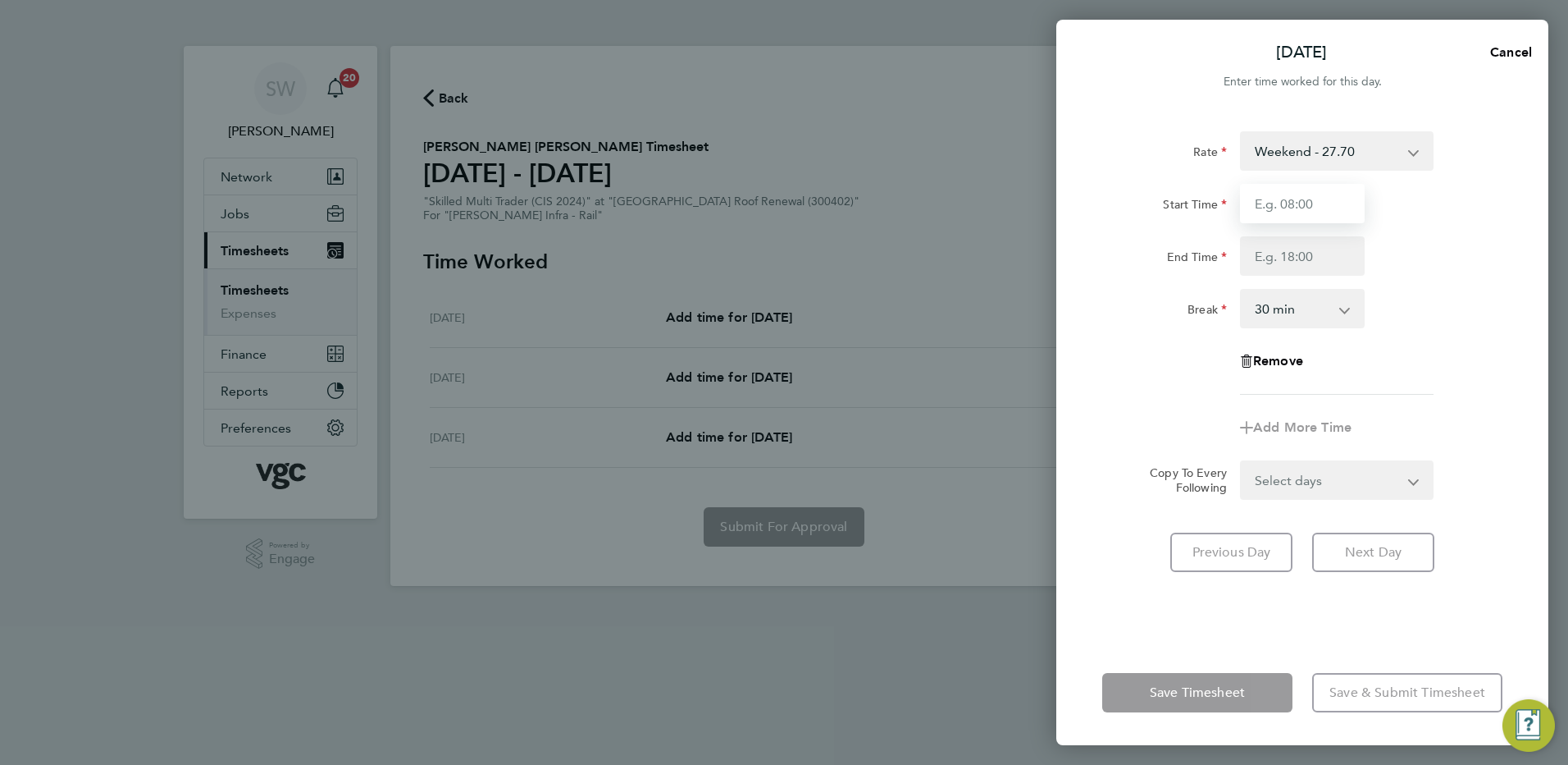
click at [1273, 195] on input "Start Time" at bounding box center [1303, 204] width 125 height 39
click at [1413, 154] on app-icon-cross-button at bounding box center [1423, 151] width 20 height 36
click at [1412, 149] on select "Weekend - 27.70 Mon-Thurs Nights - 24.51 Xmas / NY - 42.62 Mon-Fri Day - 21.31 …" at bounding box center [1326, 151] width 170 height 36
select select "30"
click at [1281, 200] on input "Start Time" at bounding box center [1303, 204] width 125 height 39
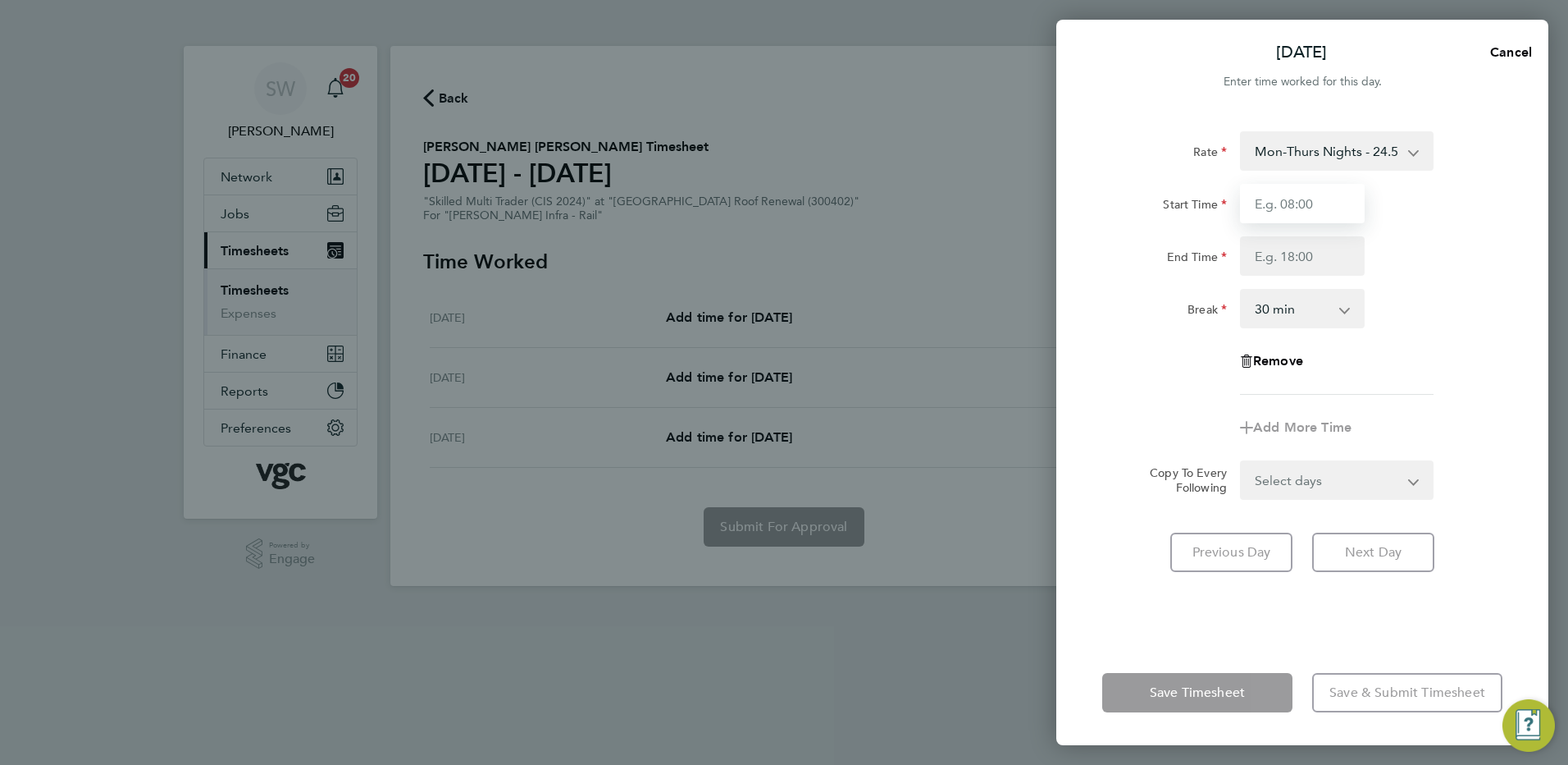
type input "20:00"
type input "06:30"
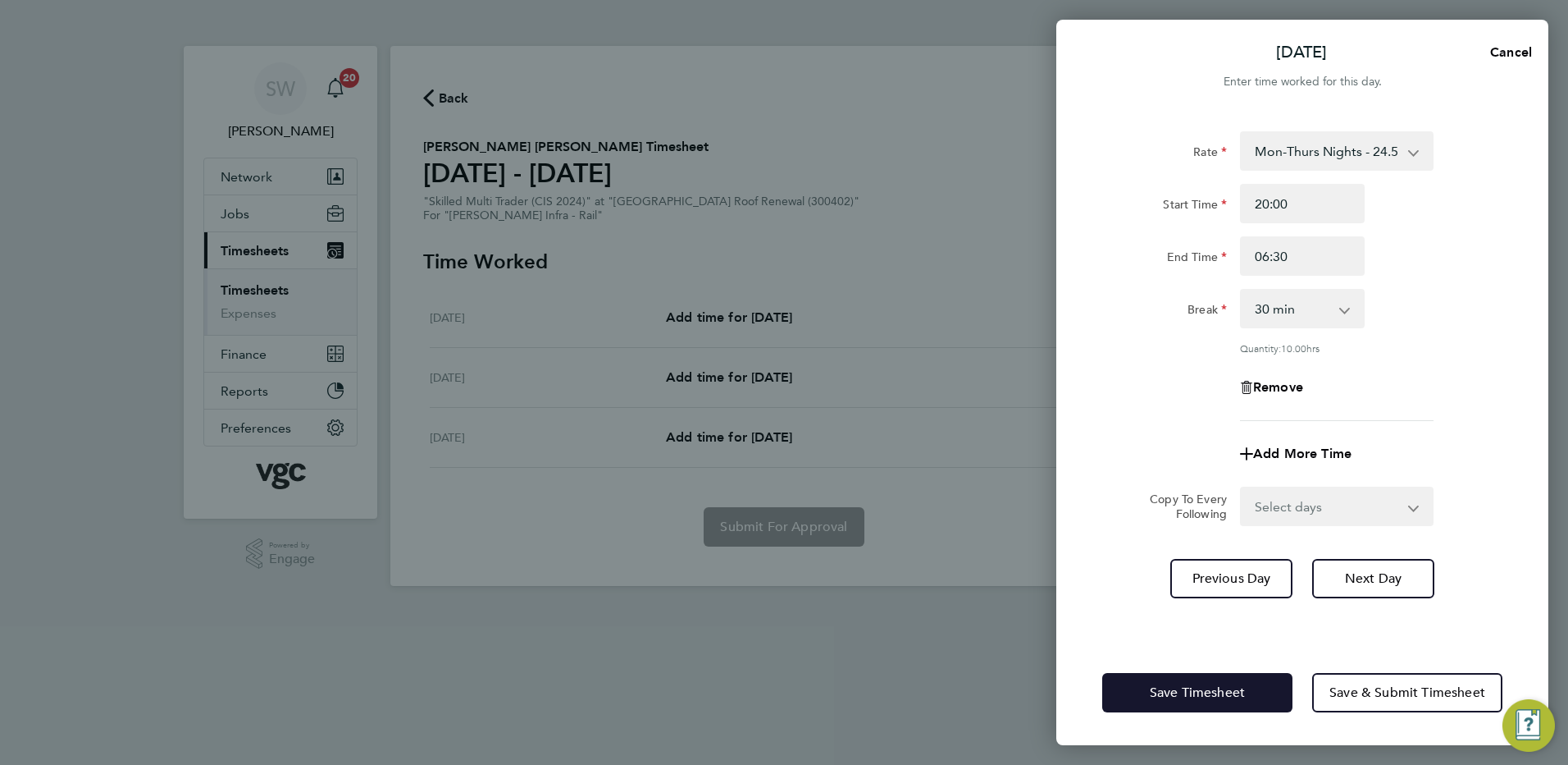
drag, startPoint x: 1171, startPoint y: 694, endPoint x: 1151, endPoint y: 686, distance: 21.5
click at [1170, 693] on span "Save Timesheet" at bounding box center [1198, 693] width 95 height 16
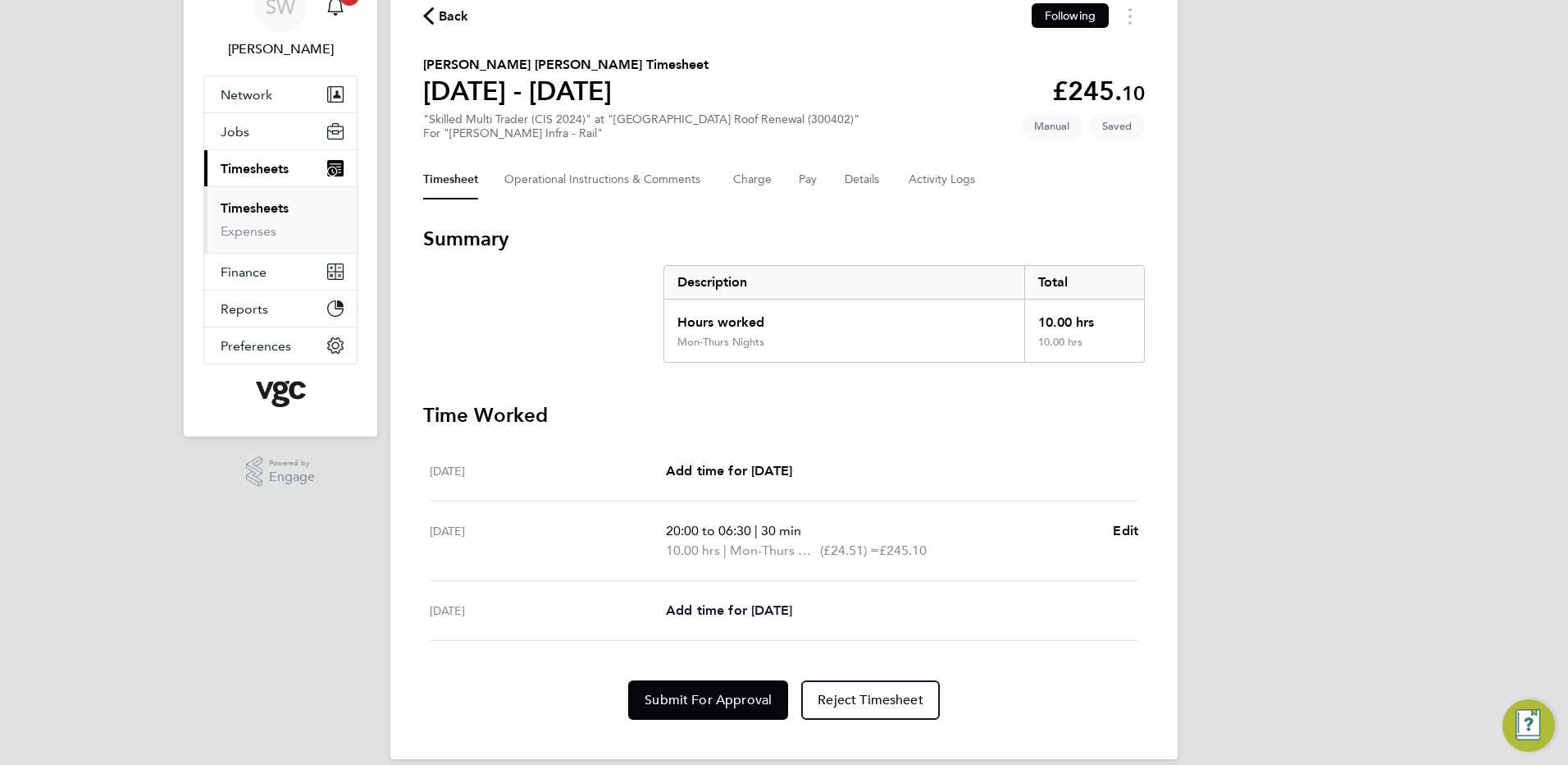
click at [720, 613] on span "Add time for Fri 29 Aug" at bounding box center [729, 610] width 127 height 15
select select "30"
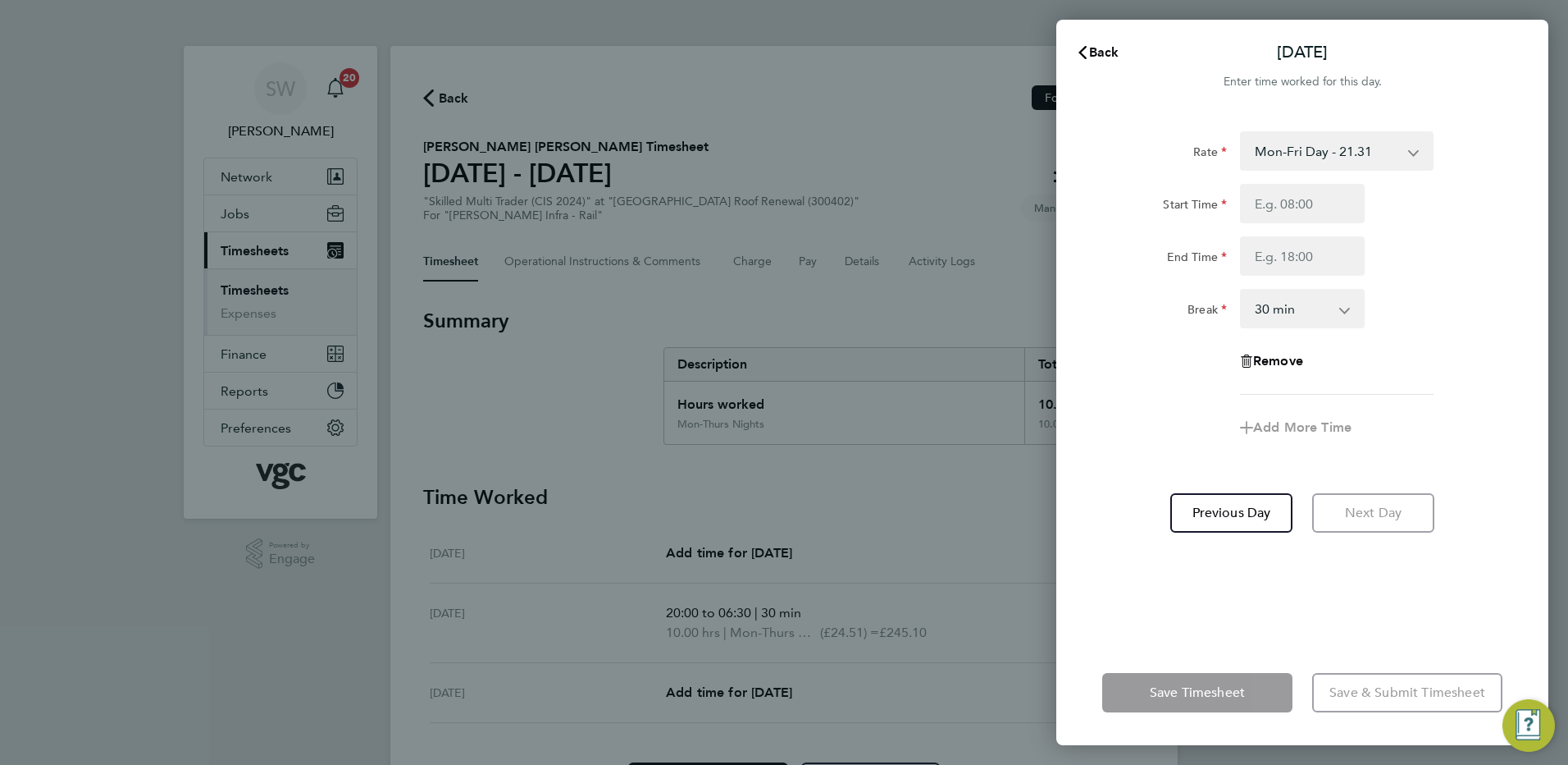
click at [1413, 147] on app-icon-cross-button at bounding box center [1423, 151] width 20 height 36
click at [1405, 152] on select "Mon-Fri Day - 21.31 Mon-Thurs Nights - 24.51 Xmas / NY - 42.62 Weekend - 27.70 …" at bounding box center [1326, 151] width 170 height 36
select select "30"
click at [1274, 202] on input "Start Time" at bounding box center [1303, 204] width 125 height 39
type input "20:00"
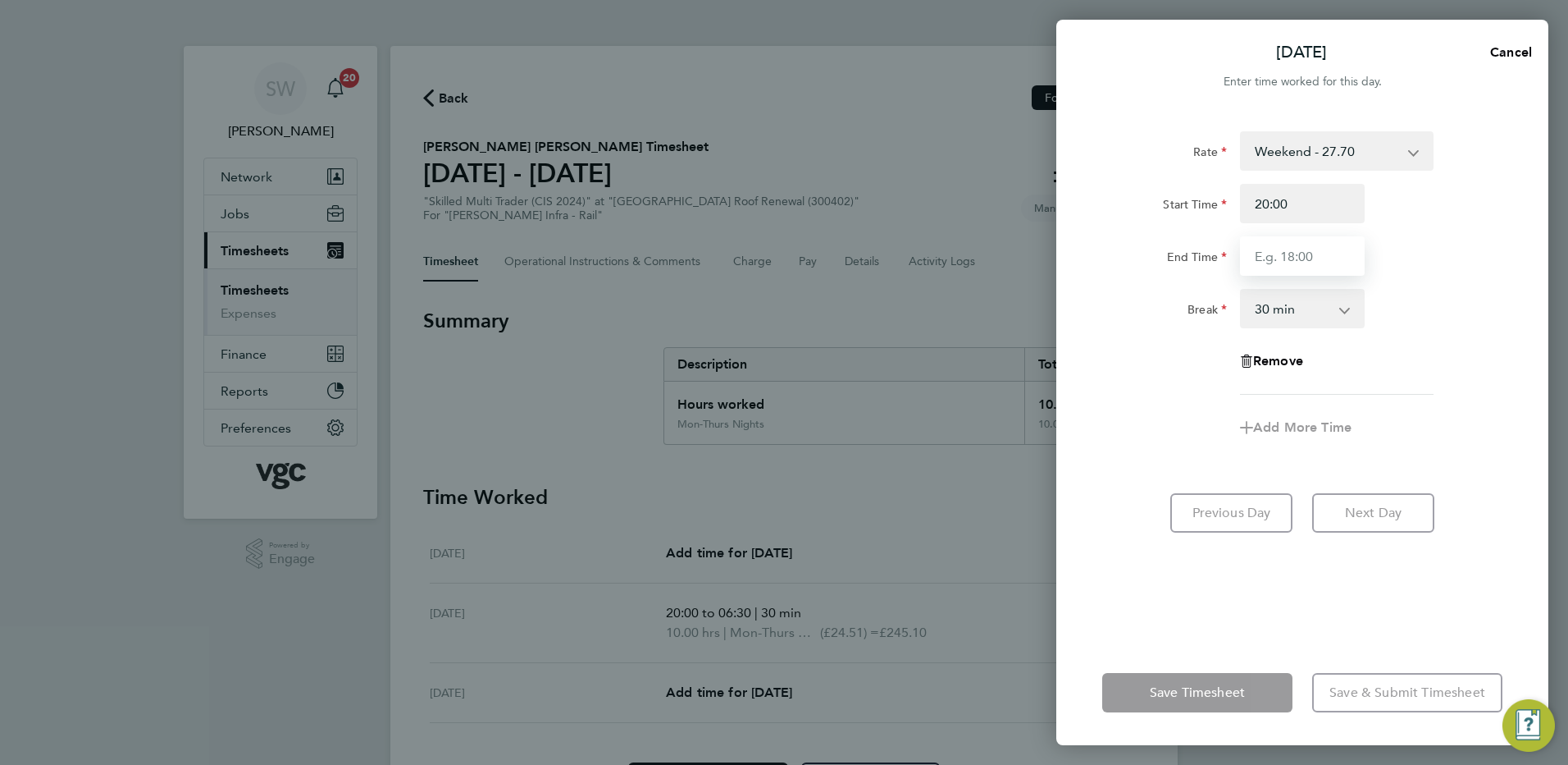
type input "06:30"
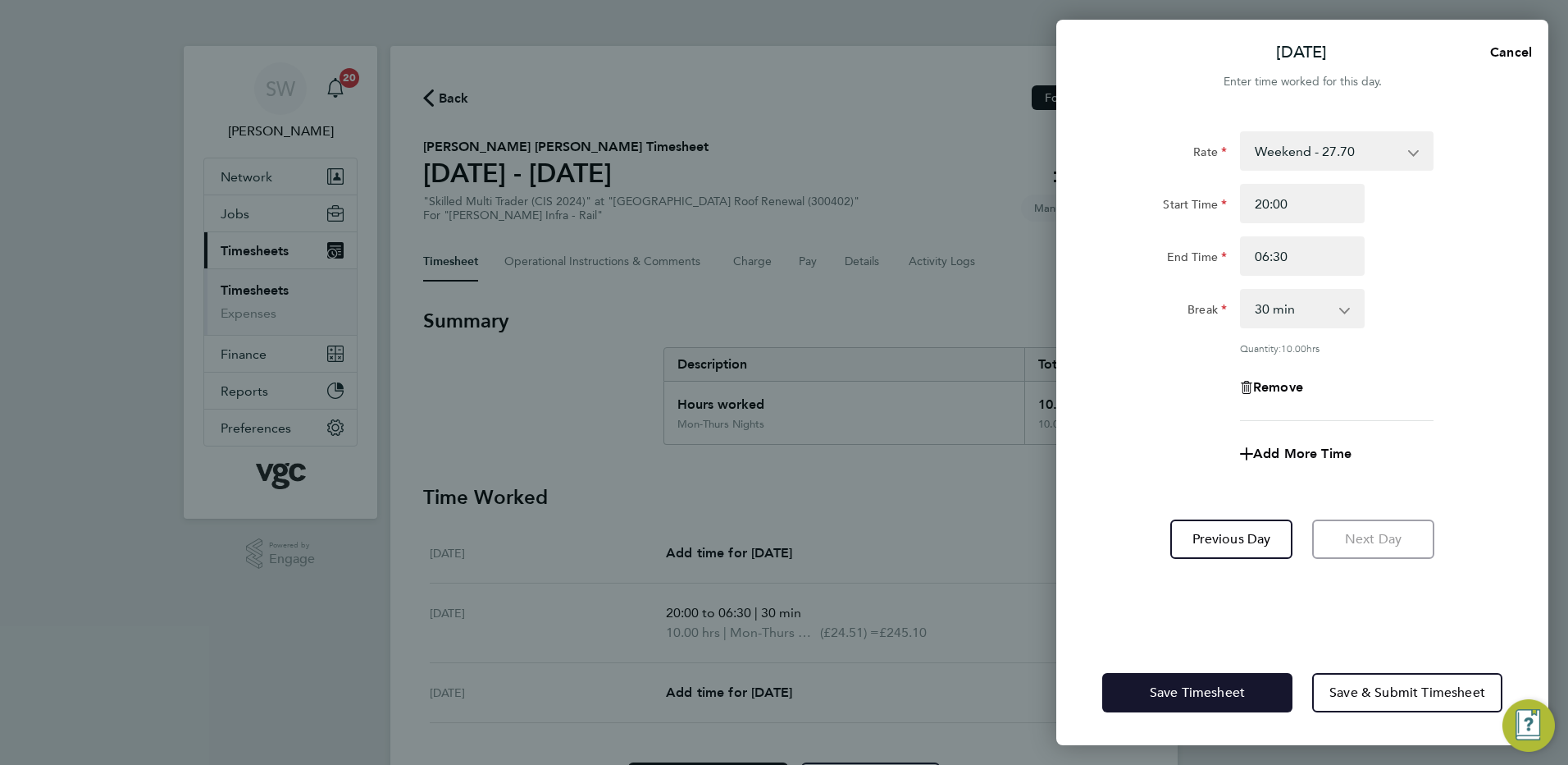
click at [1130, 687] on button "Save Timesheet" at bounding box center [1197, 693] width 190 height 39
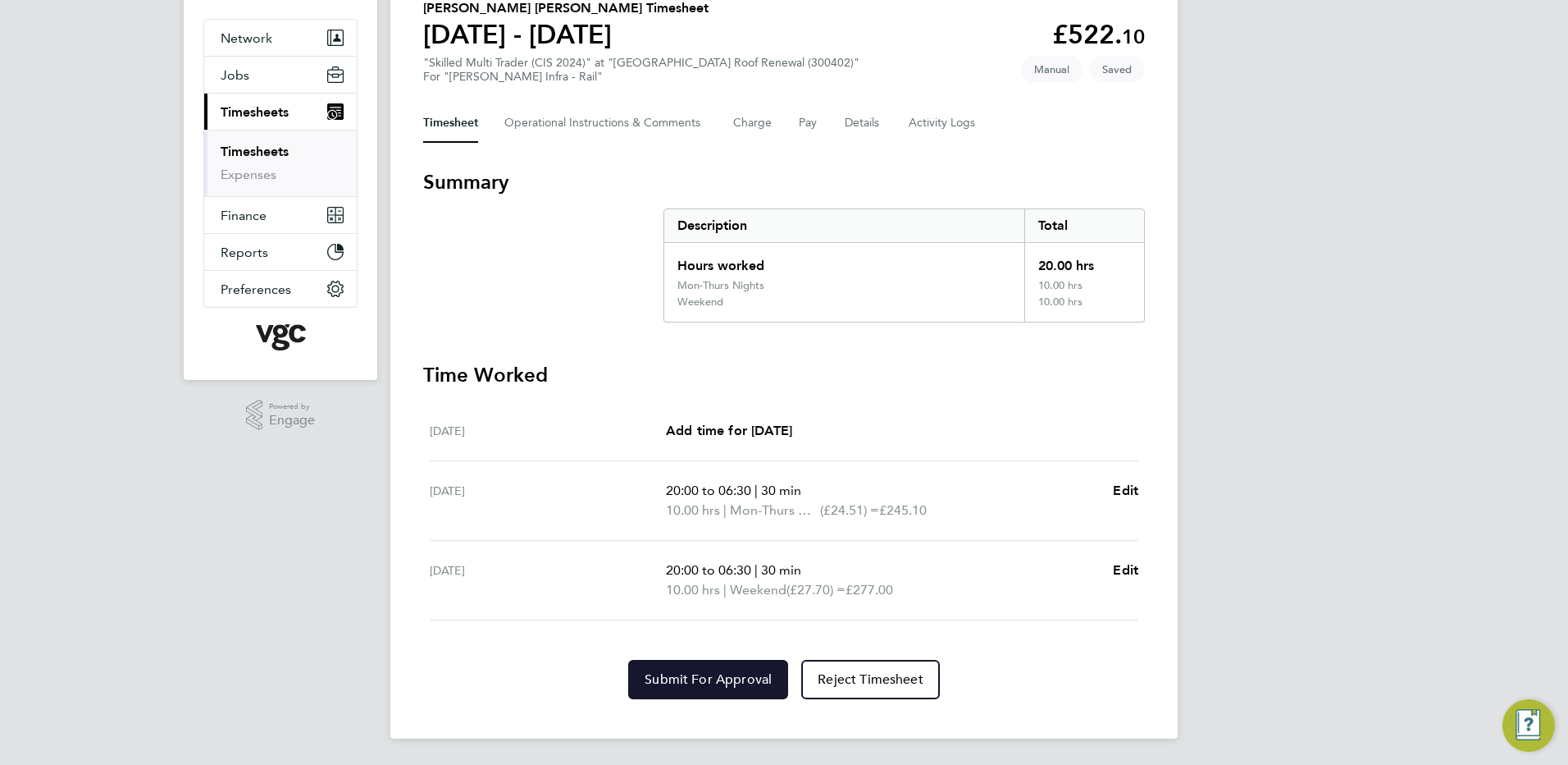
drag, startPoint x: 660, startPoint y: 678, endPoint x: 673, endPoint y: 684, distance: 14.3
click at [660, 678] on span "Submit For Approval" at bounding box center [708, 679] width 127 height 16
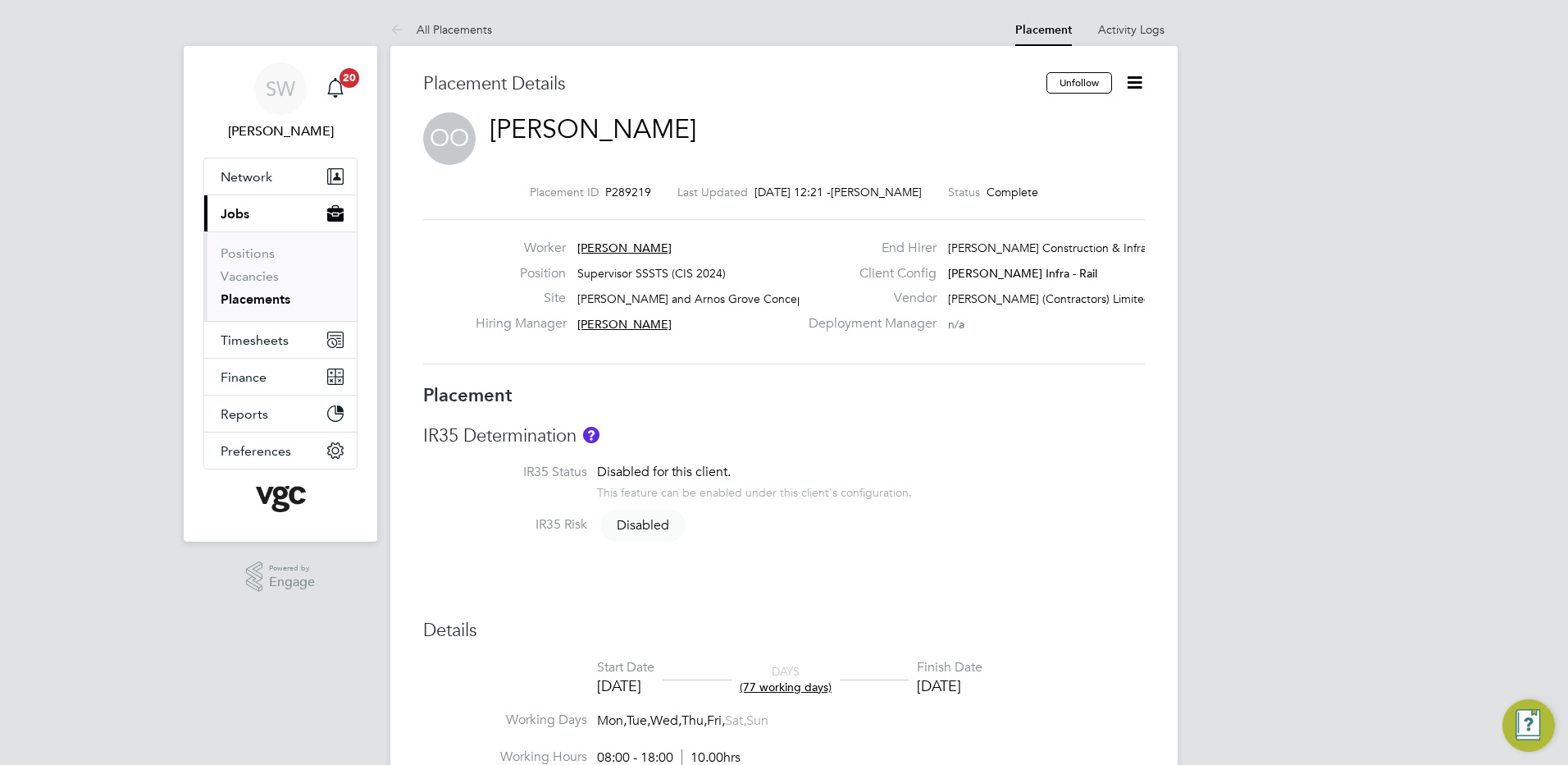
click at [1132, 72] on icon at bounding box center [1134, 82] width 21 height 21
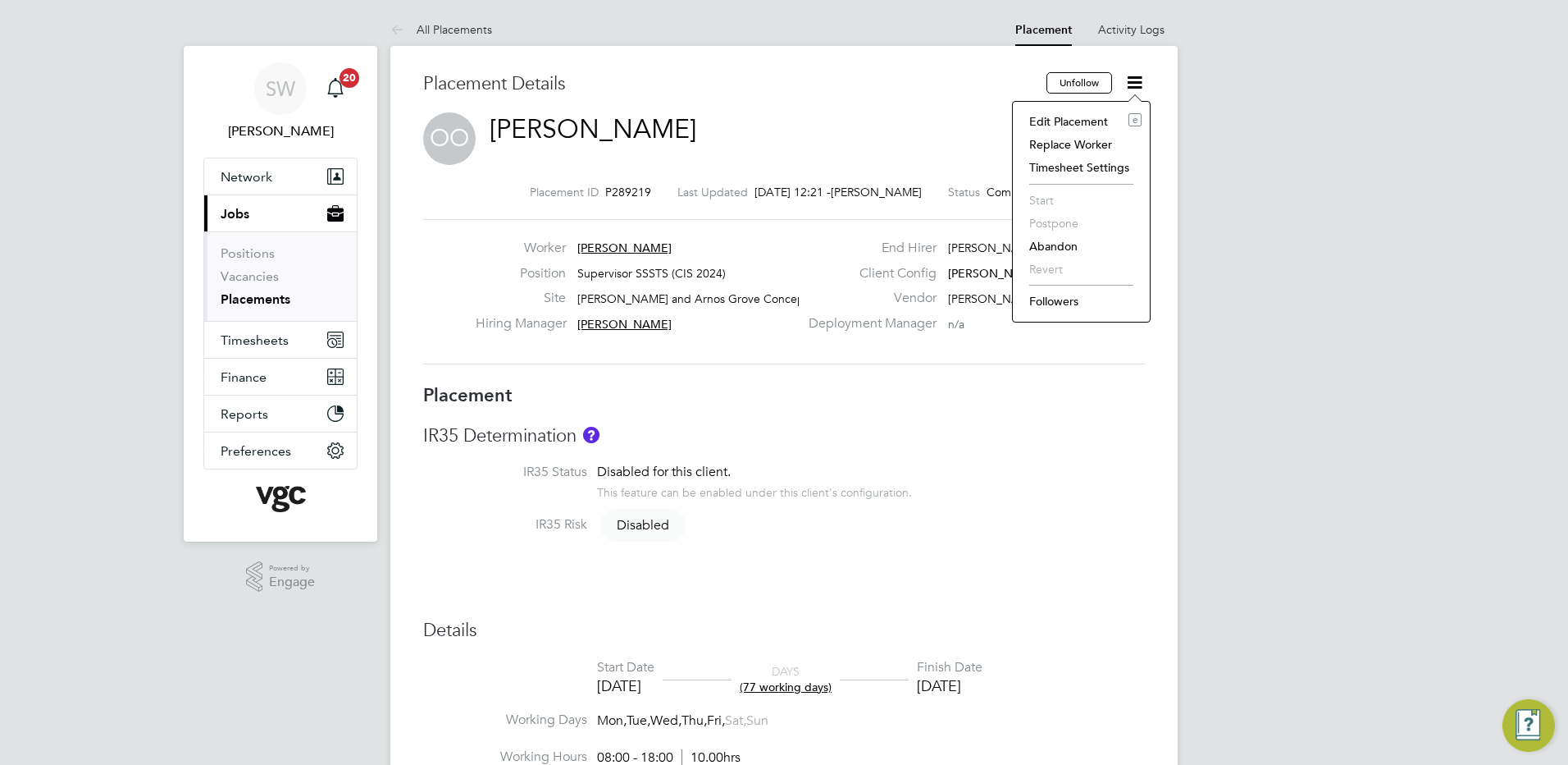
click at [1056, 120] on li "Edit Placement e" at bounding box center [1081, 121] width 120 height 23
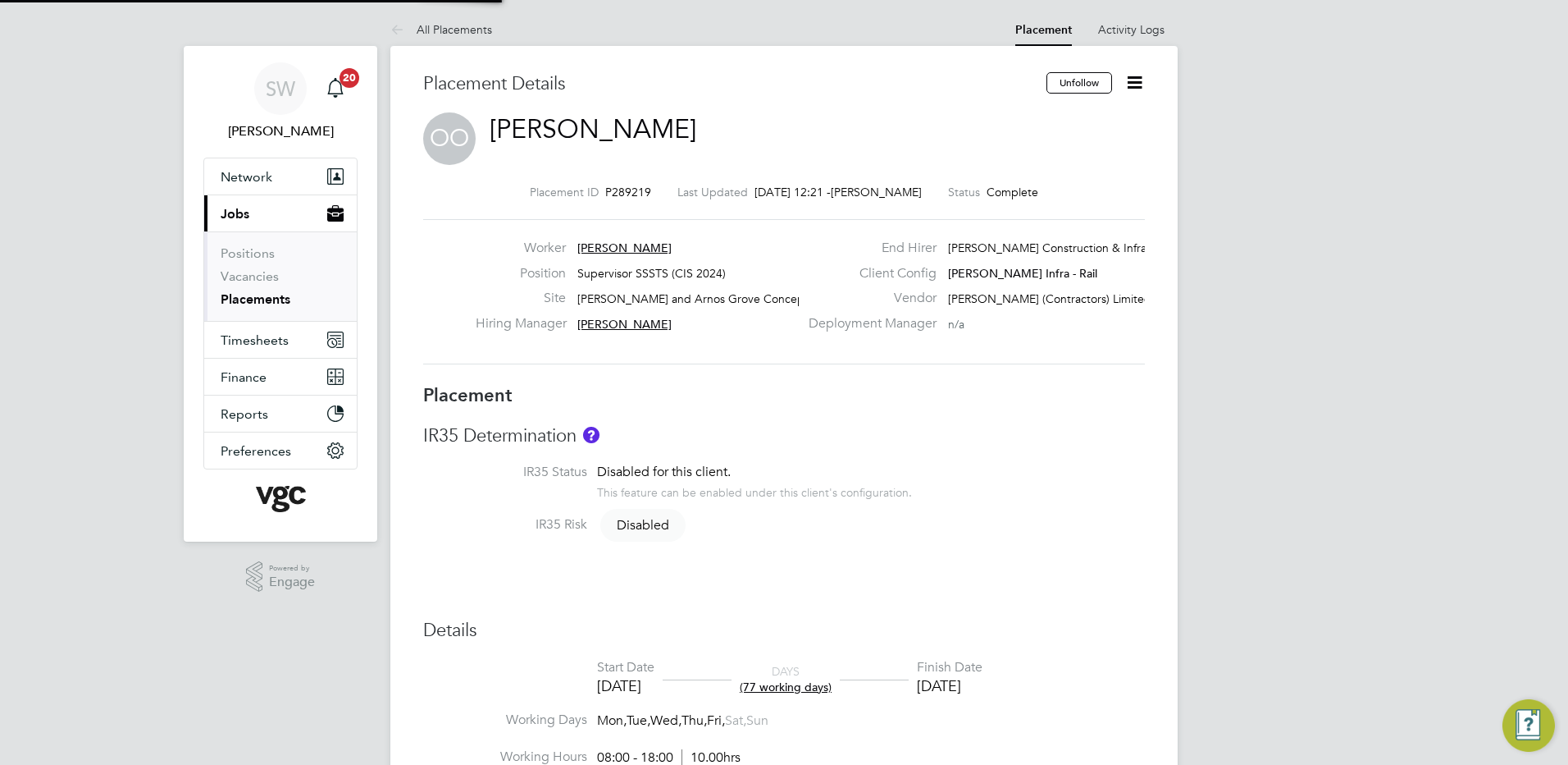
type input "Dave Bolger"
type input "Andrei Ciocan"
type input "15 May 2025"
type input "29 Aug 2025"
type input "08:00"
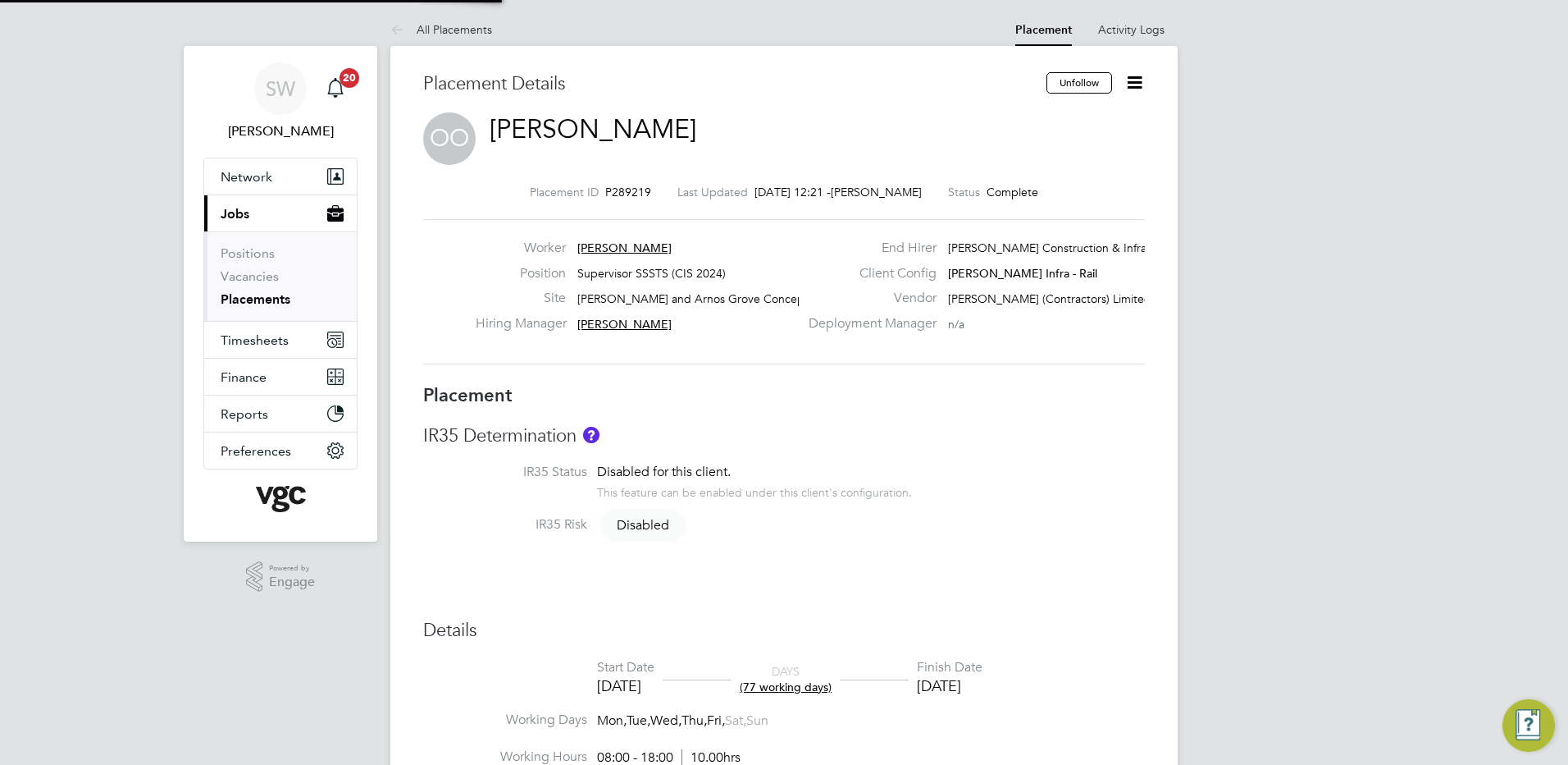
type input "18:00"
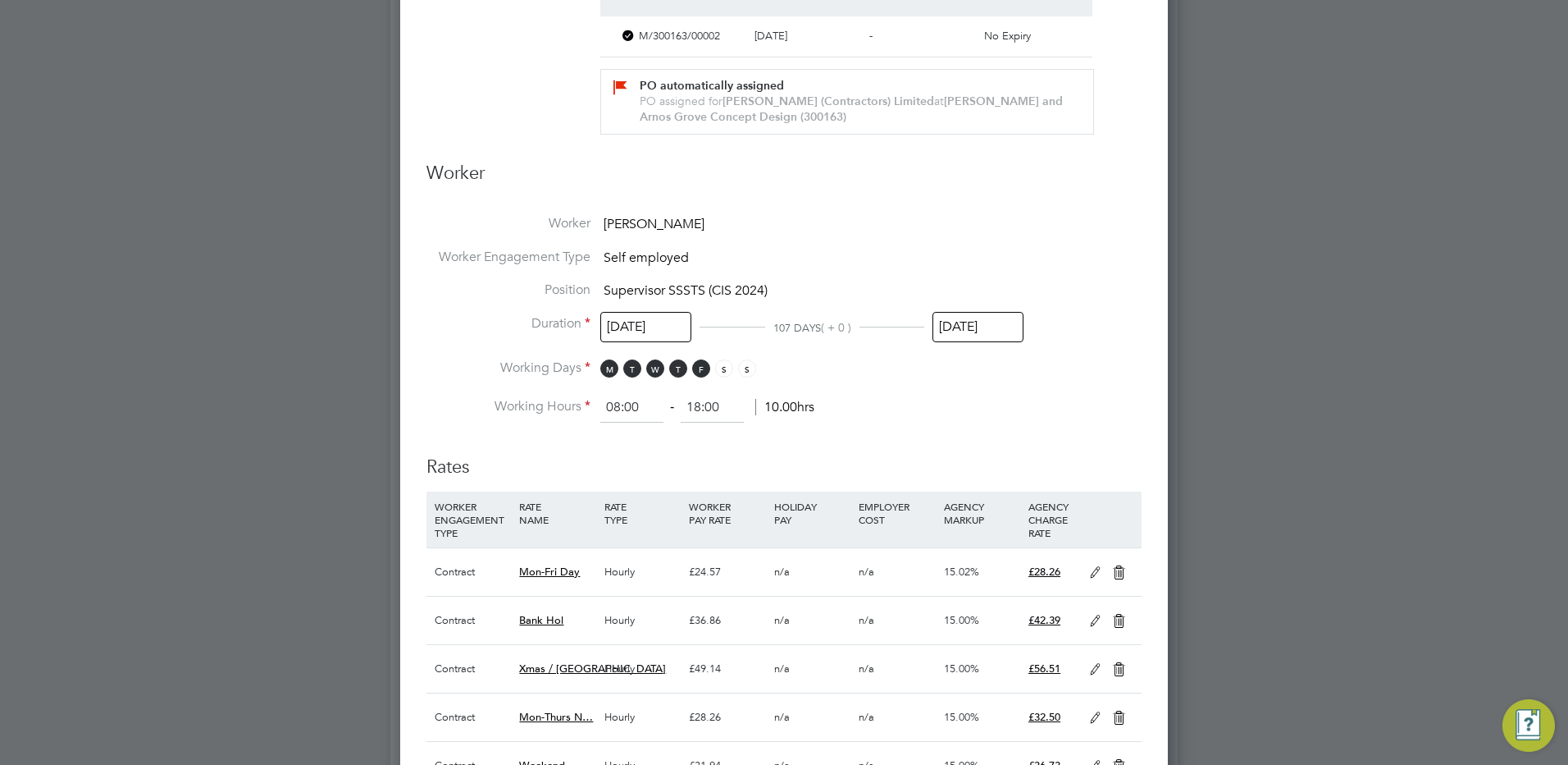
click at [992, 320] on input "29 Aug 2025" at bounding box center [978, 327] width 91 height 30
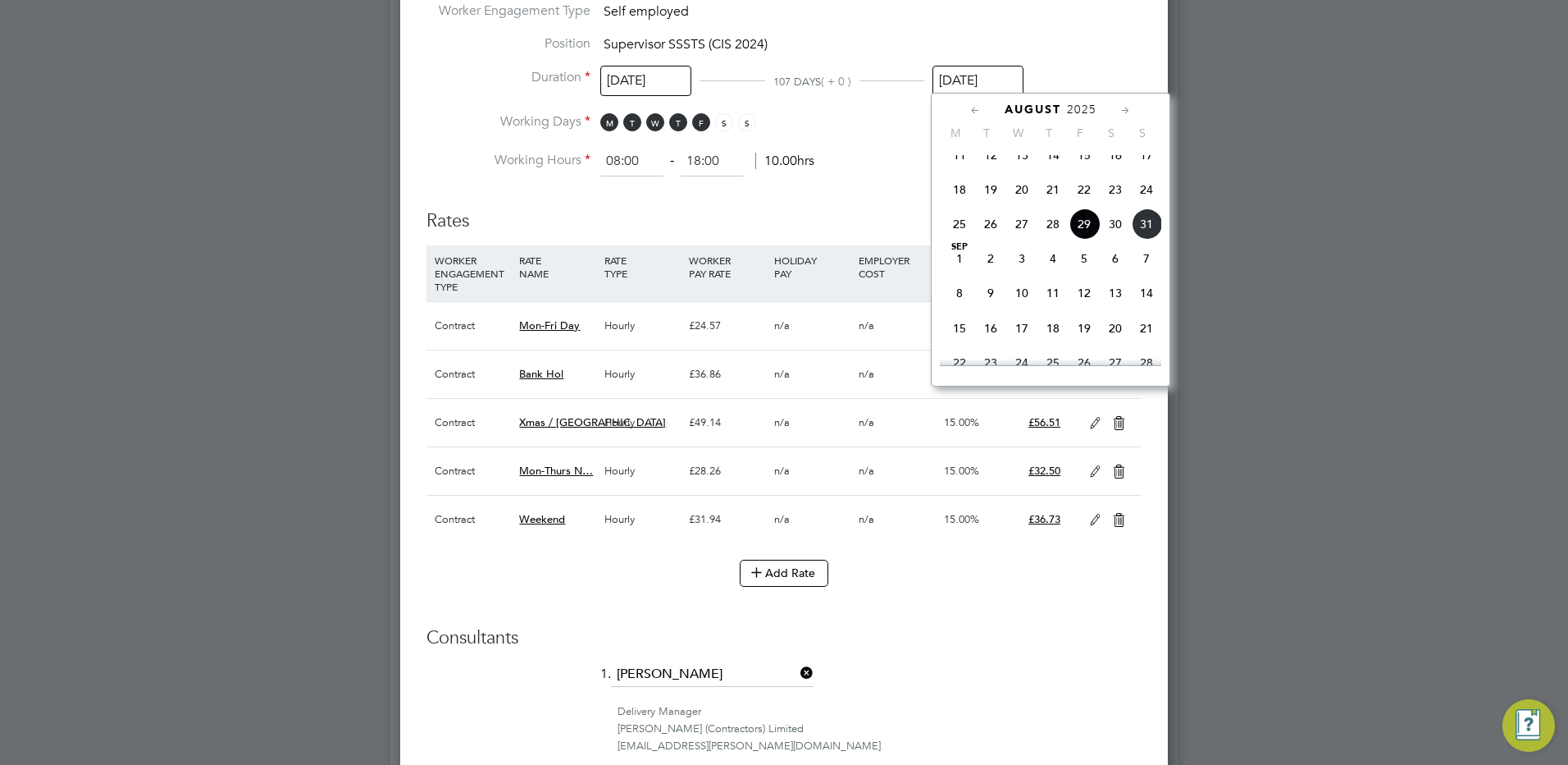
click at [1059, 344] on span "18" at bounding box center [1053, 328] width 31 height 31
type input "18 Sep 2025"
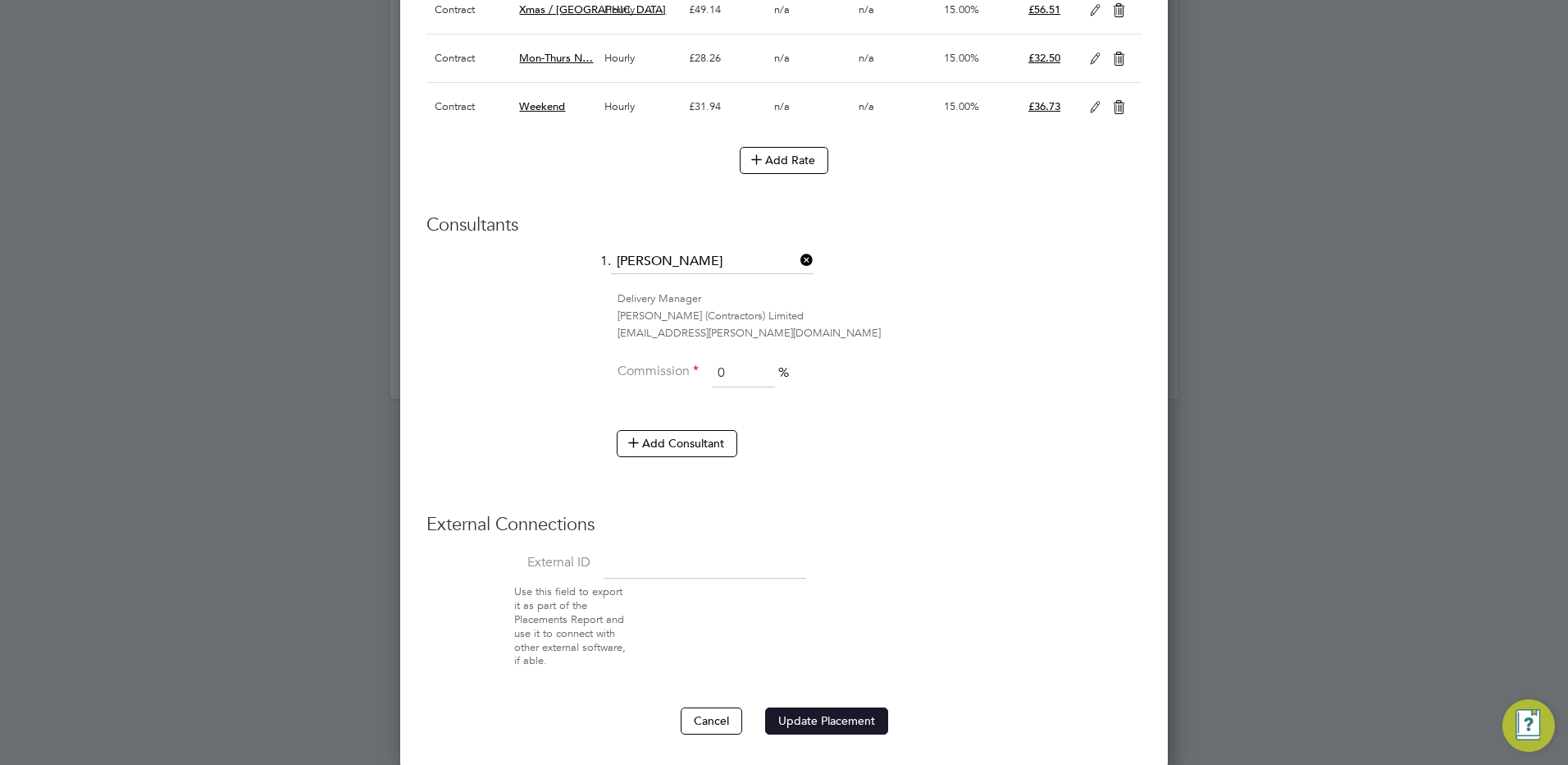
click at [795, 707] on button "Update Placement" at bounding box center [827, 719] width 123 height 26
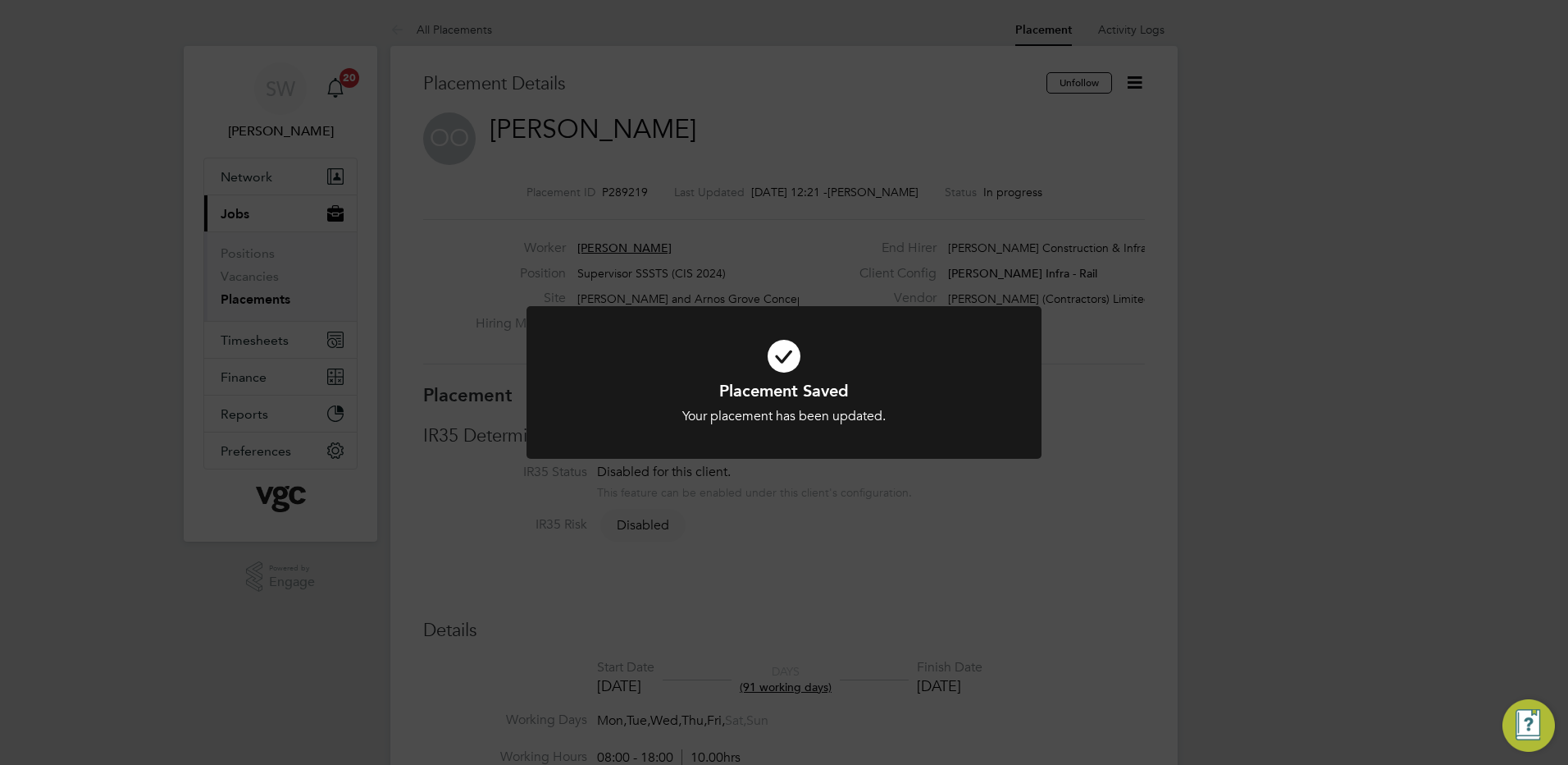
click at [76, 327] on div "Placement Saved Your placement has been updated. Cancel Okay" at bounding box center [784, 382] width 1568 height 765
